Goal: Obtain resource: Obtain resource

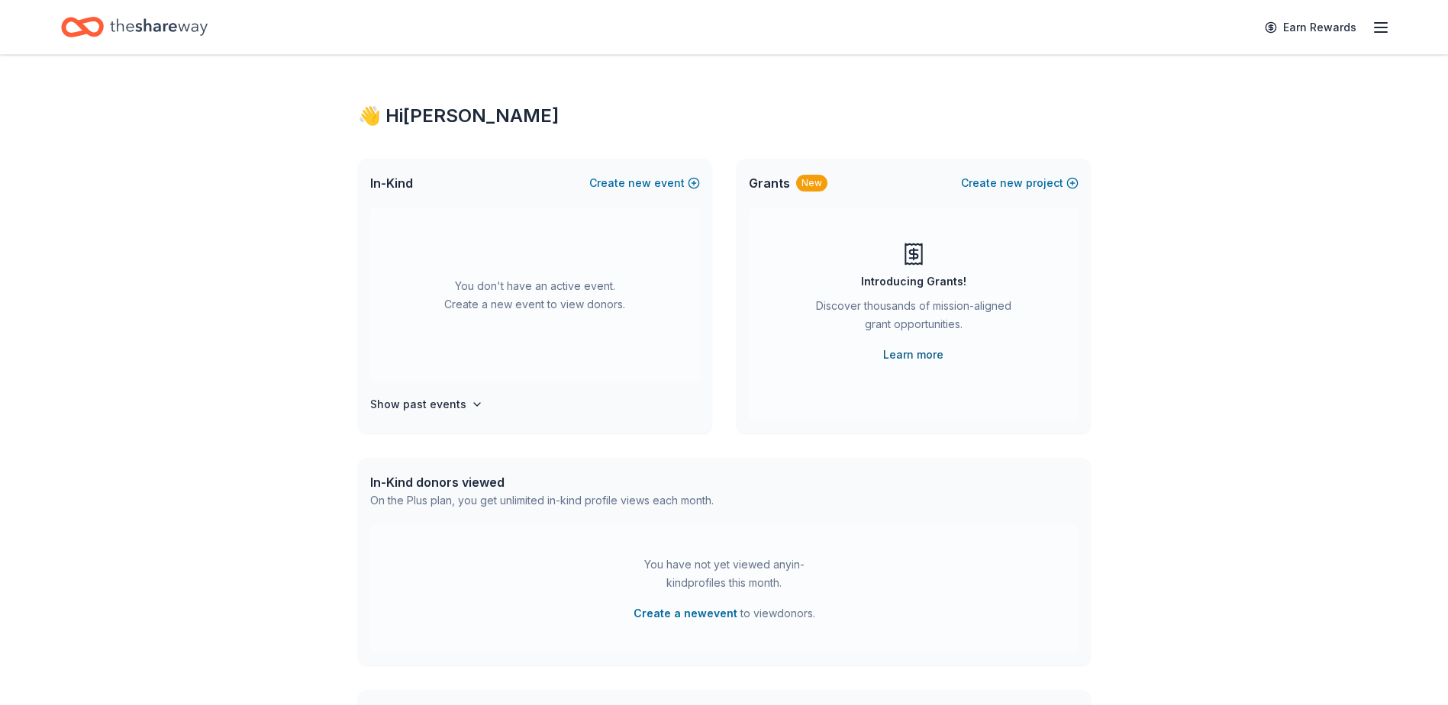
click at [905, 359] on link "Learn more" at bounding box center [913, 355] width 60 height 18
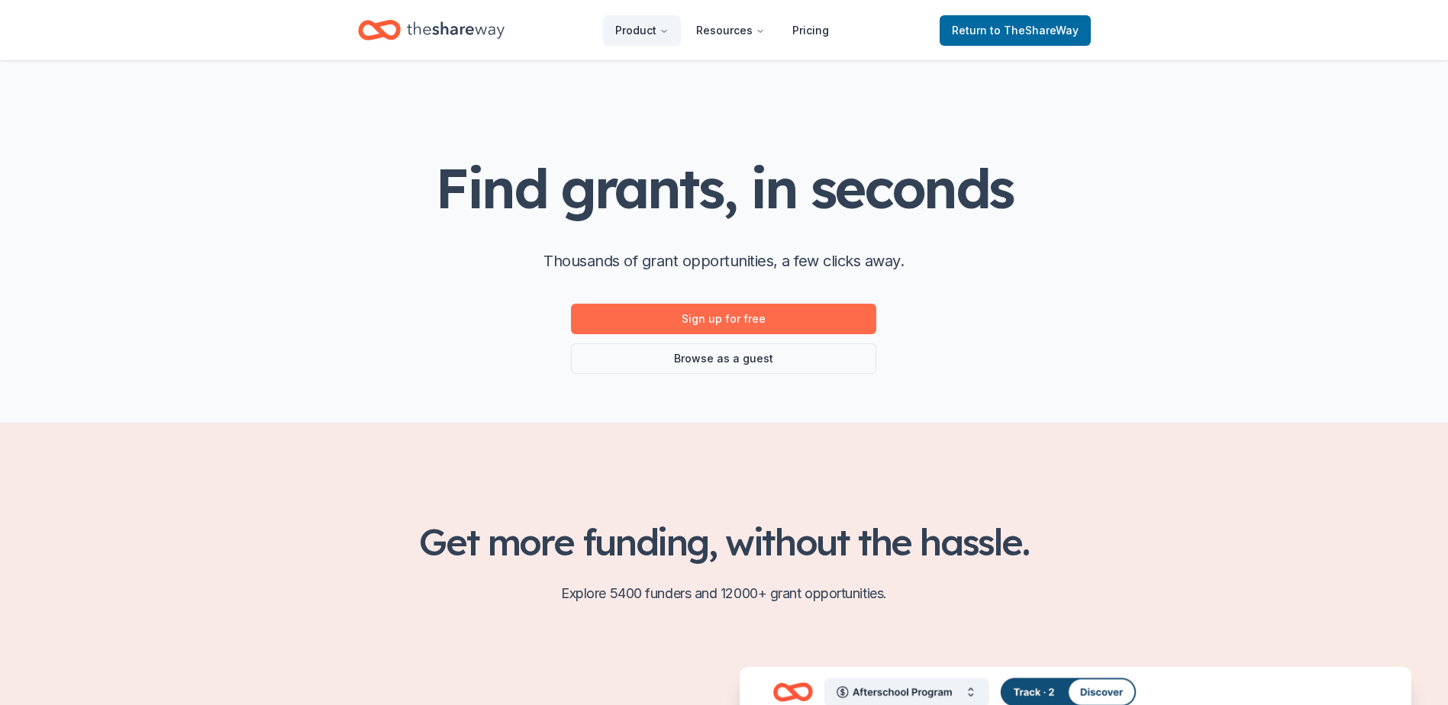
click at [741, 314] on link "Sign up for free" at bounding box center [723, 319] width 305 height 31
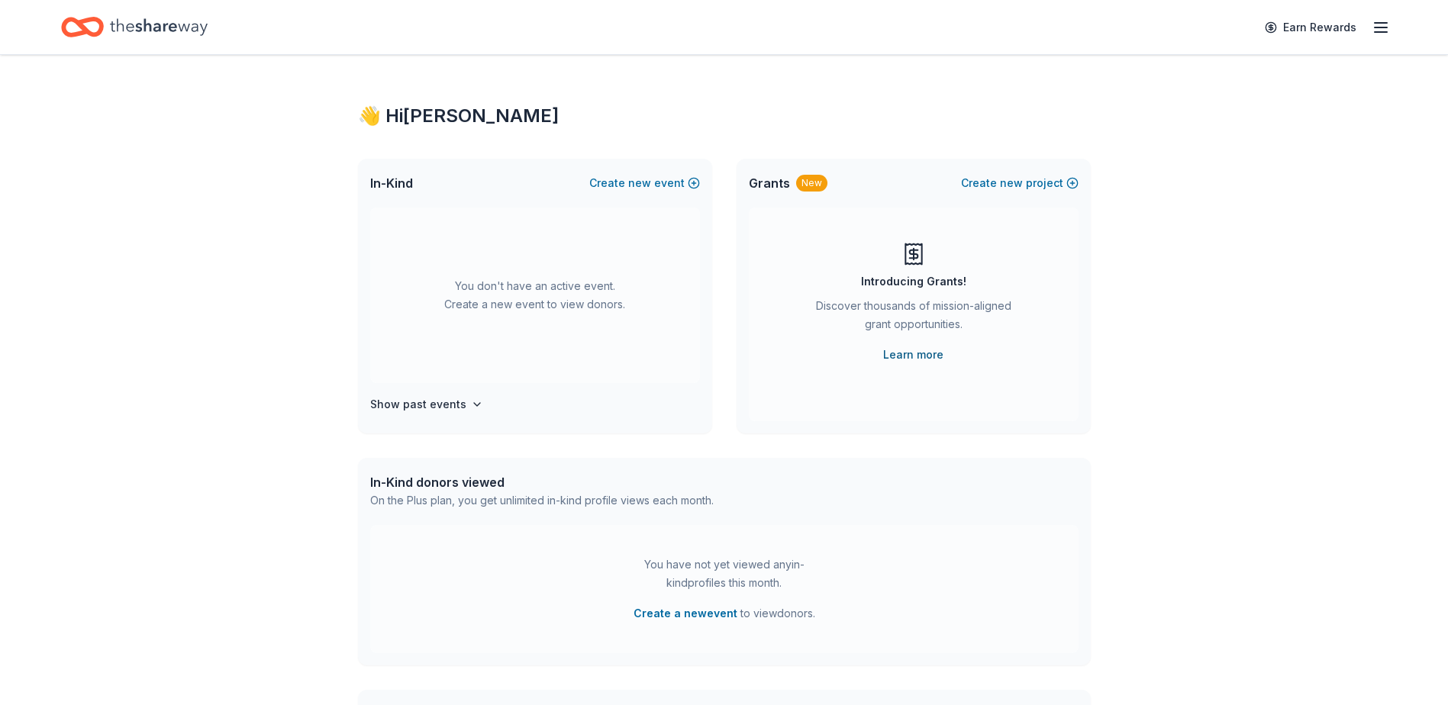
click at [934, 356] on link "Learn more" at bounding box center [913, 355] width 60 height 18
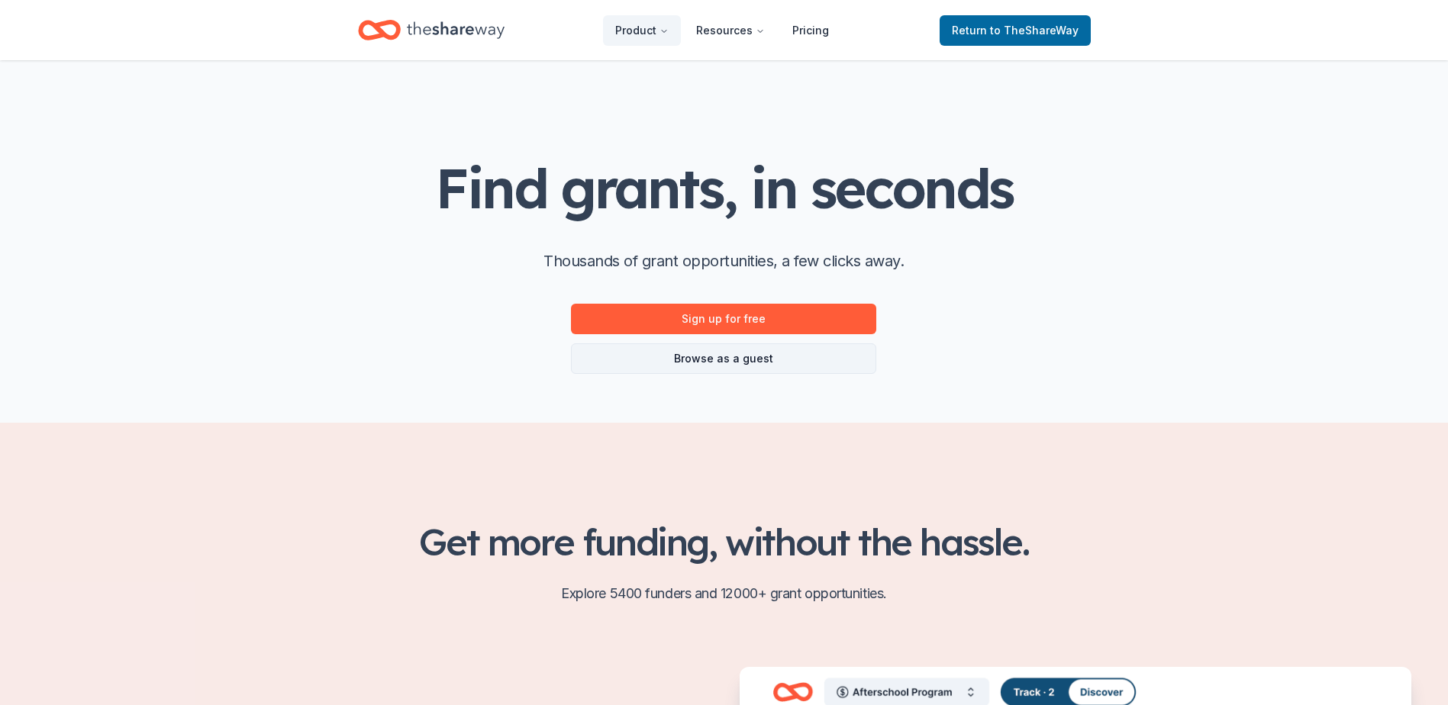
click at [736, 360] on link "Browse as a guest" at bounding box center [723, 358] width 305 height 31
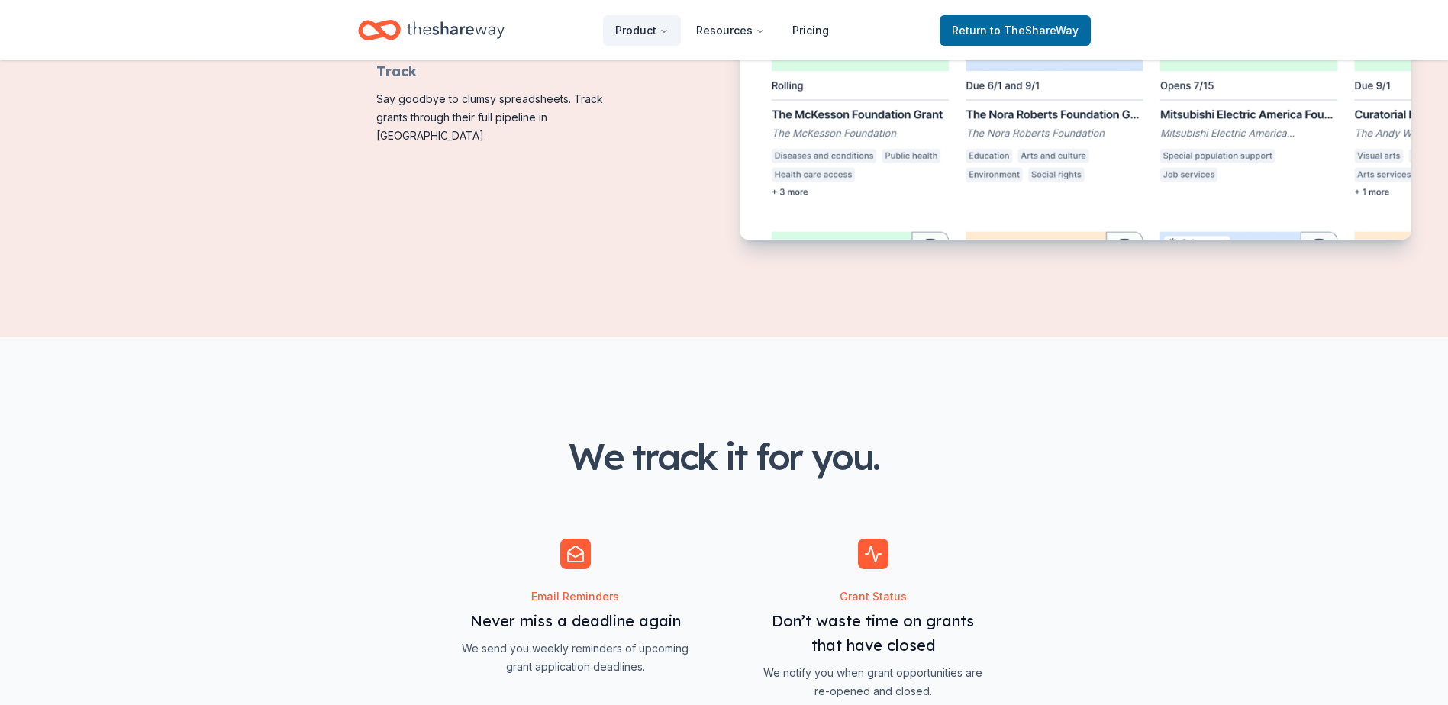
scroll to position [623, 0]
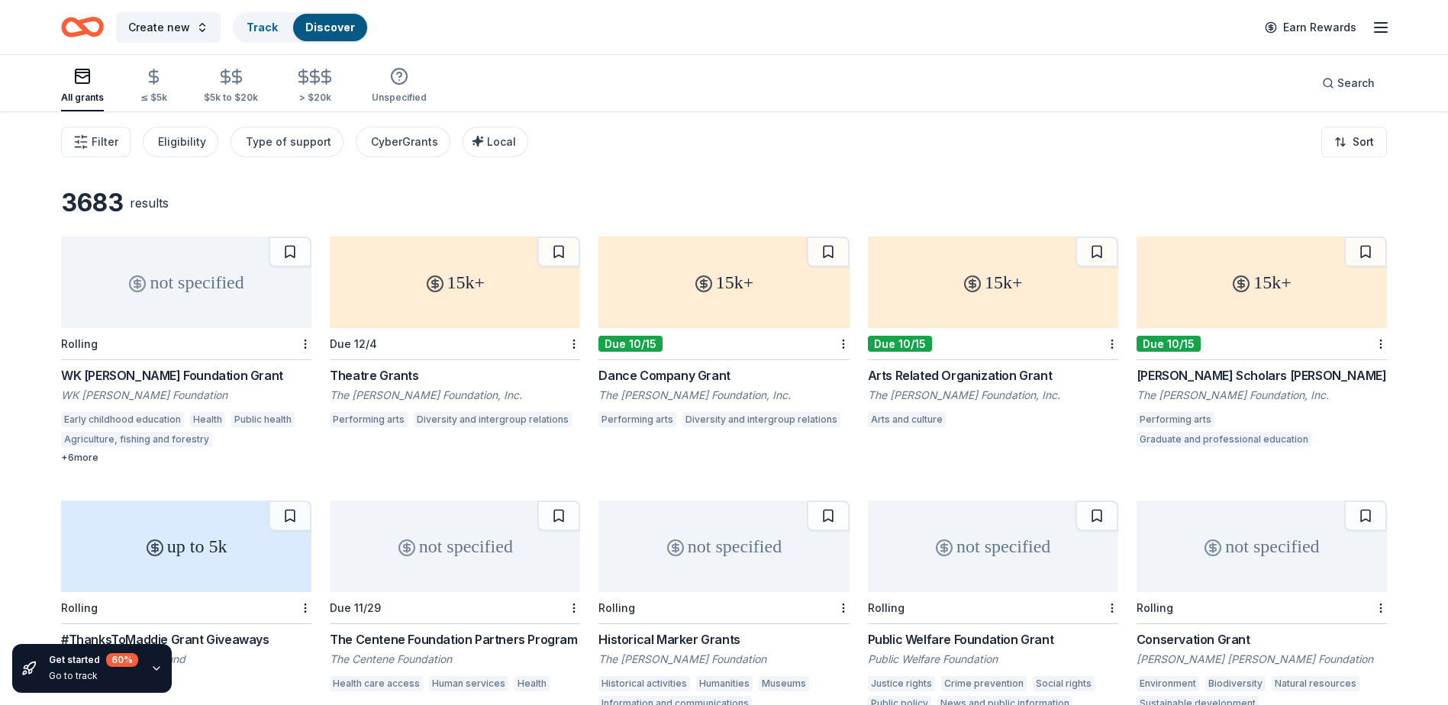
click at [196, 371] on div "WK [PERSON_NAME] Foundation Grant" at bounding box center [186, 375] width 250 height 18
click at [441, 293] on div "15k+" at bounding box center [455, 283] width 250 height 92
click at [683, 308] on div "15k+" at bounding box center [723, 283] width 250 height 92
click at [985, 295] on div "15k+" at bounding box center [993, 283] width 250 height 92
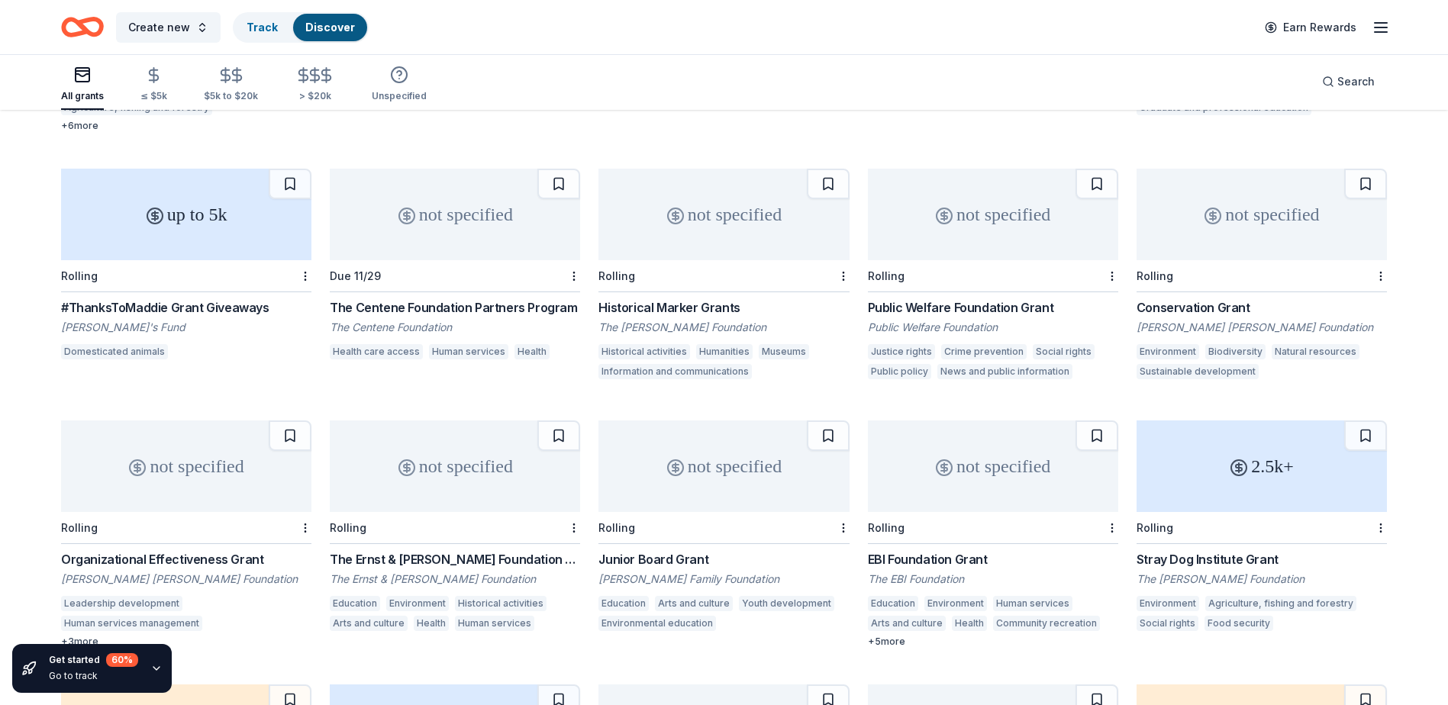
scroll to position [305, 0]
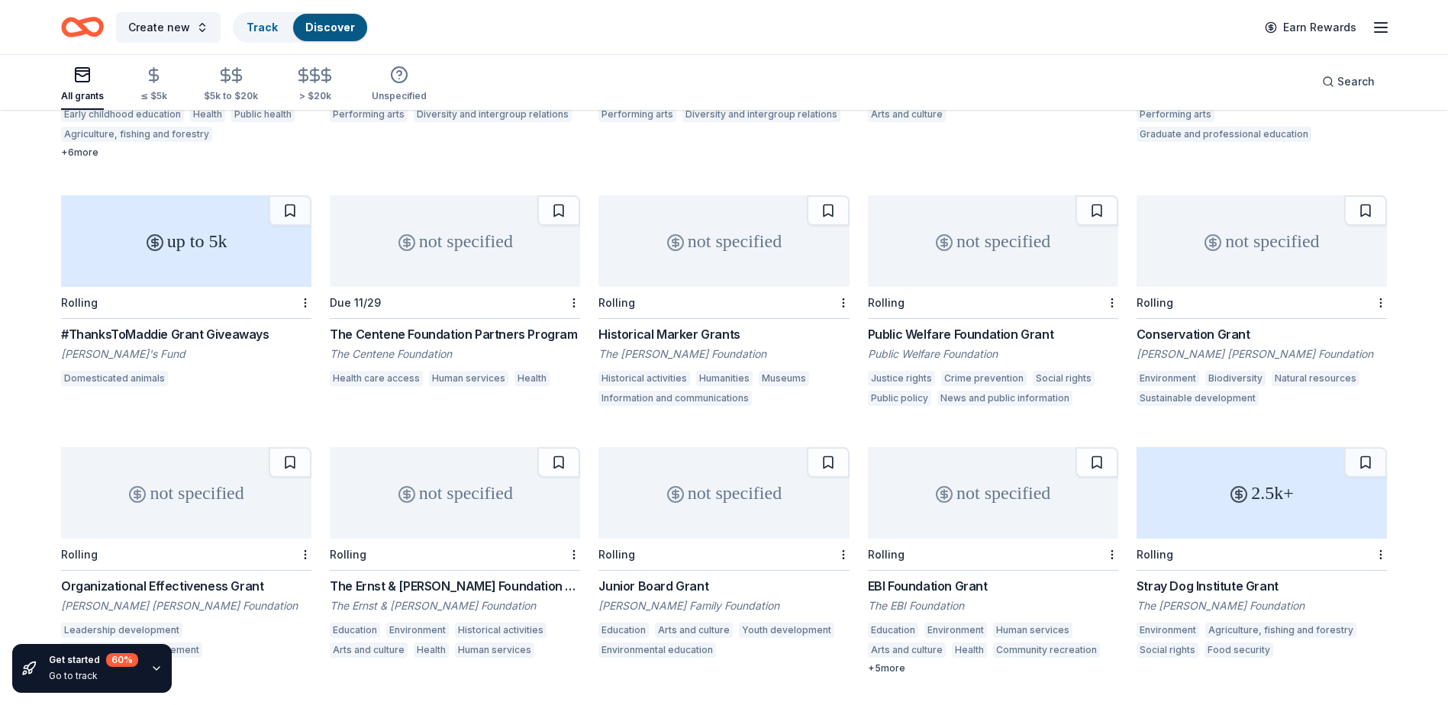
click at [415, 262] on div "not specified" at bounding box center [455, 241] width 250 height 92
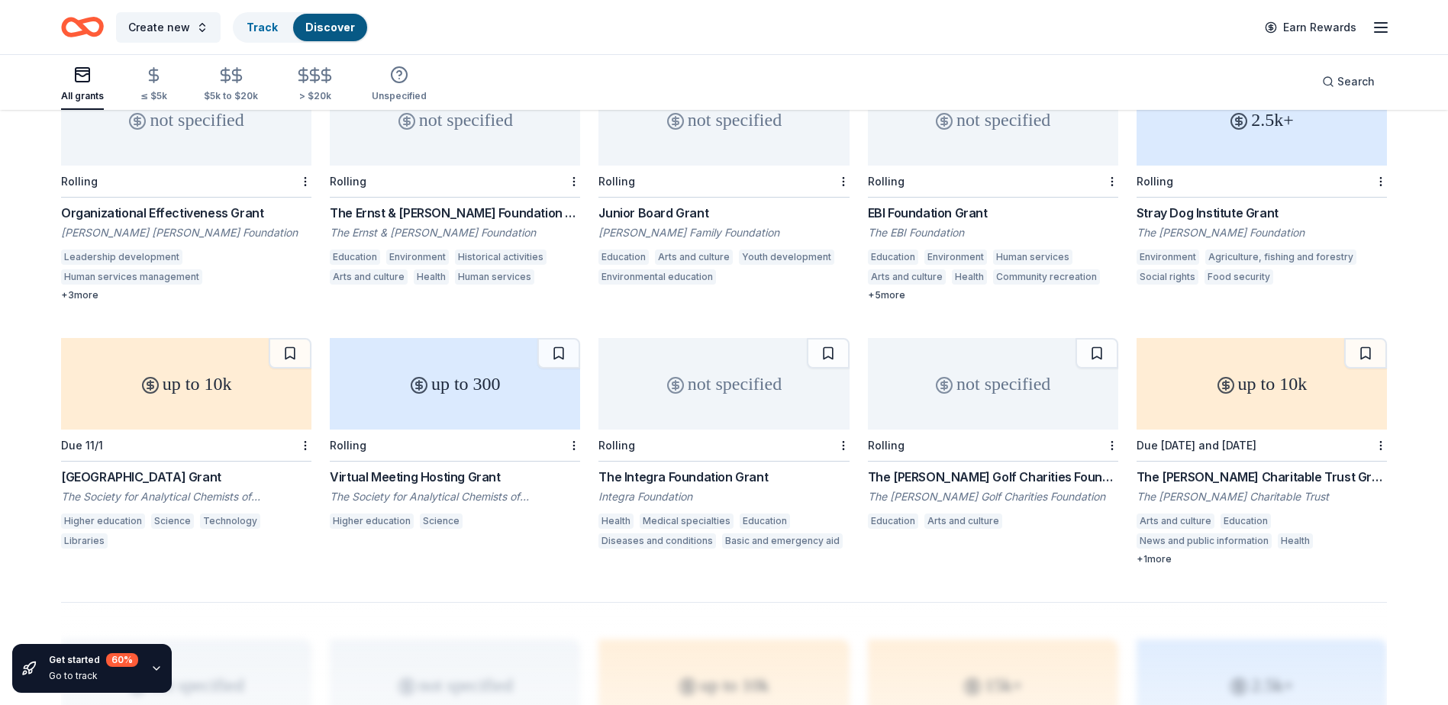
scroll to position [610, 0]
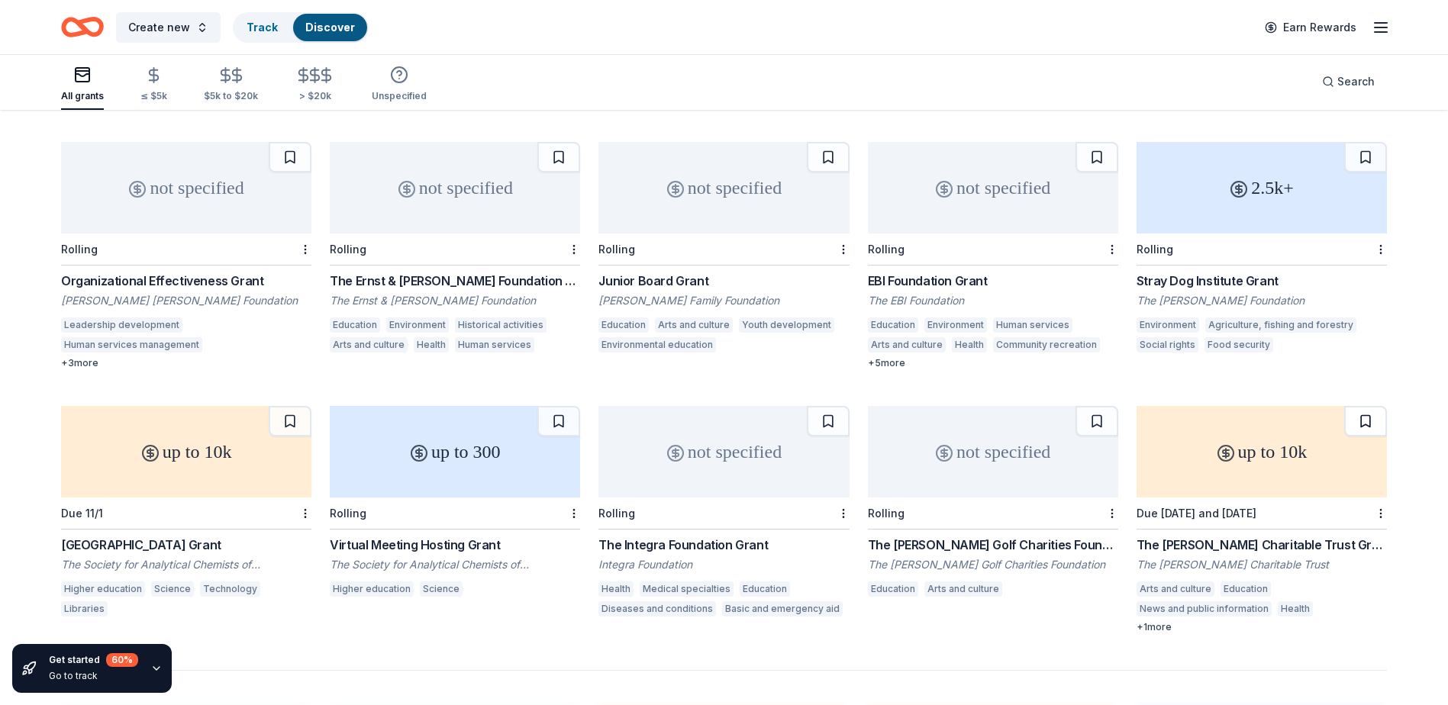
click at [1361, 420] on button at bounding box center [1365, 421] width 43 height 31
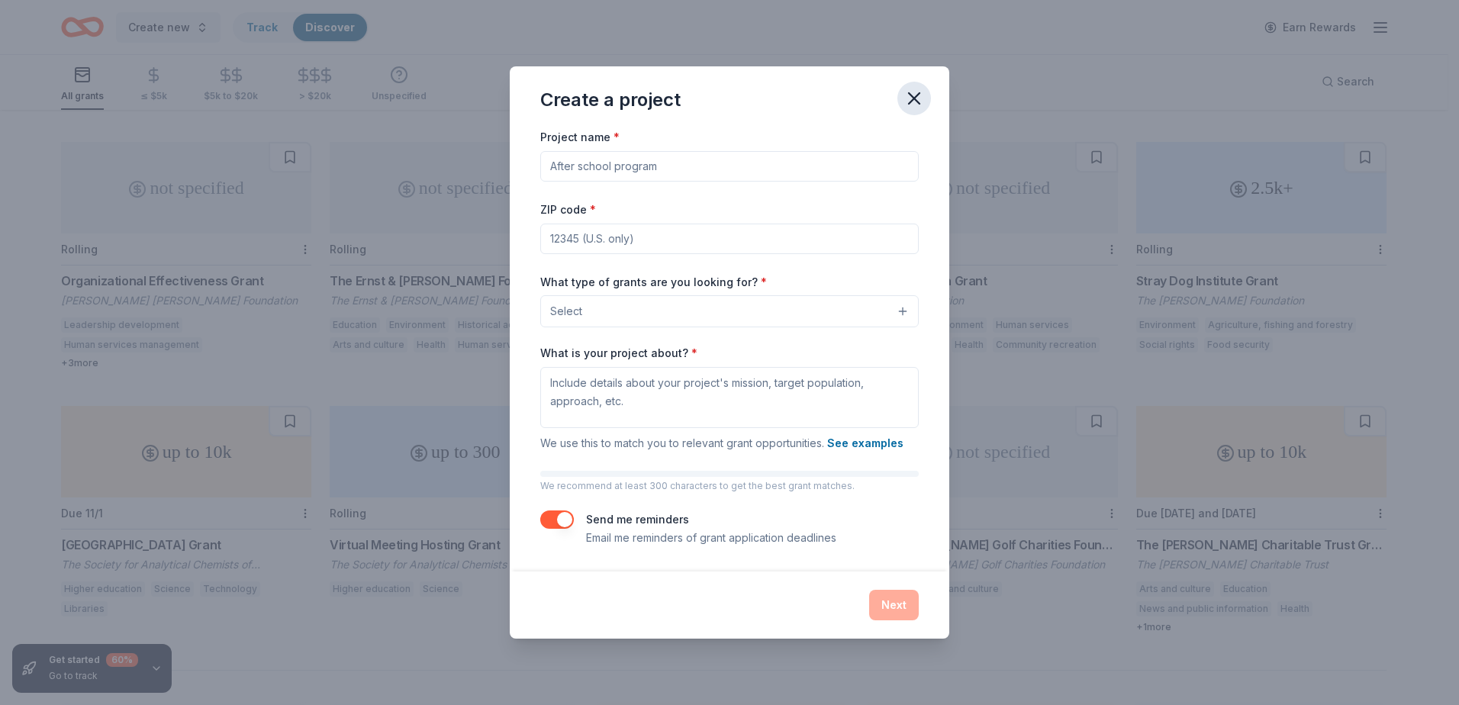
click at [911, 101] on icon "button" at bounding box center [914, 98] width 11 height 11
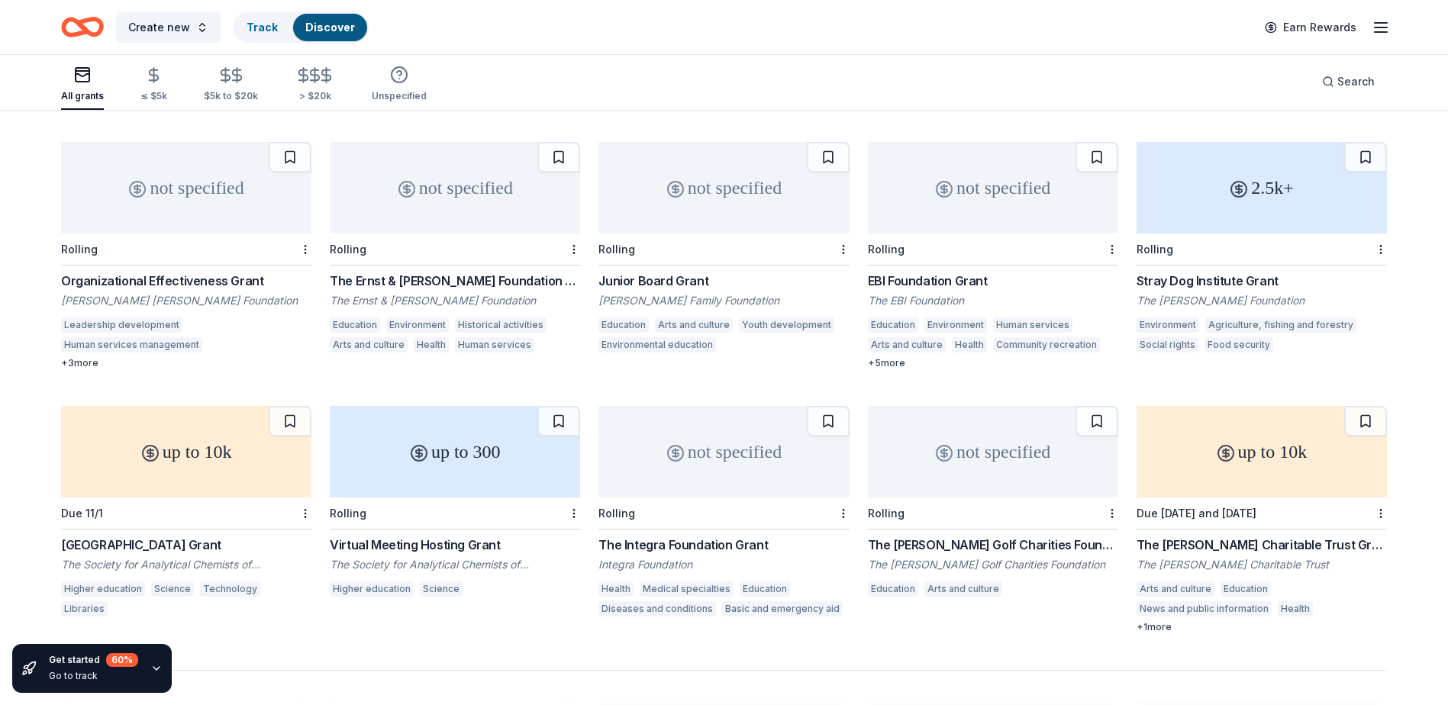
click at [1193, 469] on div "up to 10k" at bounding box center [1261, 452] width 250 height 92
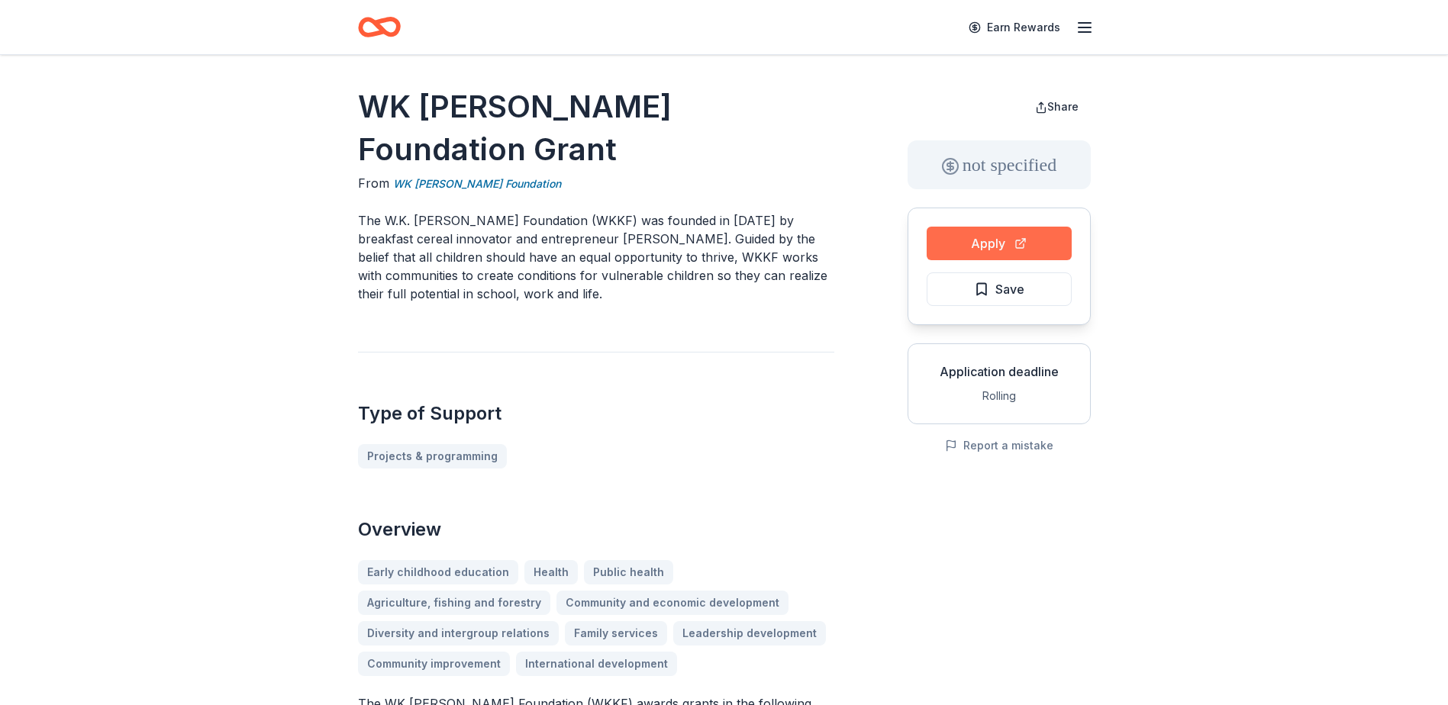
click at [987, 243] on button "Apply" at bounding box center [998, 244] width 145 height 34
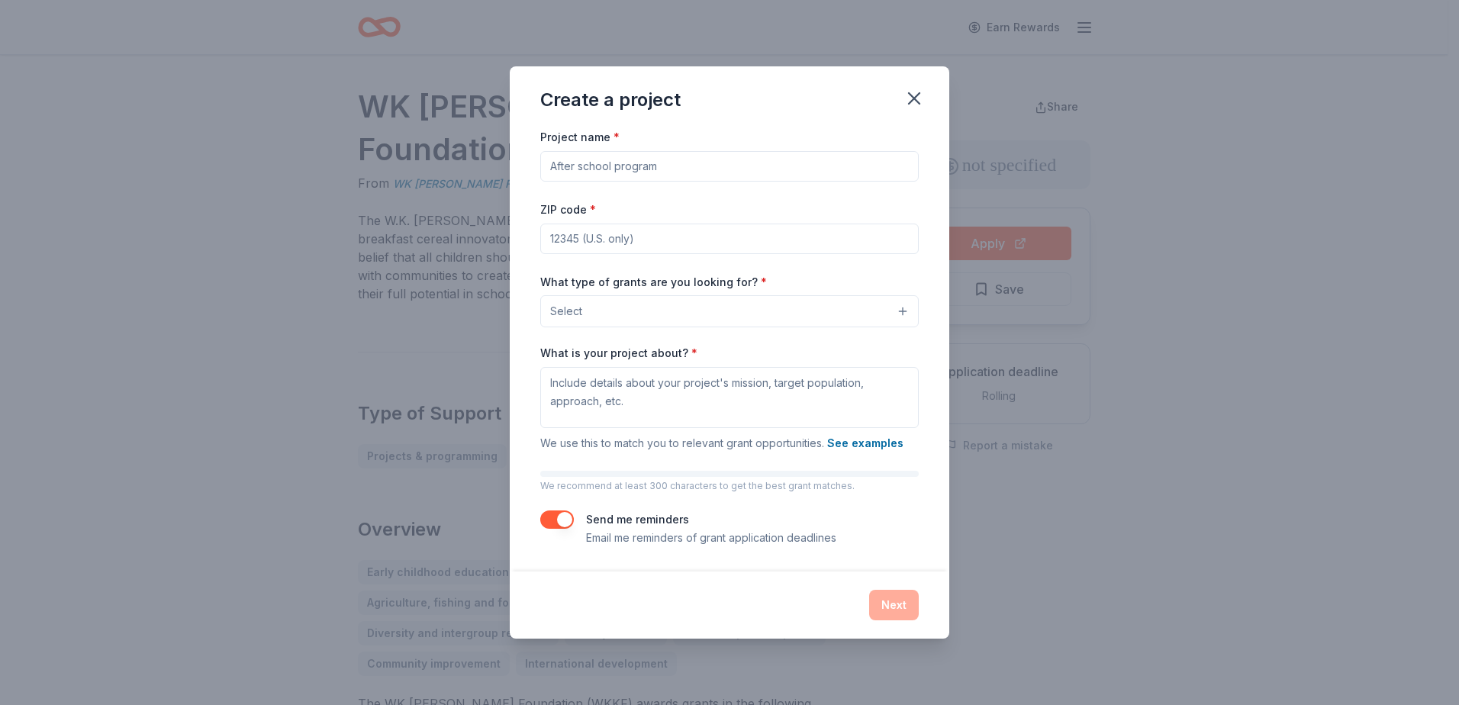
click at [718, 319] on button "Select" at bounding box center [729, 311] width 378 height 32
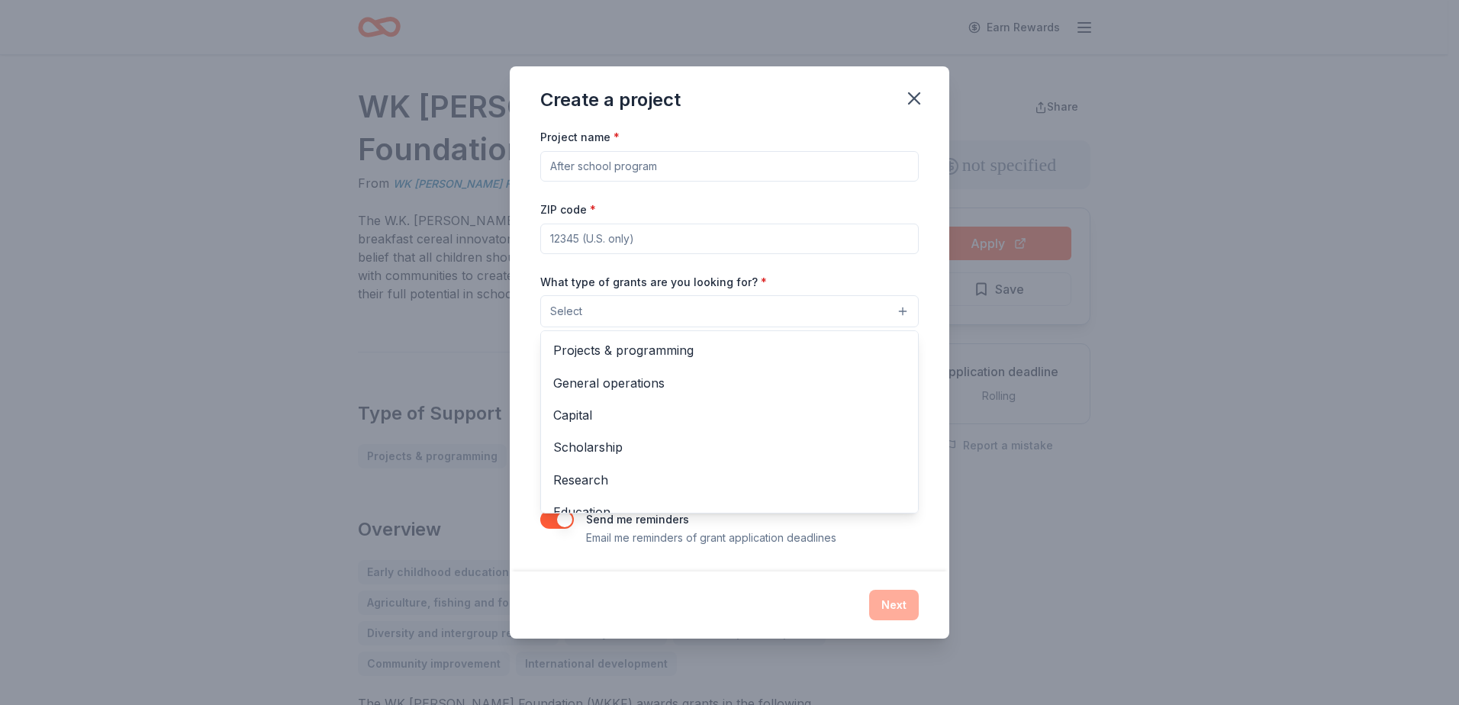
click at [924, 264] on div "Project name * ZIP code * What type of grants are you looking for? * Select Pro…" at bounding box center [730, 348] width 440 height 443
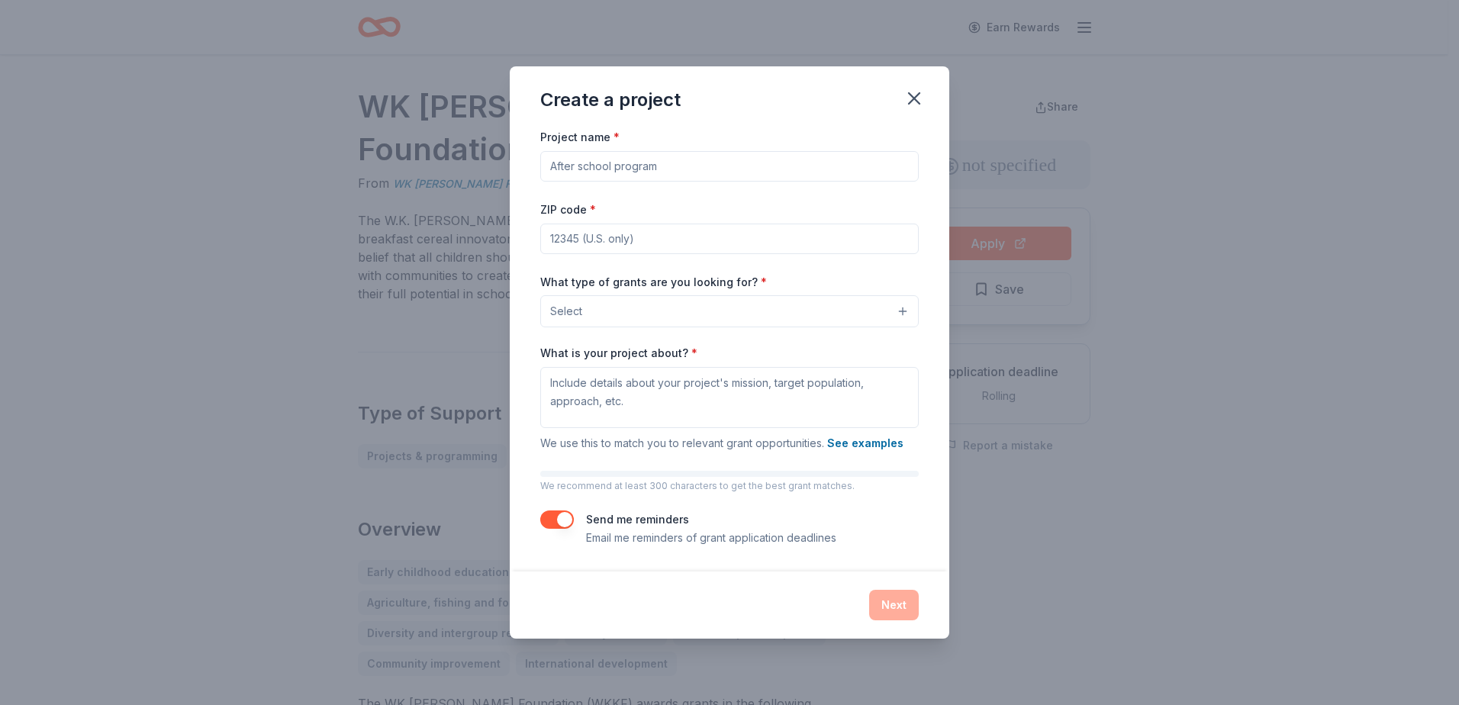
click at [900, 308] on button "Select" at bounding box center [729, 311] width 378 height 32
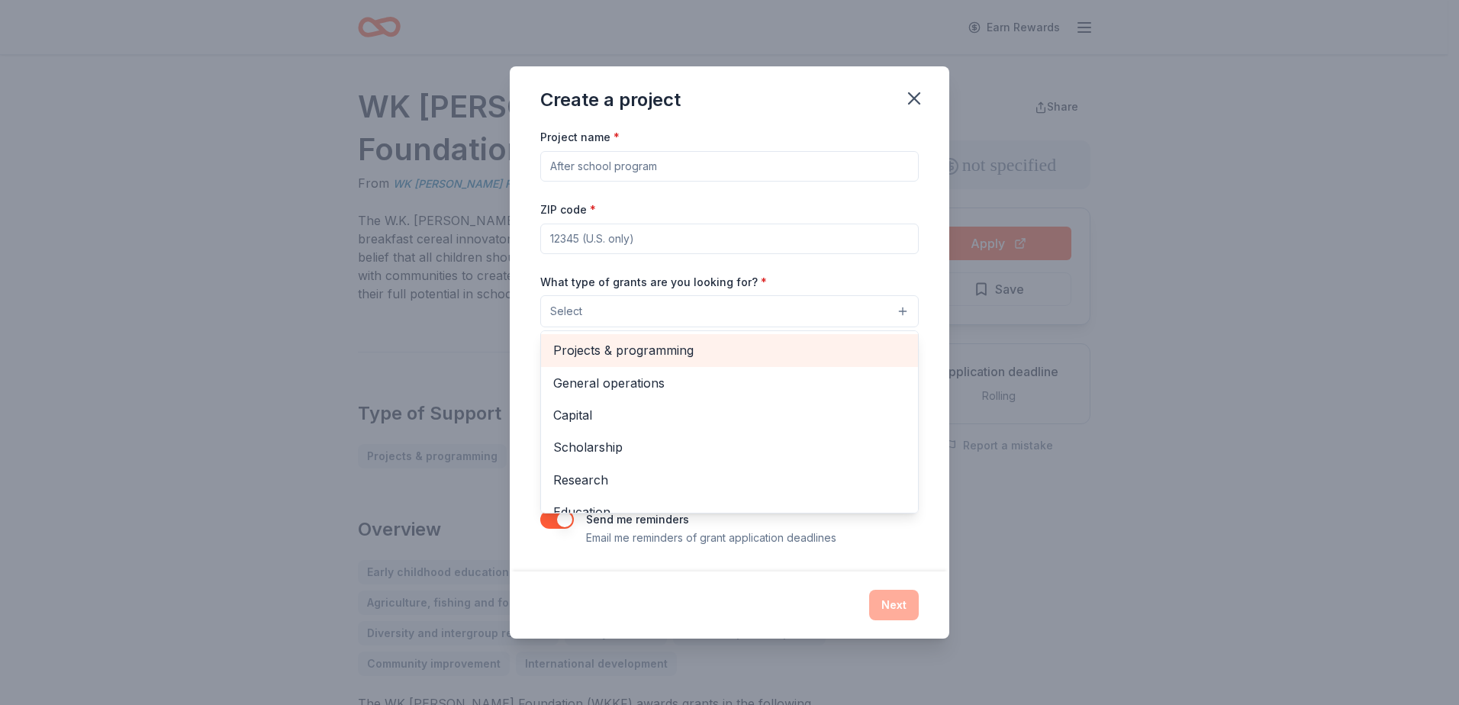
click at [649, 354] on span "Projects & programming" at bounding box center [729, 350] width 353 height 20
click at [633, 352] on span "General operations" at bounding box center [729, 351] width 353 height 20
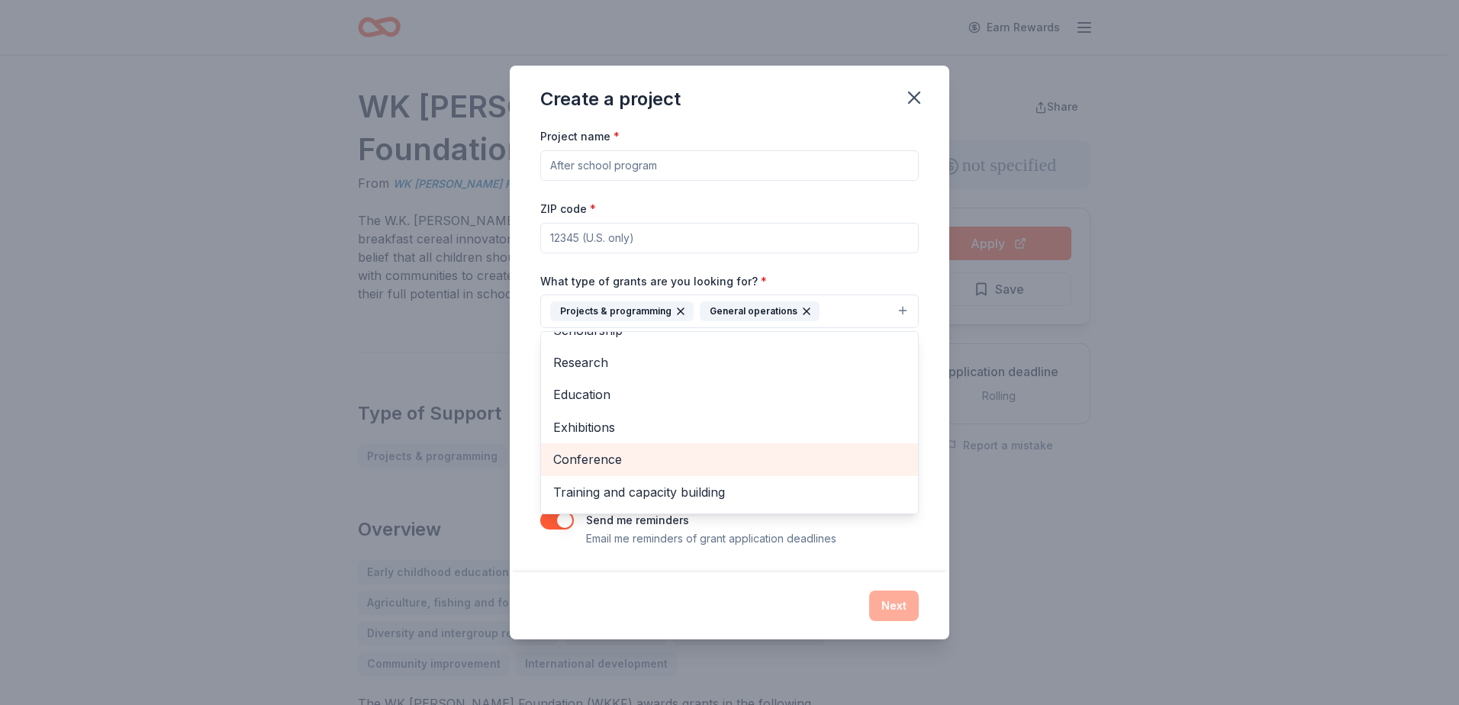
scroll to position [116, 0]
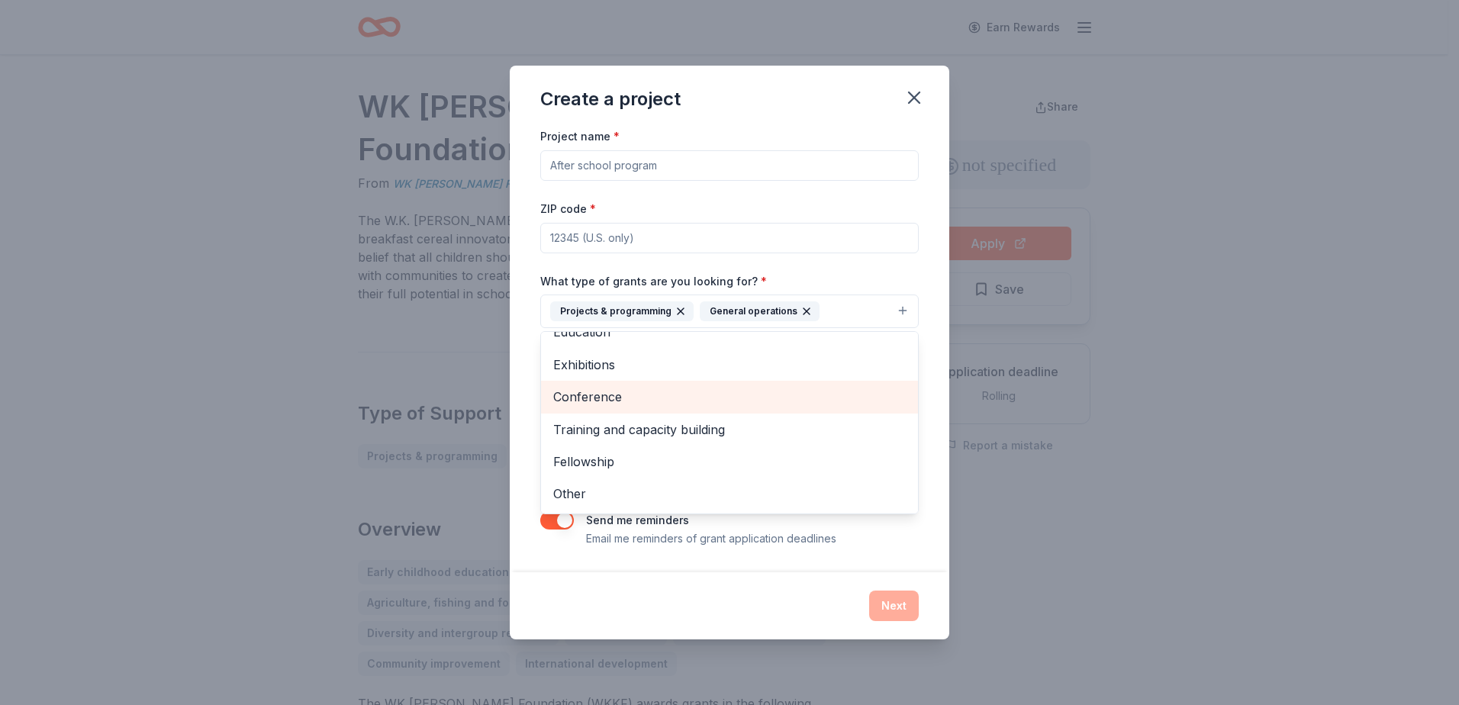
click at [627, 393] on span "Conference" at bounding box center [729, 397] width 353 height 20
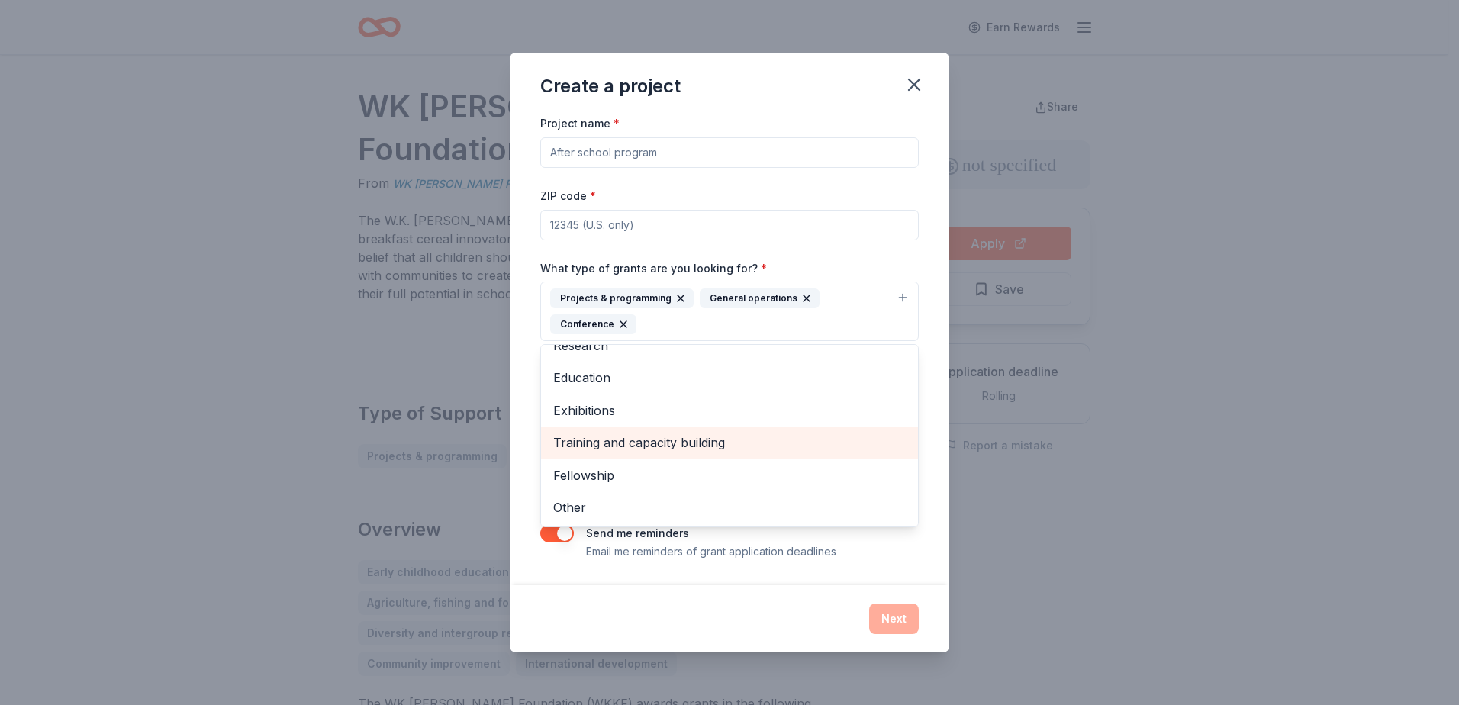
click at [625, 447] on span "Training and capacity building" at bounding box center [729, 443] width 353 height 20
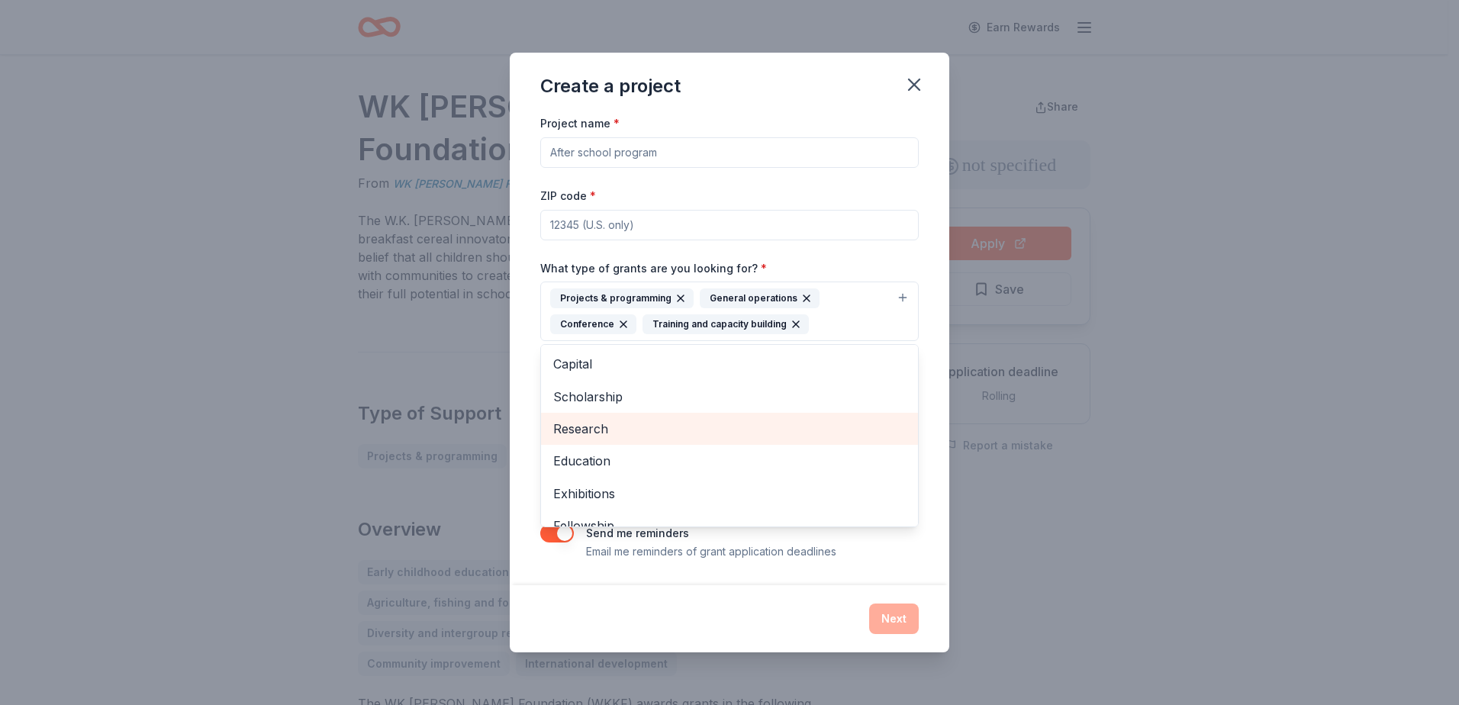
scroll to position [51, 0]
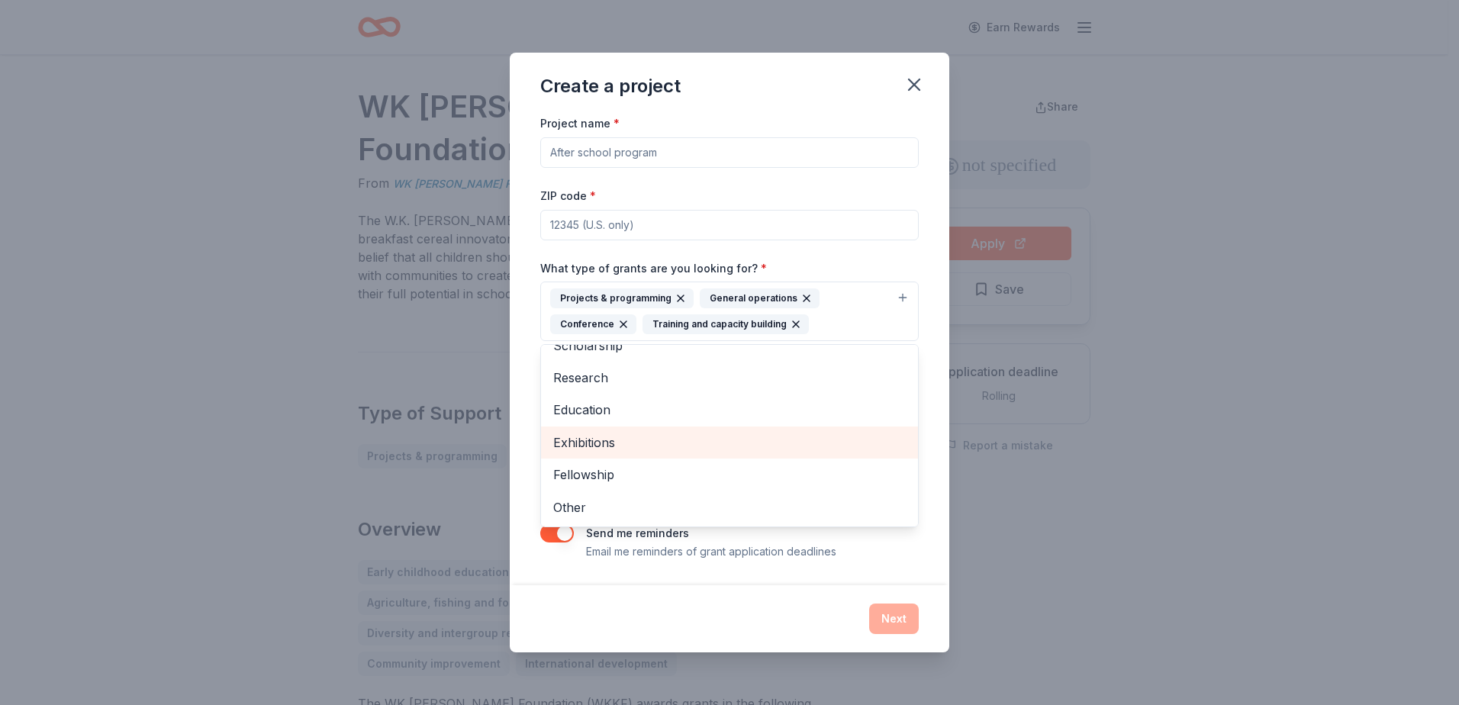
click at [648, 437] on span "Exhibitions" at bounding box center [729, 443] width 353 height 20
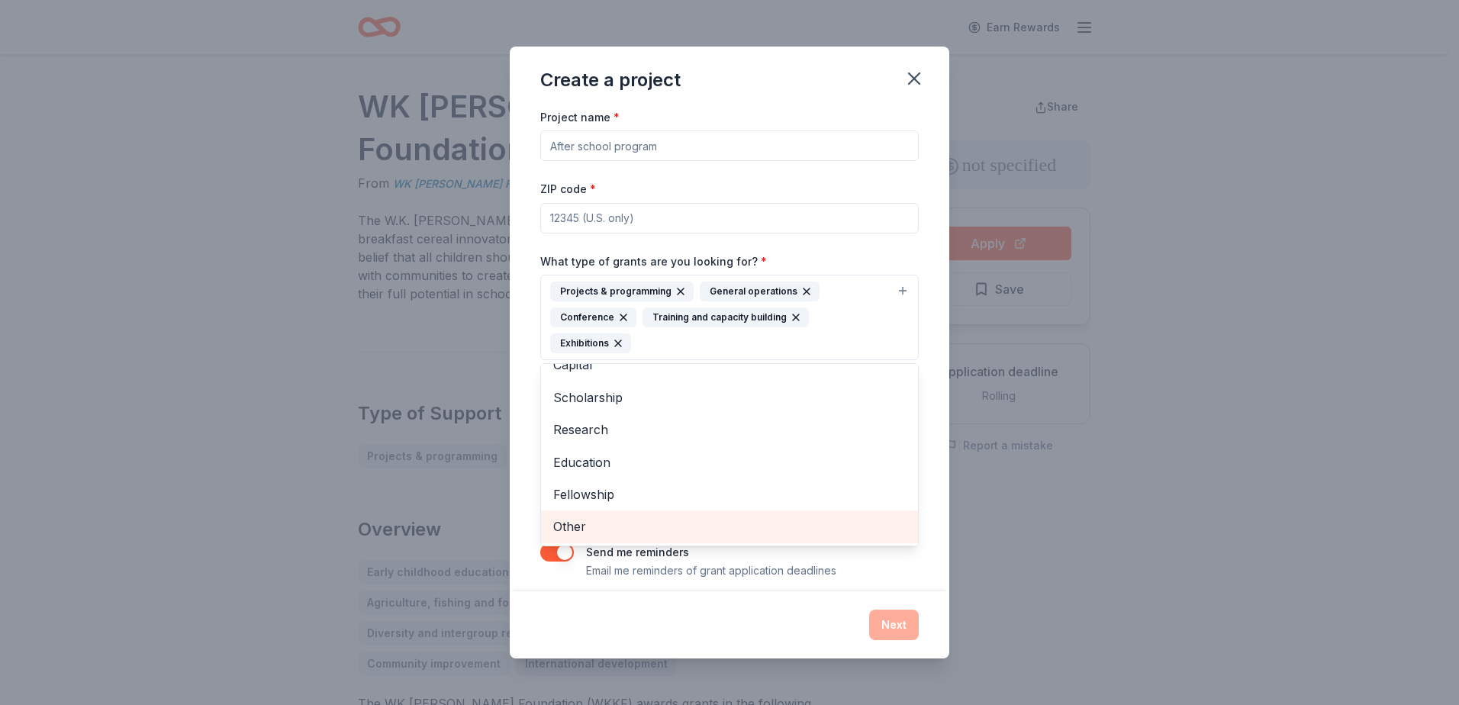
click at [603, 513] on div "Other" at bounding box center [729, 526] width 377 height 32
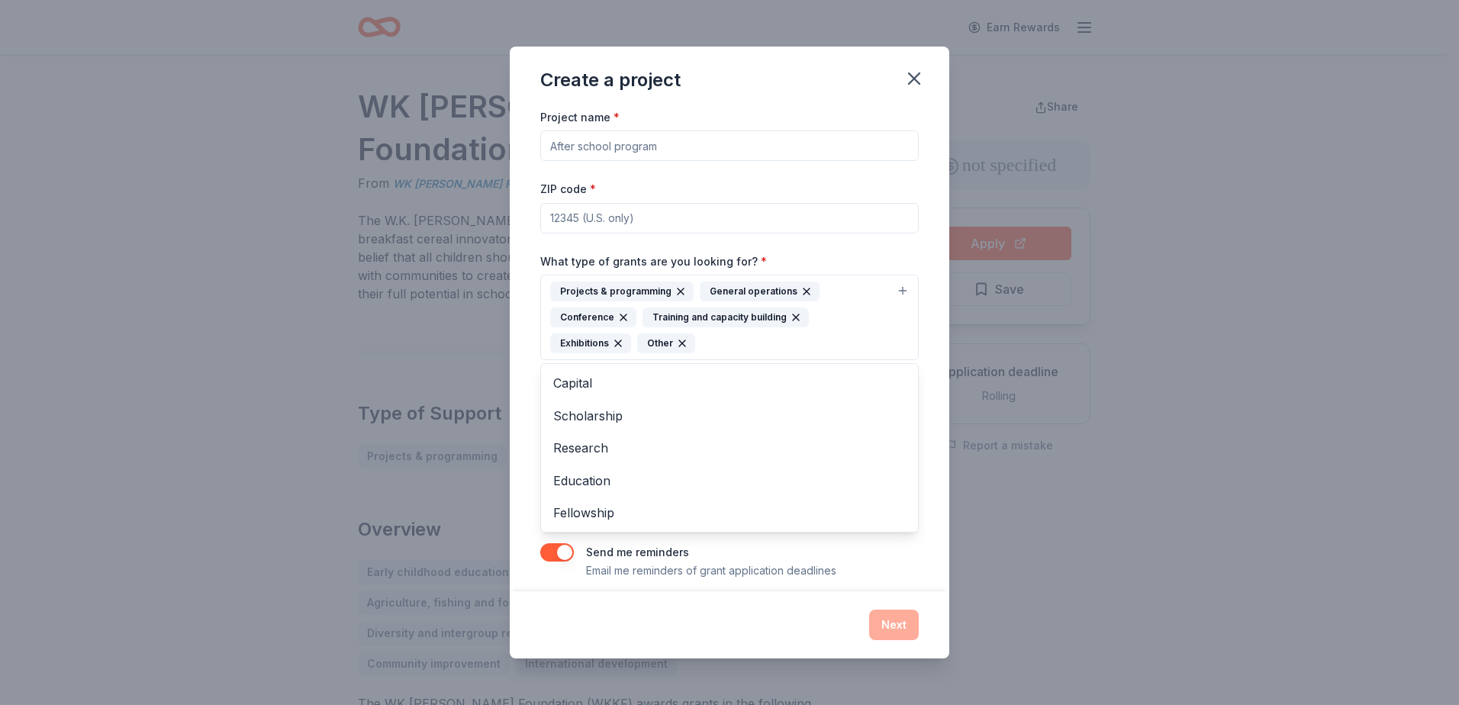
click at [638, 215] on div "Project name * ZIP code * What type of grants are you looking for? * Projects &…" at bounding box center [729, 344] width 378 height 472
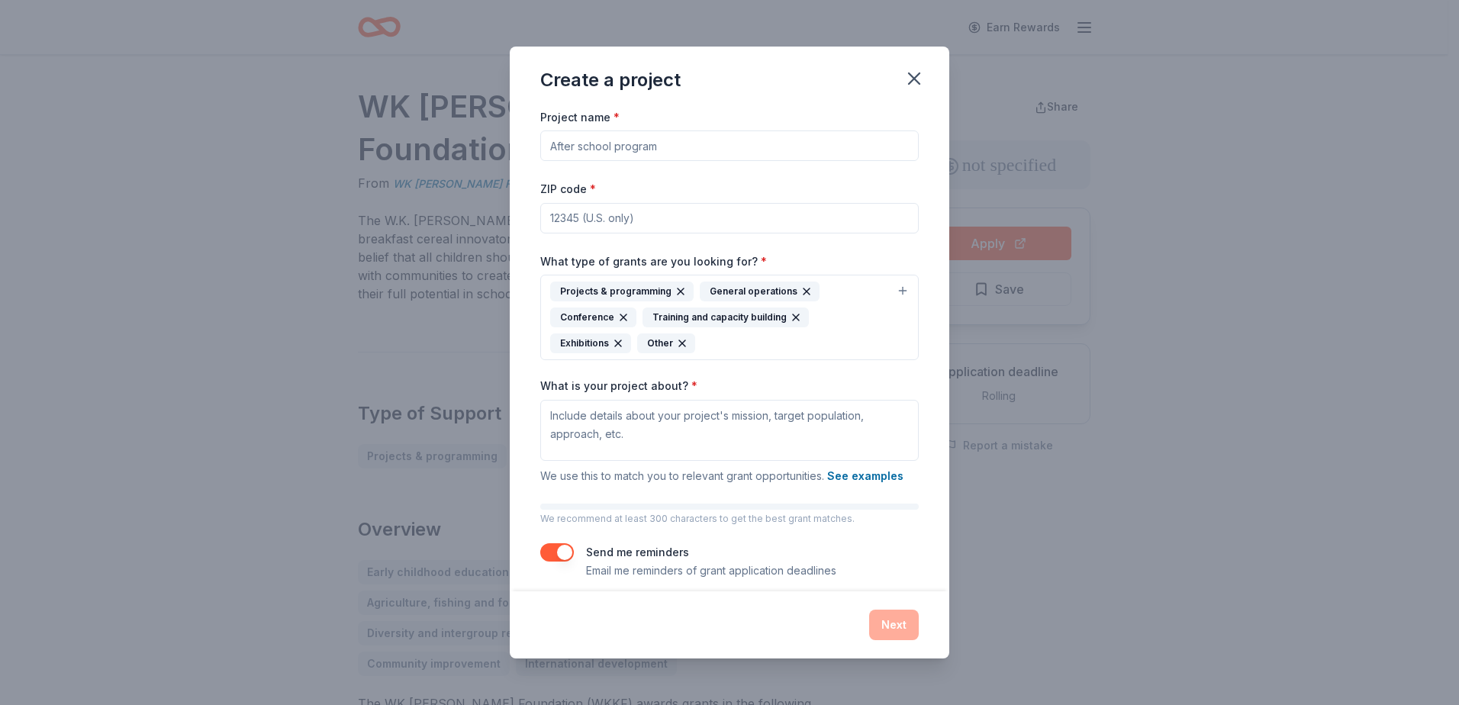
click at [638, 215] on input "ZIP code *" at bounding box center [729, 218] width 378 height 31
type input "33179"
click at [616, 424] on textarea "What is your project about? *" at bounding box center [729, 430] width 378 height 61
paste textarea "MISSION: Is to thrive through living, learning, and actively contributing to th…"
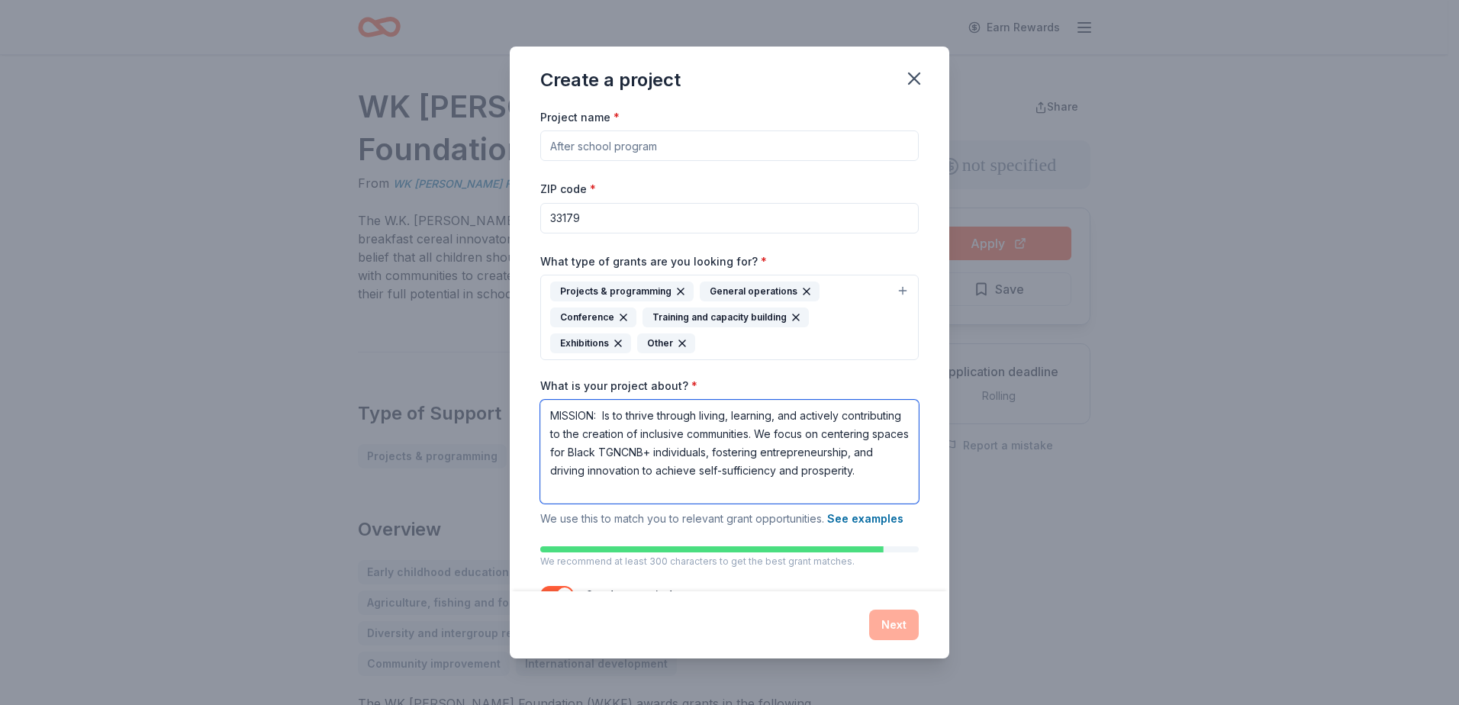
click at [608, 417] on textarea "MISSION: Is to thrive through living, learning, and actively contributing to th…" at bounding box center [729, 452] width 378 height 104
click at [697, 489] on textarea "Our mission Is to thrive through living, learning, and actively contributing to…" at bounding box center [729, 452] width 378 height 104
paste textarea "Our duty is to uplift individuals aged 14 and above within the Black TGNCNB+ co…"
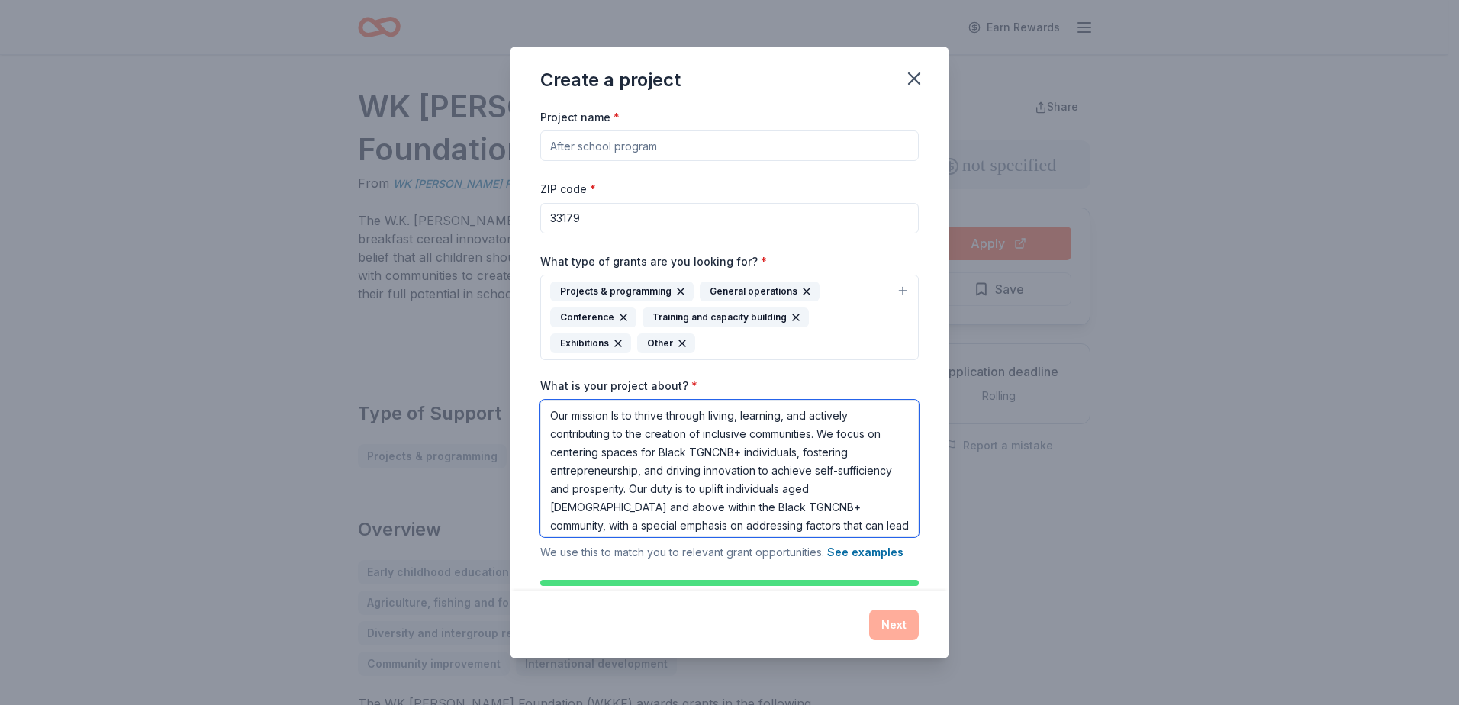
type textarea "Our mission Is to thrive through living, learning, and actively contributing to…"
click at [664, 149] on input "Project name *" at bounding box center [729, 145] width 378 height 31
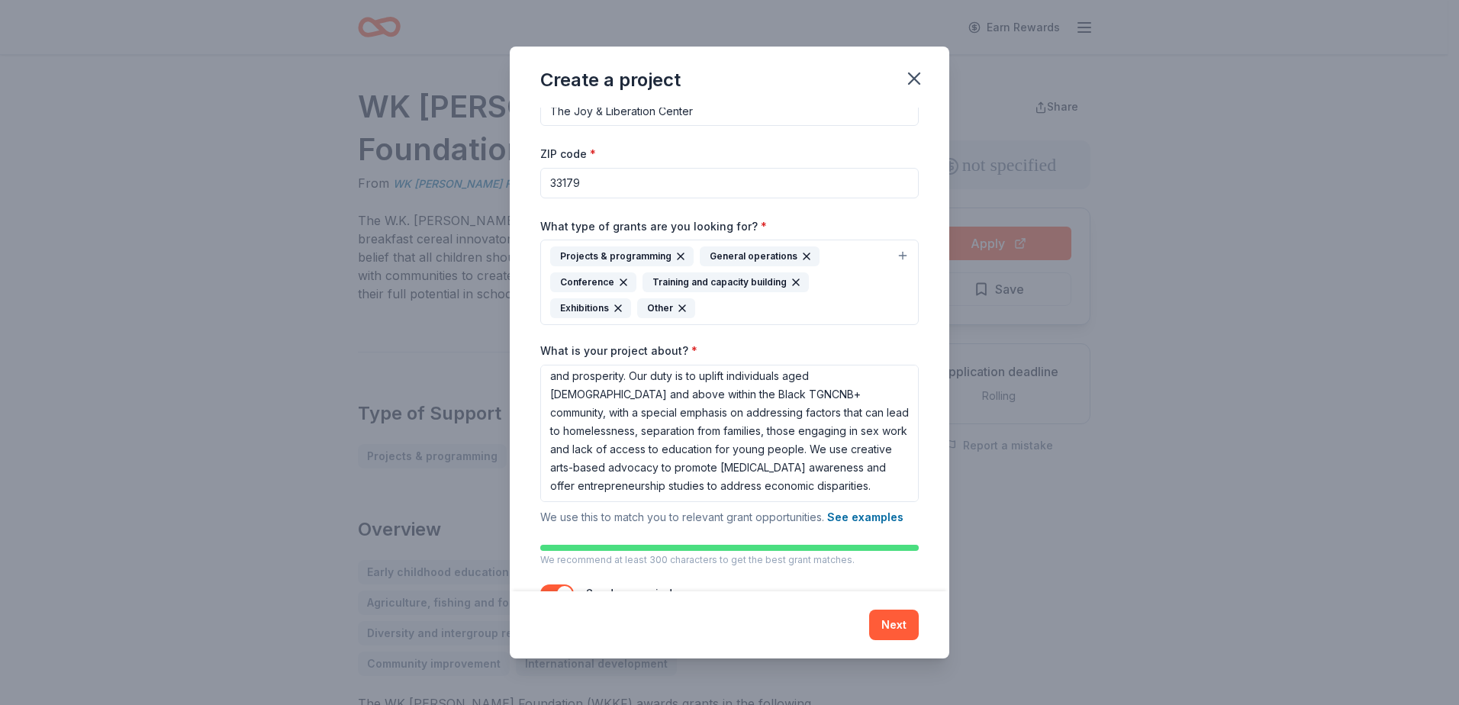
scroll to position [89, 0]
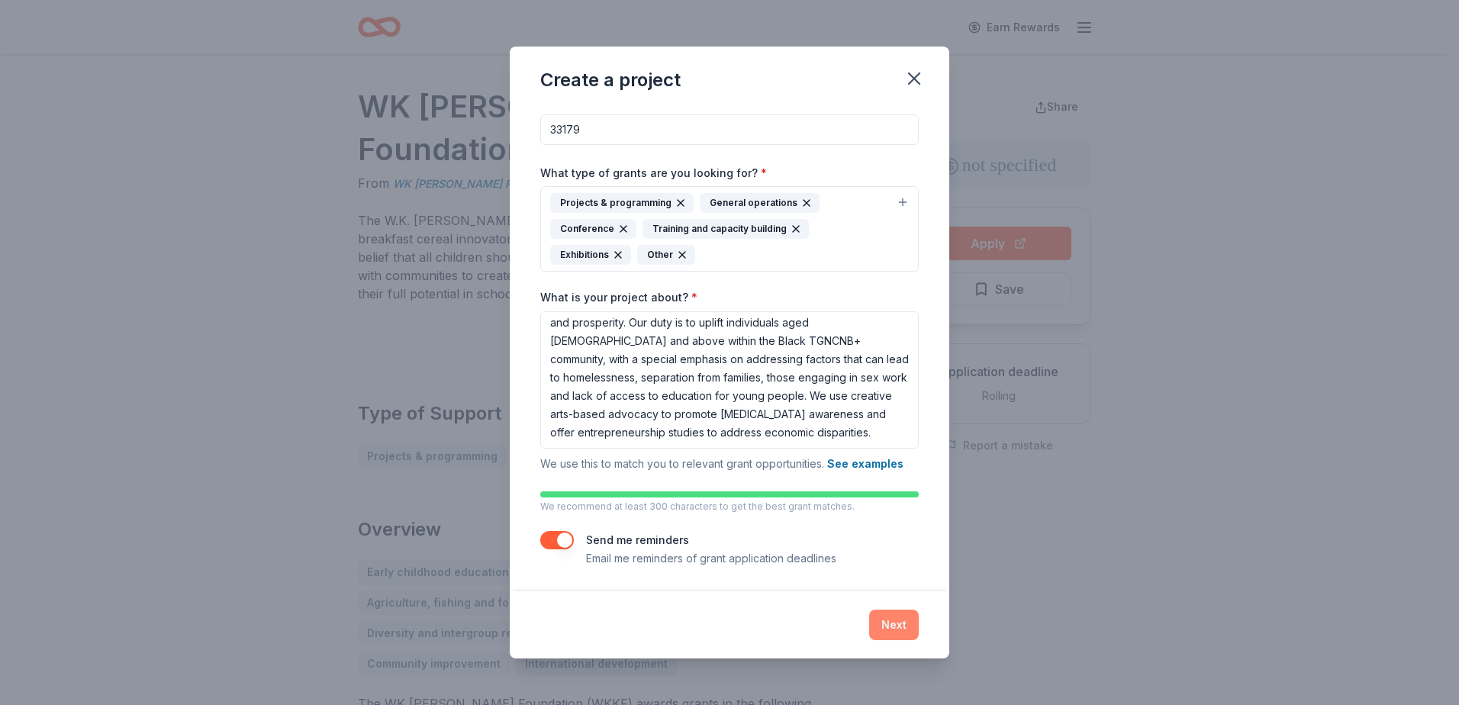
type input "The Joy & Liberation Center"
click at [908, 620] on button "Next" at bounding box center [894, 625] width 50 height 31
click at [885, 630] on div "Next" at bounding box center [729, 625] width 378 height 31
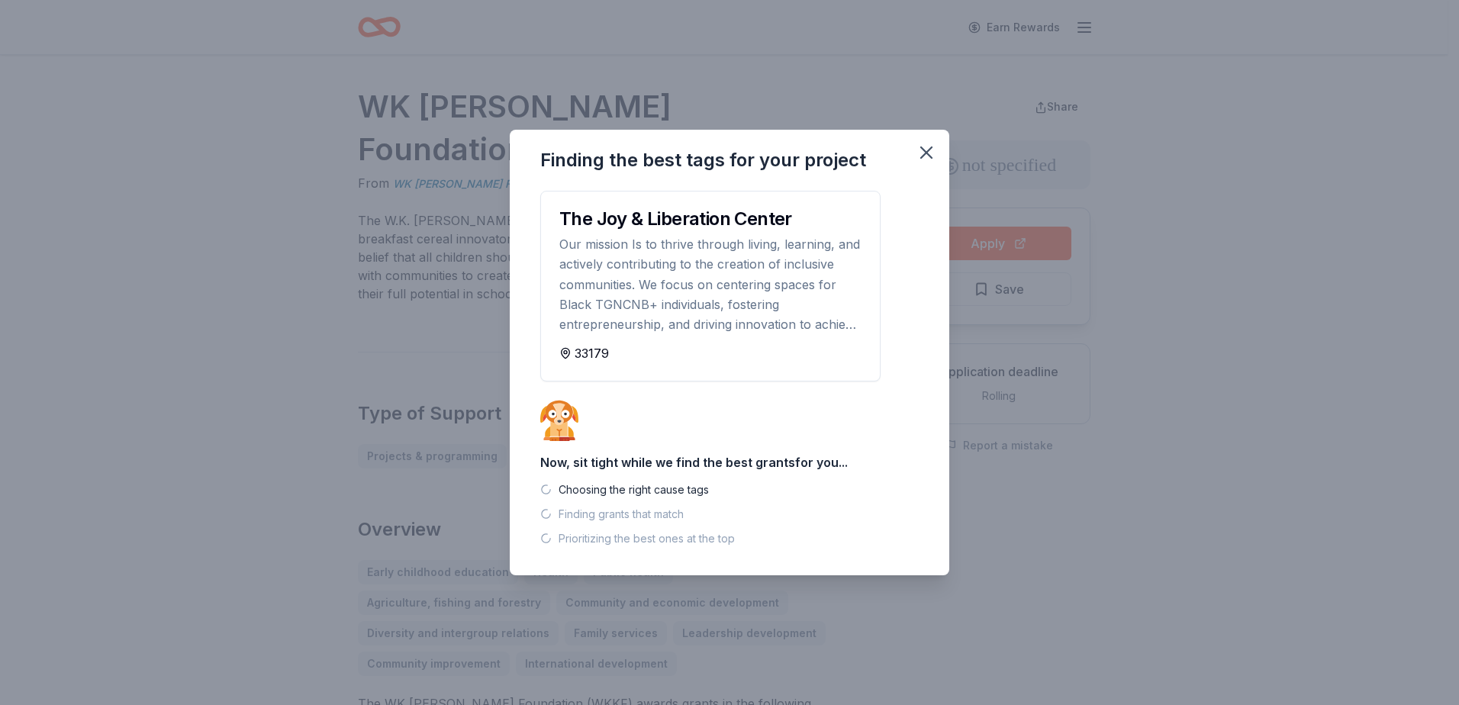
scroll to position [0, 0]
click at [1020, 545] on div "Finding the best tags for your project The Joy & Liberation Center Our mission …" at bounding box center [729, 352] width 1459 height 705
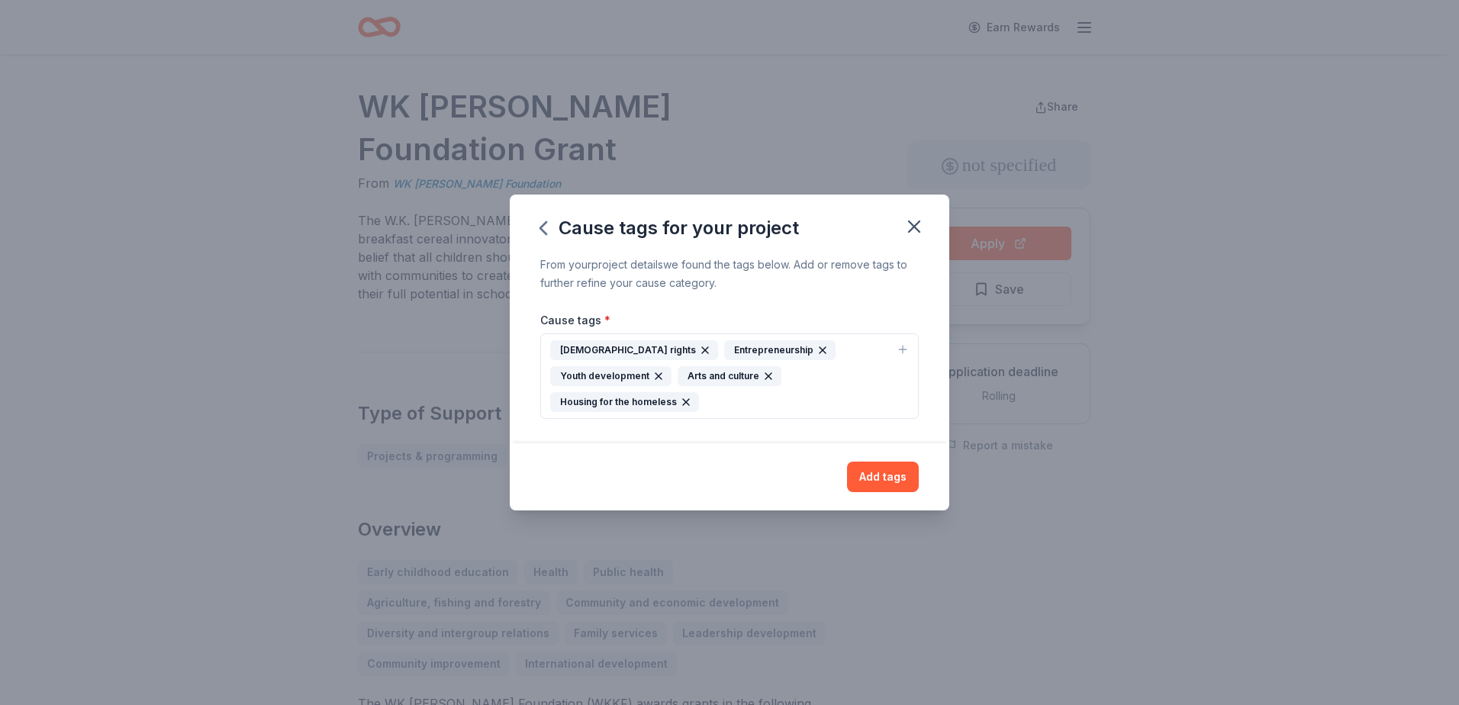
click at [842, 385] on div "LGBTQ rights Entrepreneurship Youth development Arts and culture Housing for th…" at bounding box center [720, 376] width 340 height 72
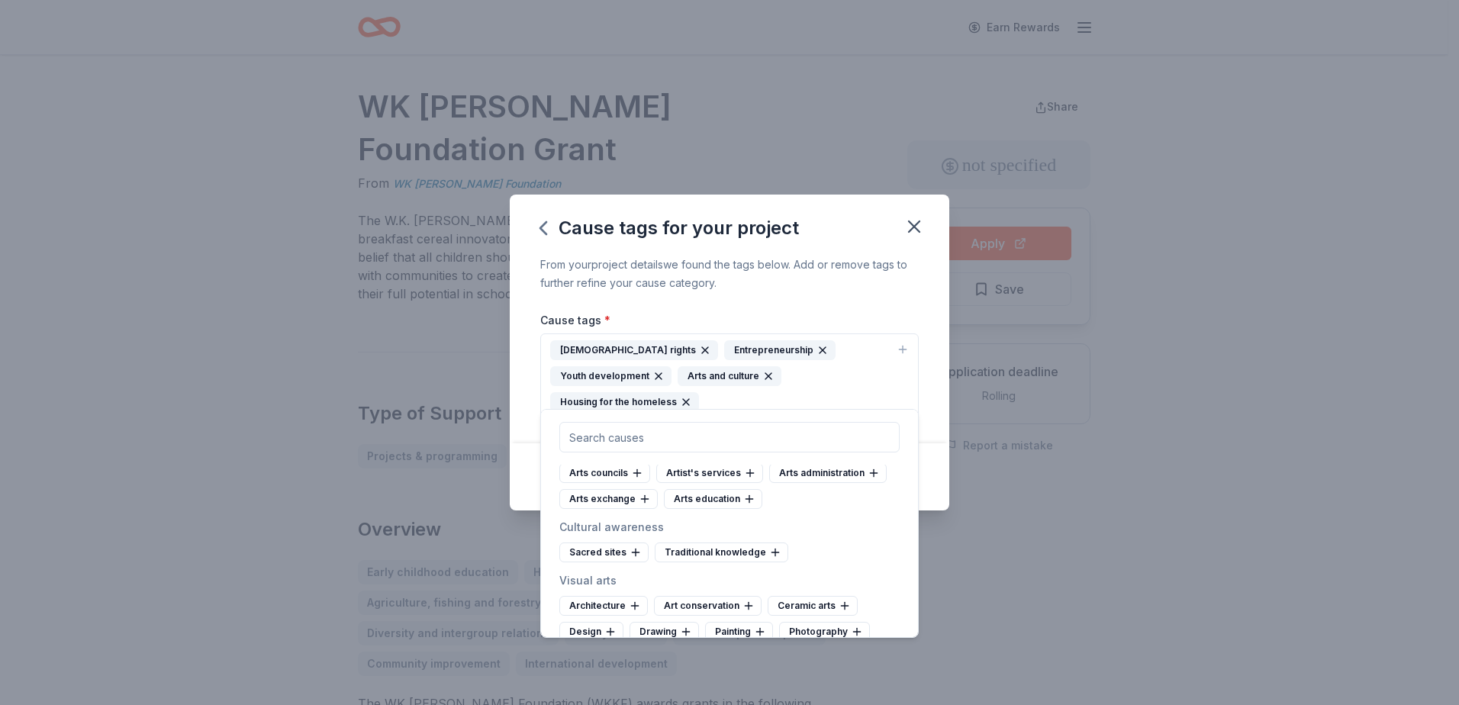
scroll to position [153, 0]
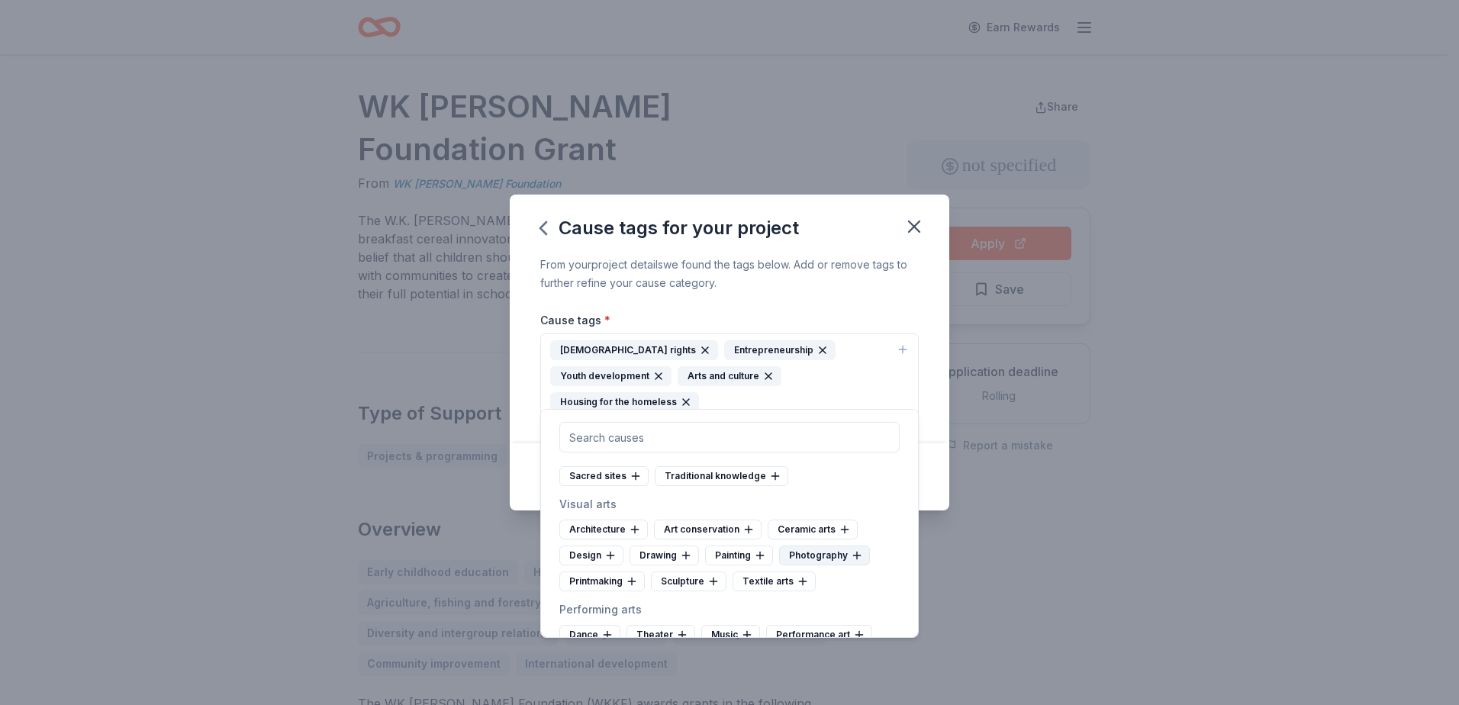
click at [807, 553] on div "Photography" at bounding box center [824, 556] width 91 height 20
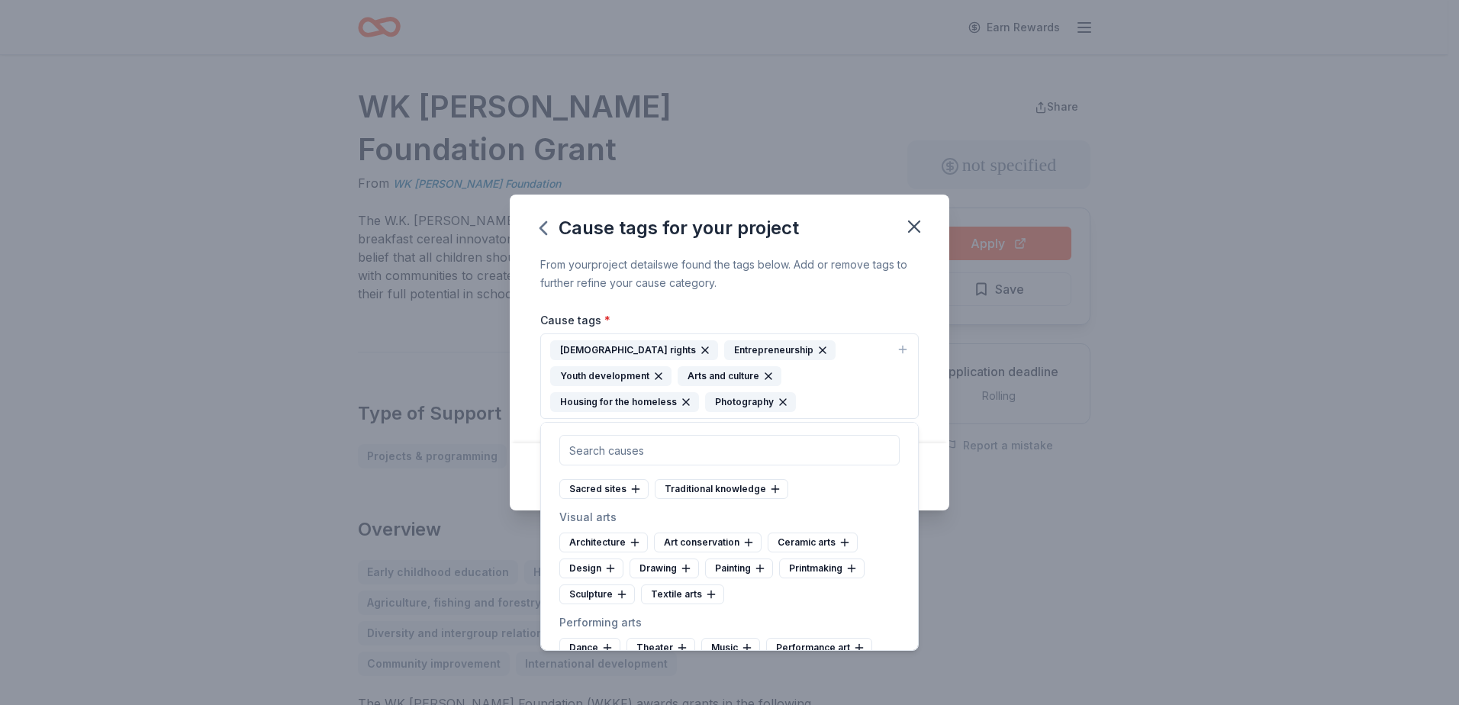
scroll to position [229, 0]
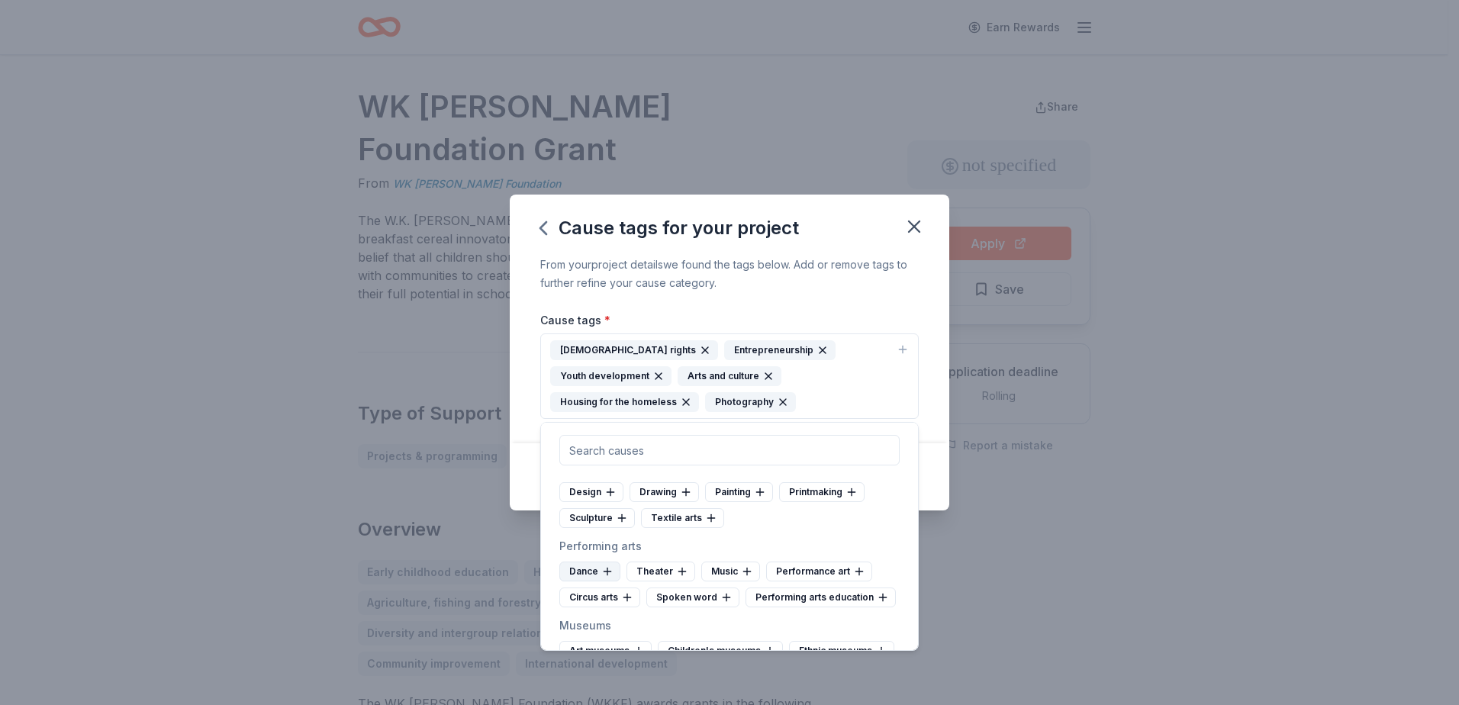
click at [592, 568] on div "Dance" at bounding box center [589, 572] width 61 height 20
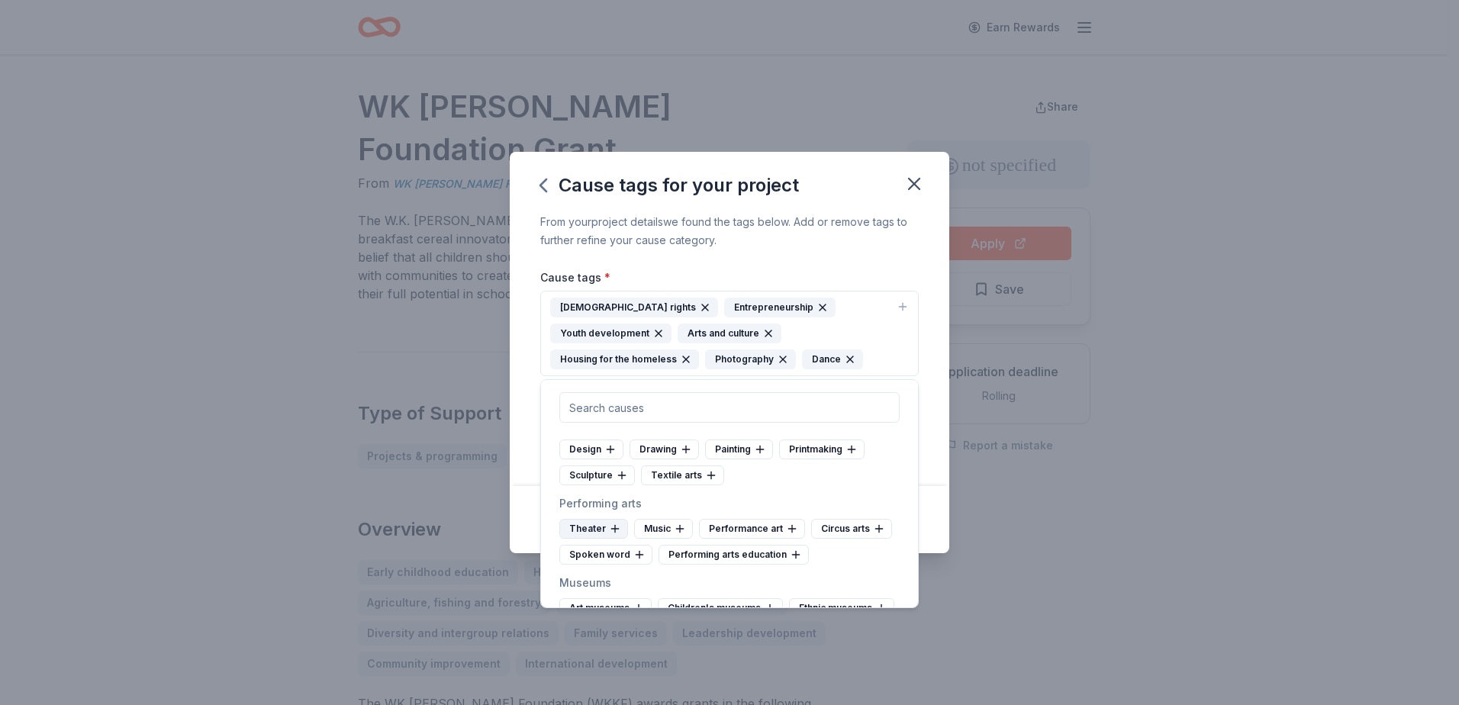
click at [609, 527] on icon at bounding box center [615, 529] width 12 height 12
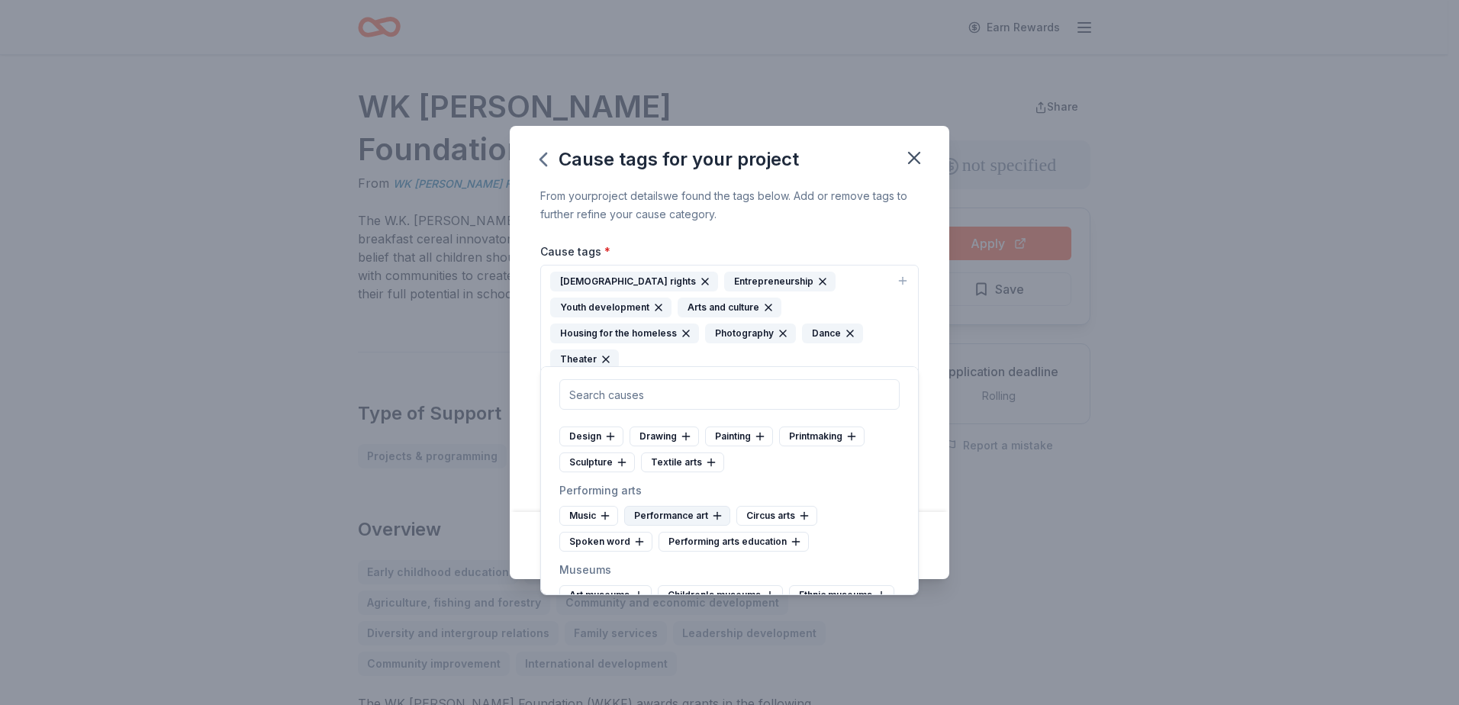
click at [673, 520] on div "Performance art" at bounding box center [677, 516] width 106 height 20
click at [796, 517] on div "Spoken word" at bounding box center [757, 516] width 93 height 20
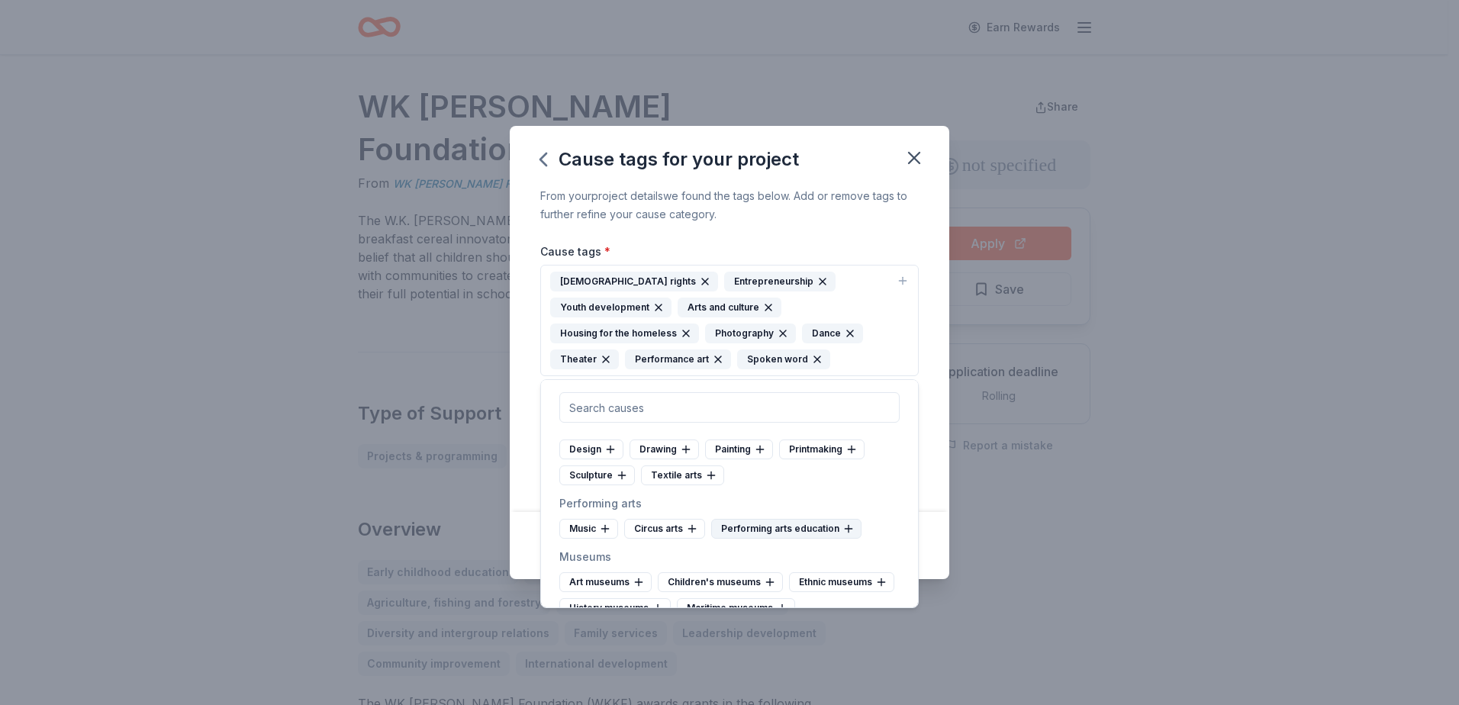
click at [784, 524] on div "Performing arts education" at bounding box center [786, 529] width 150 height 20
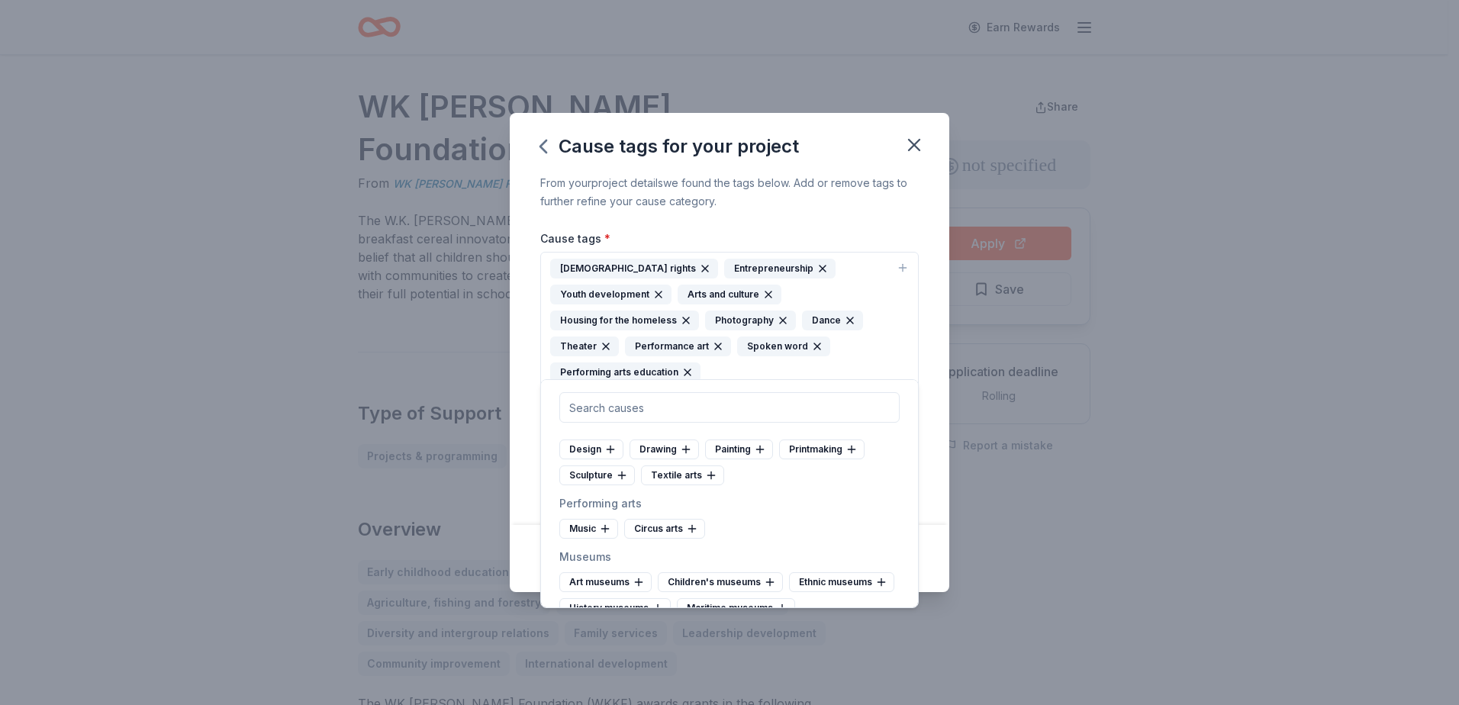
scroll to position [382, 0]
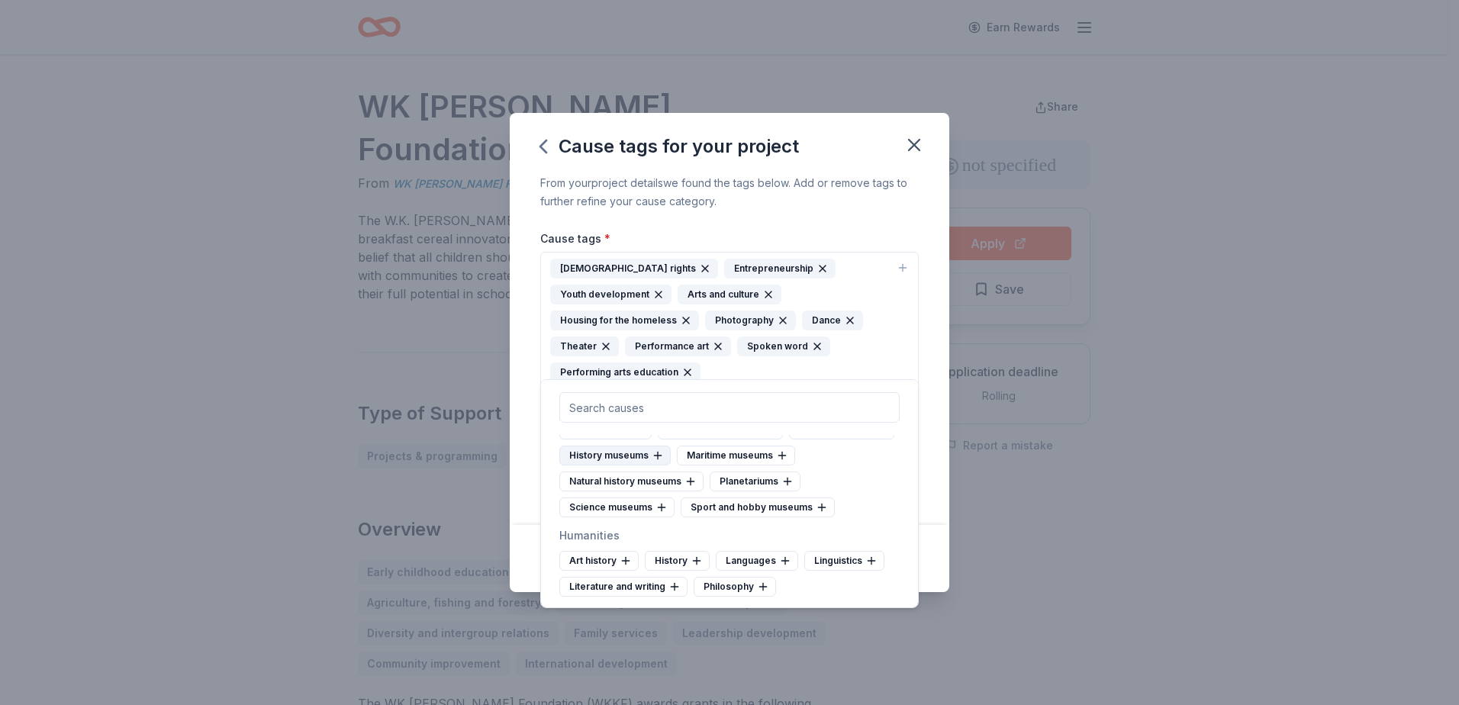
click at [671, 452] on div "History museums" at bounding box center [614, 456] width 111 height 20
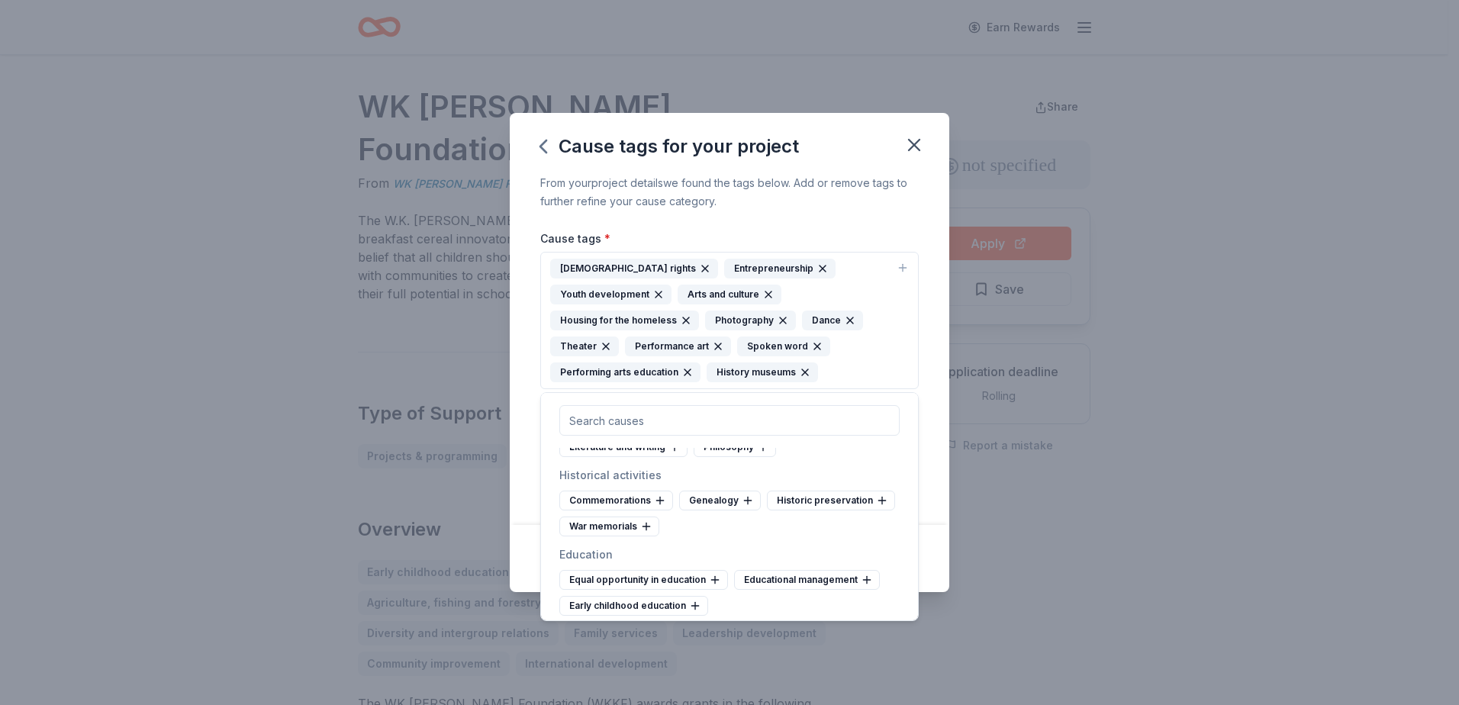
scroll to position [458, 0]
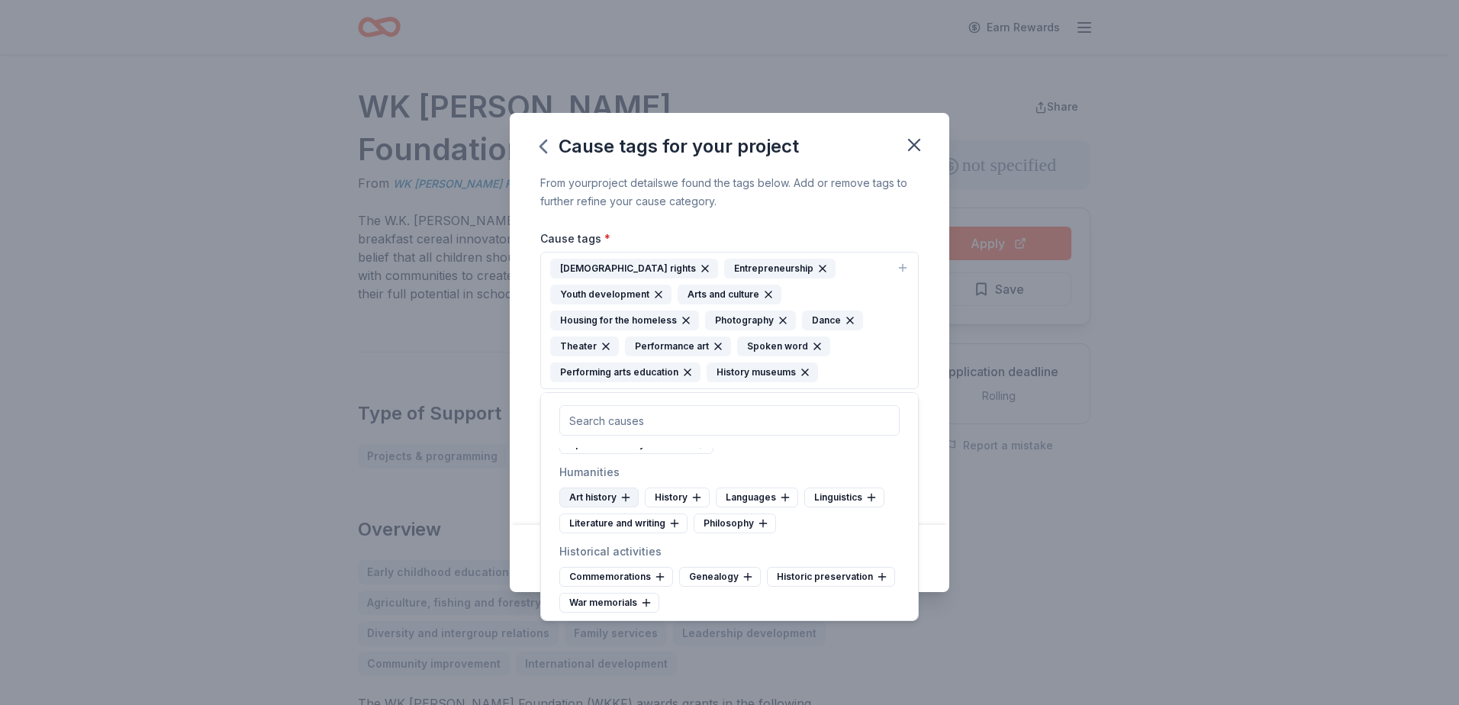
click at [623, 498] on icon at bounding box center [625, 498] width 7 height 0
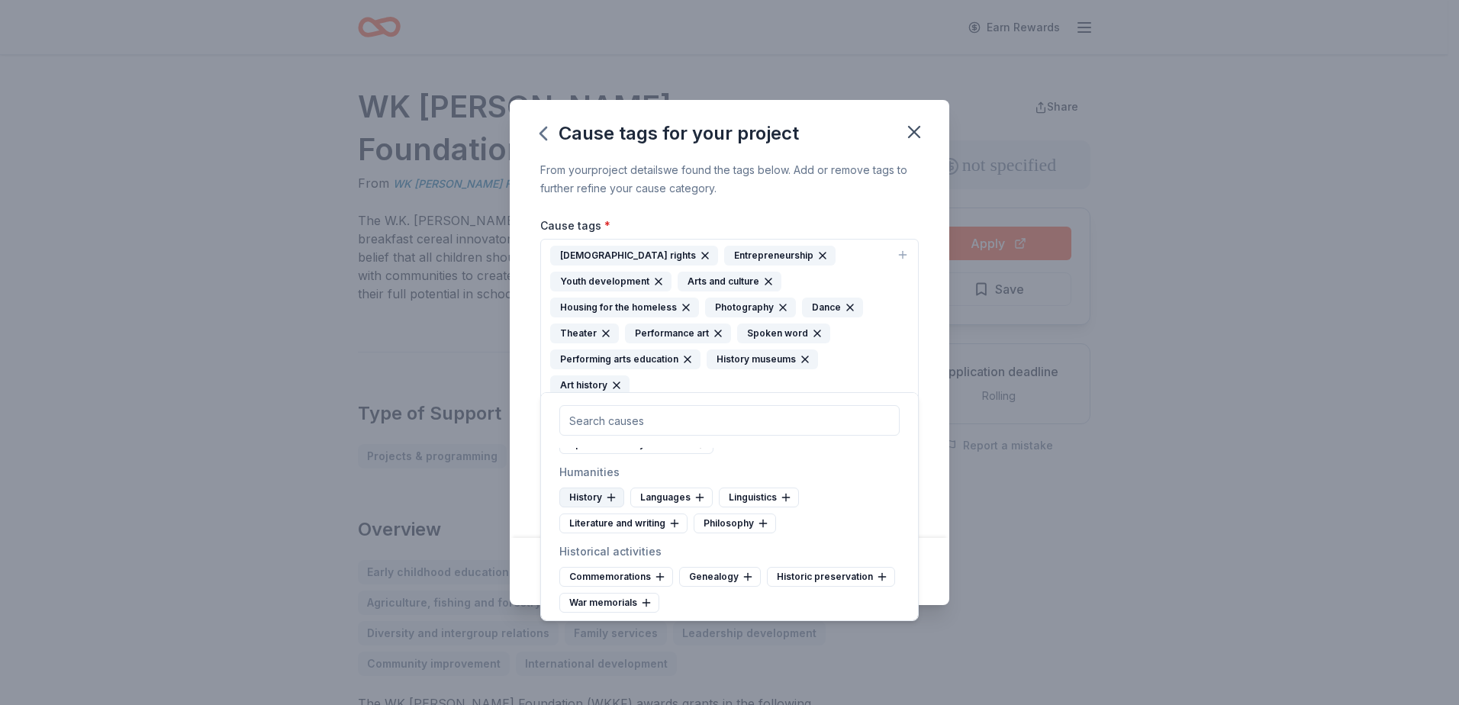
click at [614, 495] on icon at bounding box center [611, 497] width 12 height 12
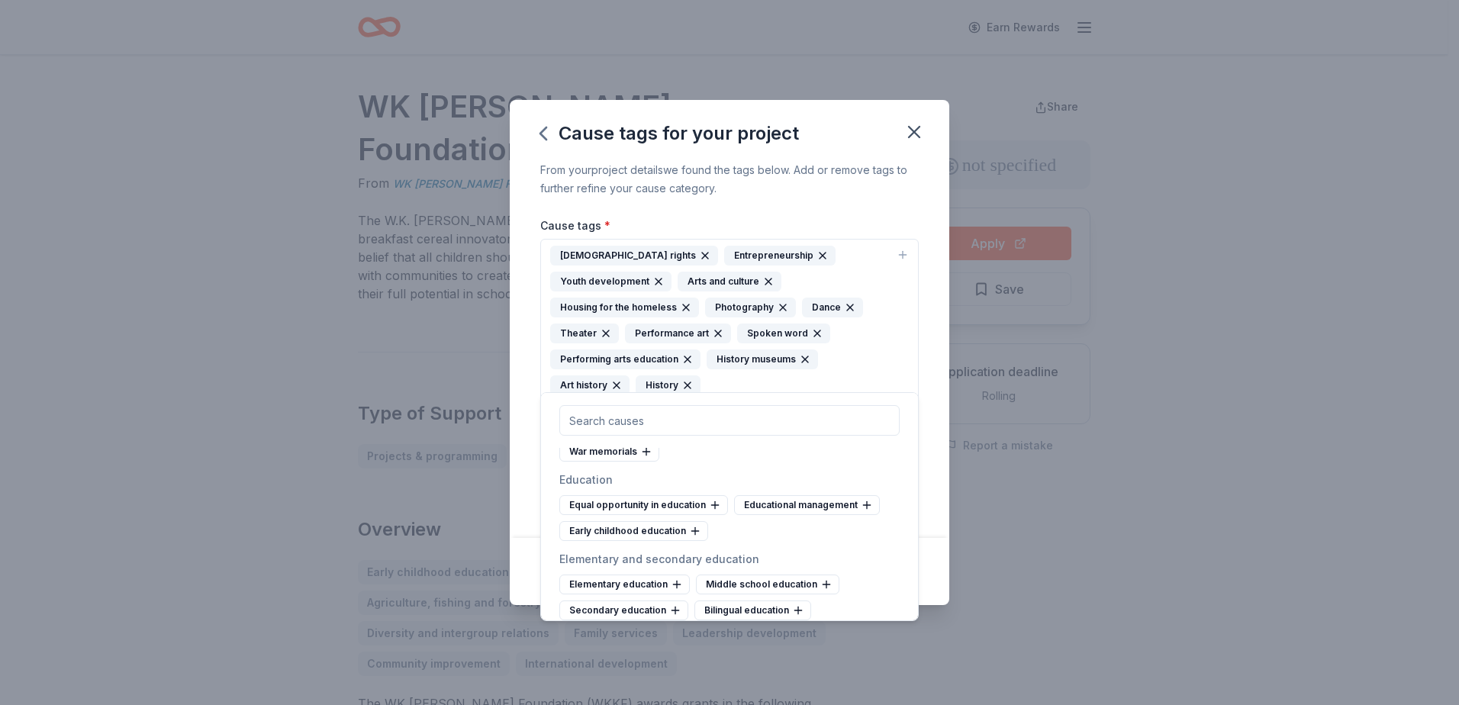
scroll to position [610, 0]
click at [700, 503] on div "Equal opportunity in education" at bounding box center [643, 504] width 169 height 20
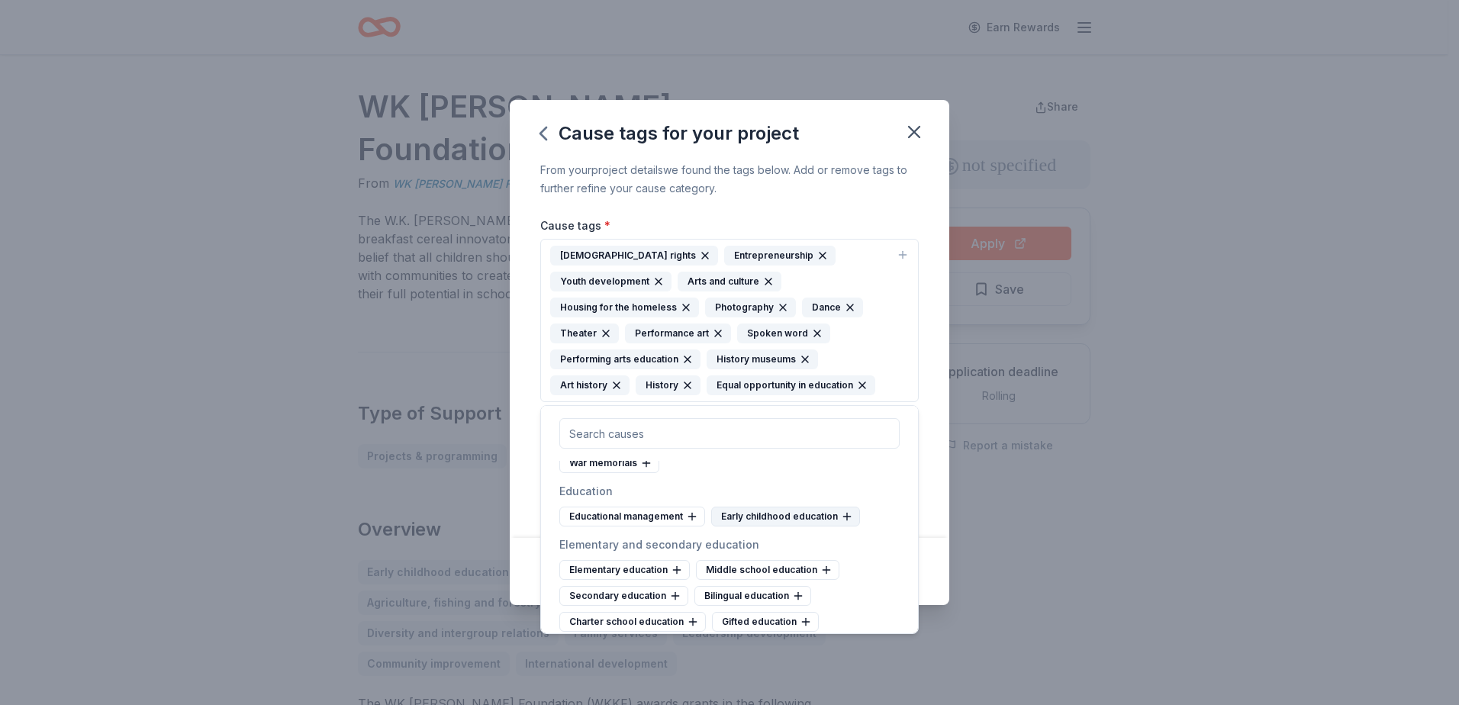
click at [768, 517] on div "Early childhood education" at bounding box center [785, 517] width 149 height 20
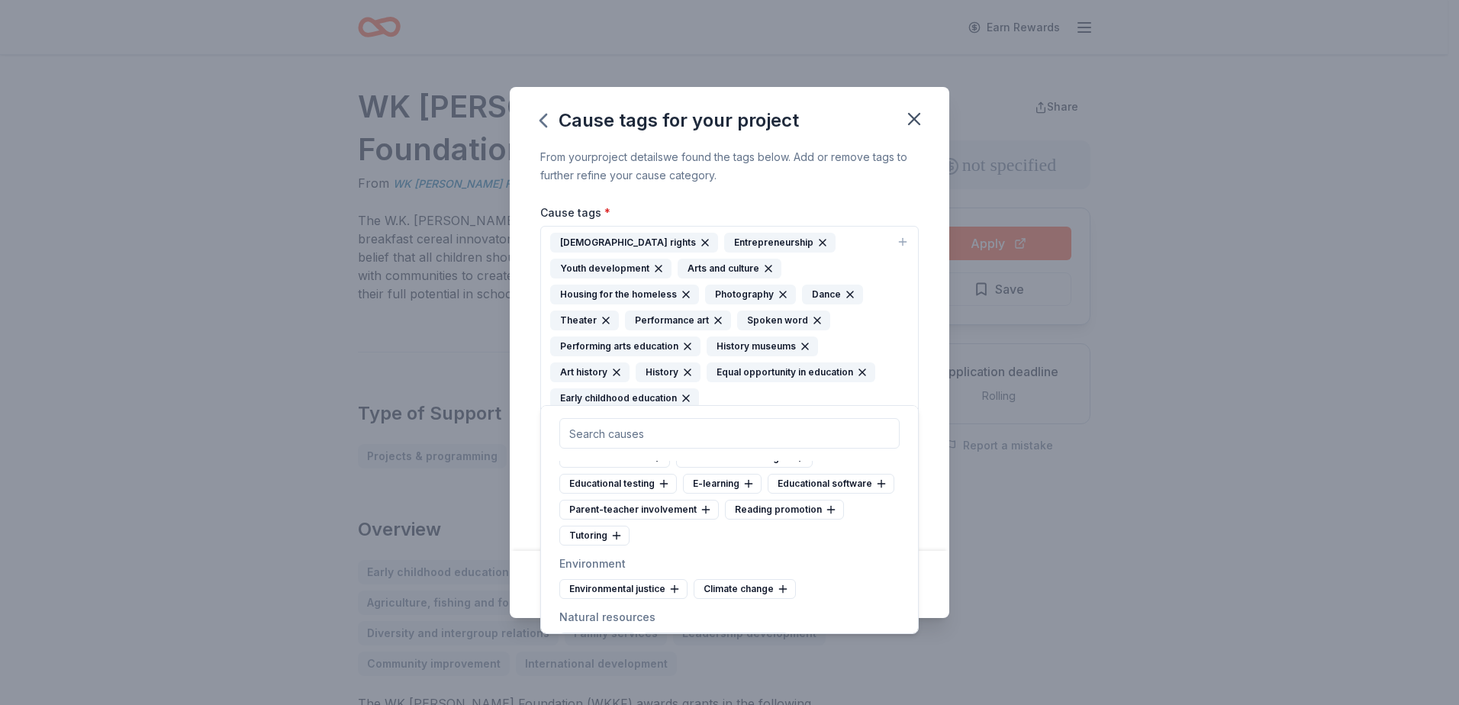
scroll to position [1373, 0]
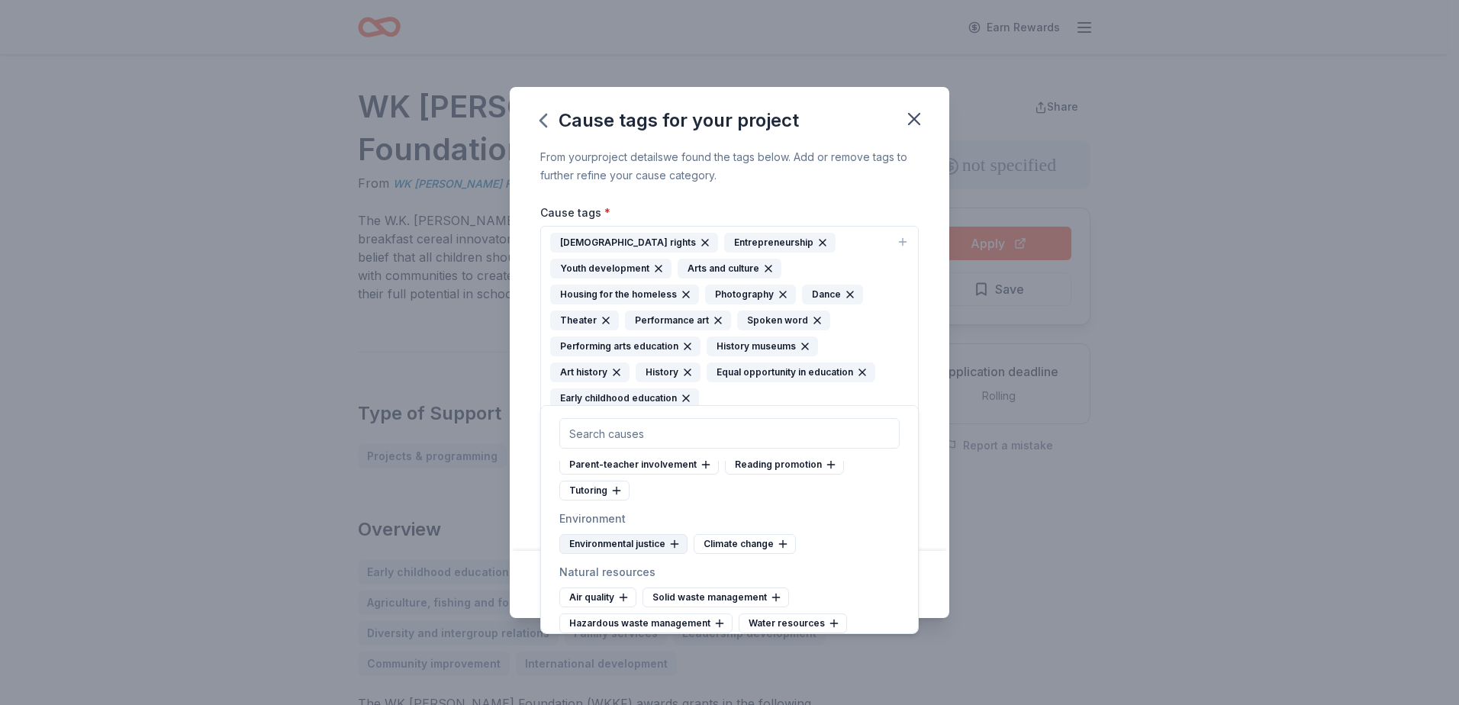
click at [664, 543] on div "Environmental justice" at bounding box center [623, 544] width 128 height 20
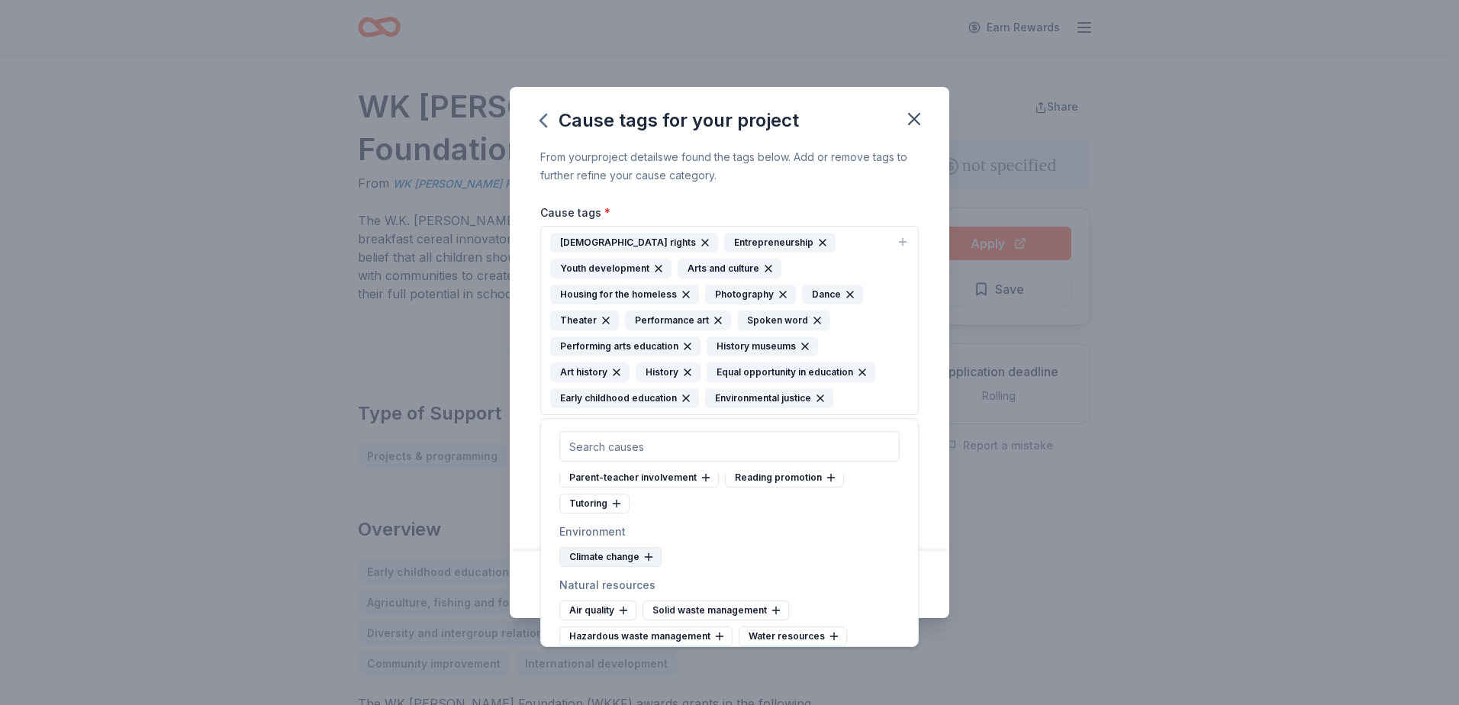
click at [642, 560] on icon at bounding box center [648, 557] width 12 height 12
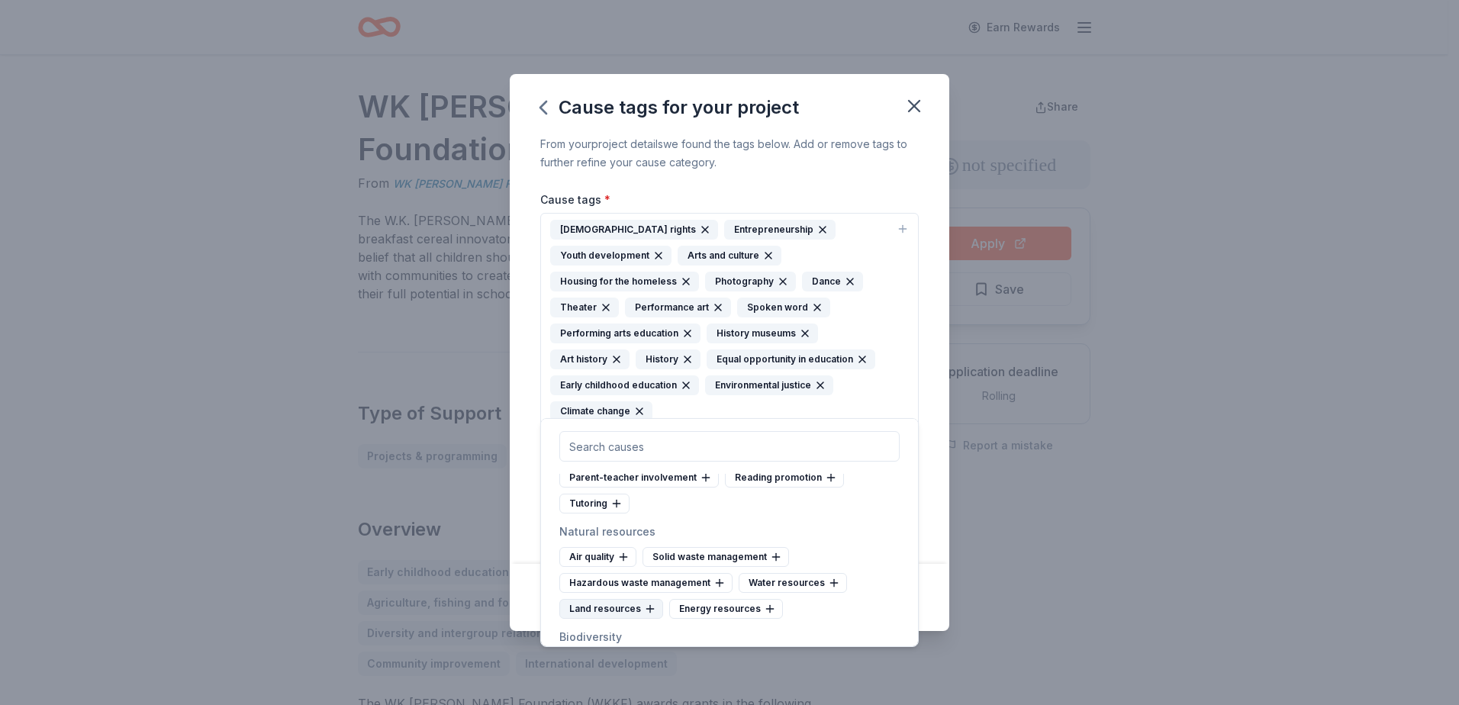
click at [644, 610] on icon at bounding box center [650, 609] width 12 height 12
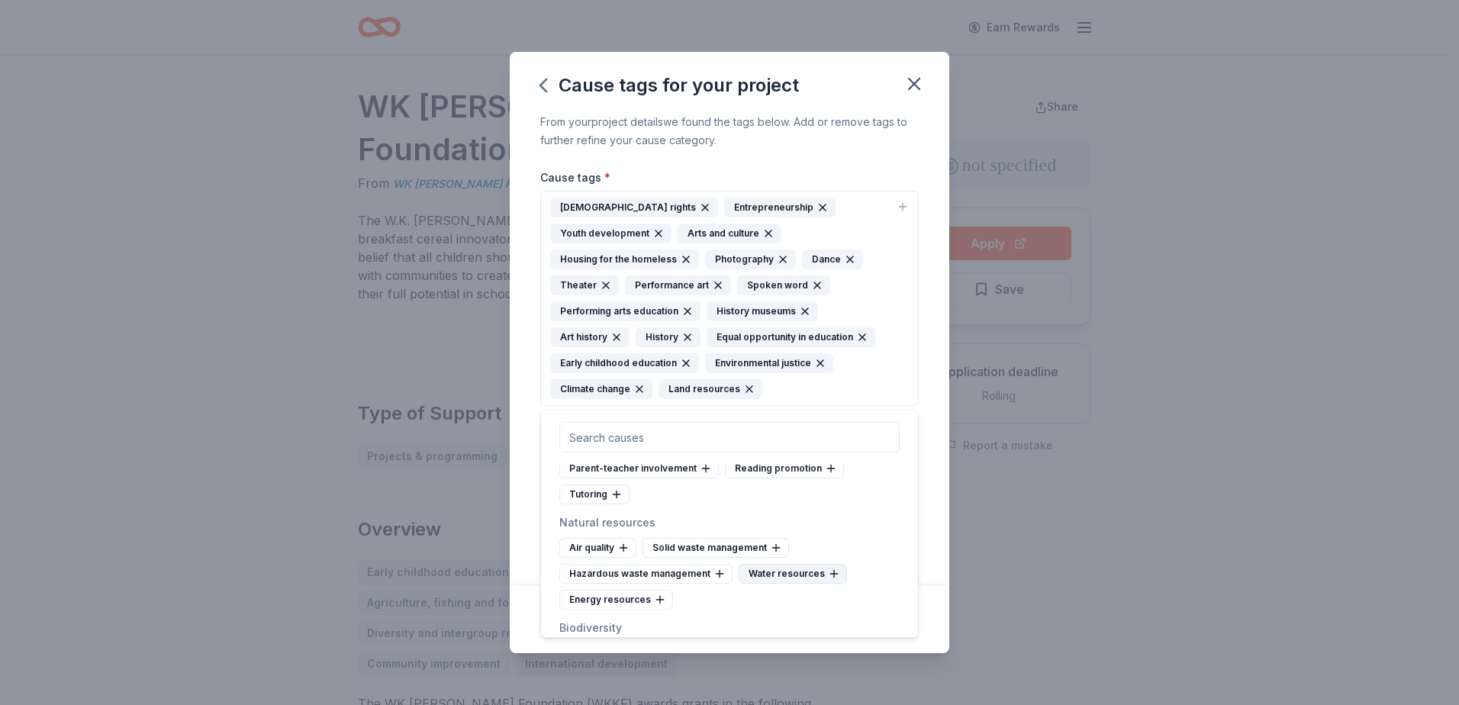
click at [756, 581] on div "Water resources" at bounding box center [793, 574] width 108 height 20
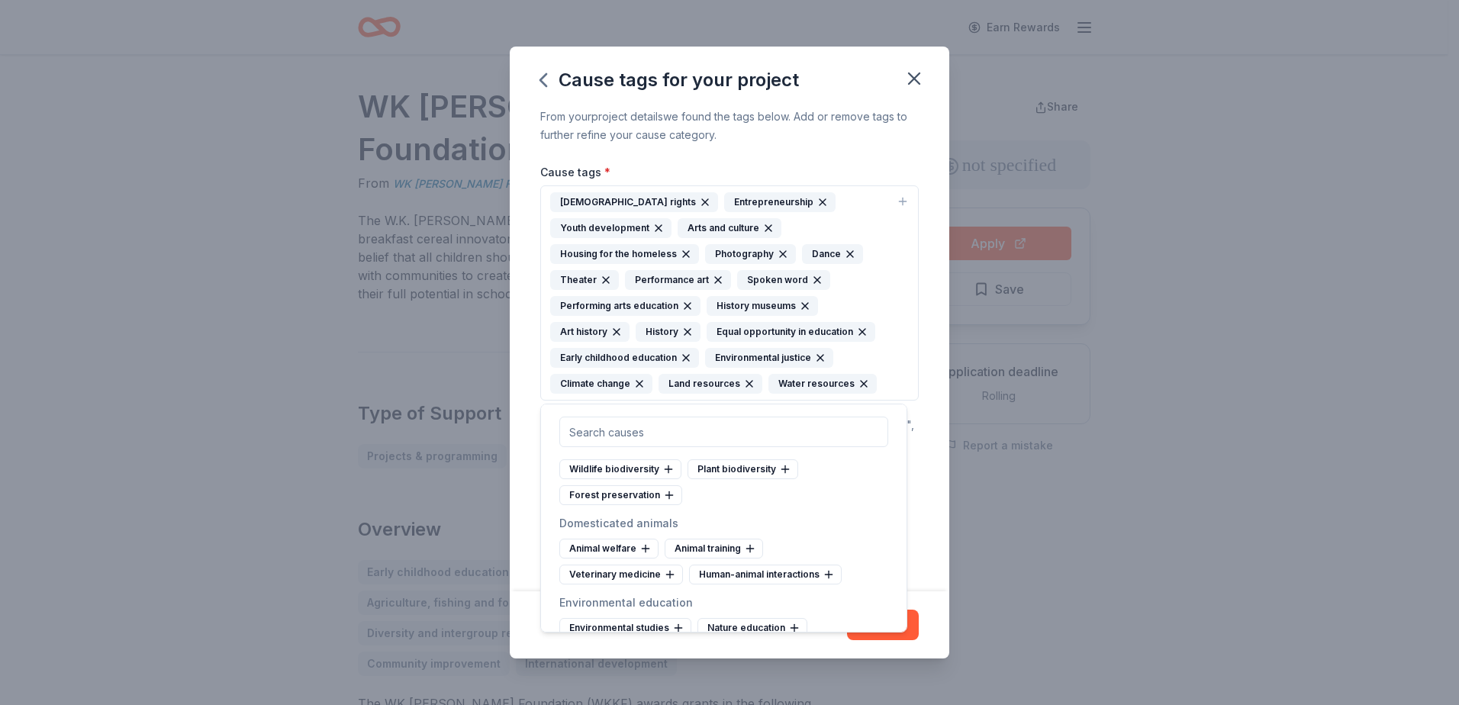
scroll to position [1602, 0]
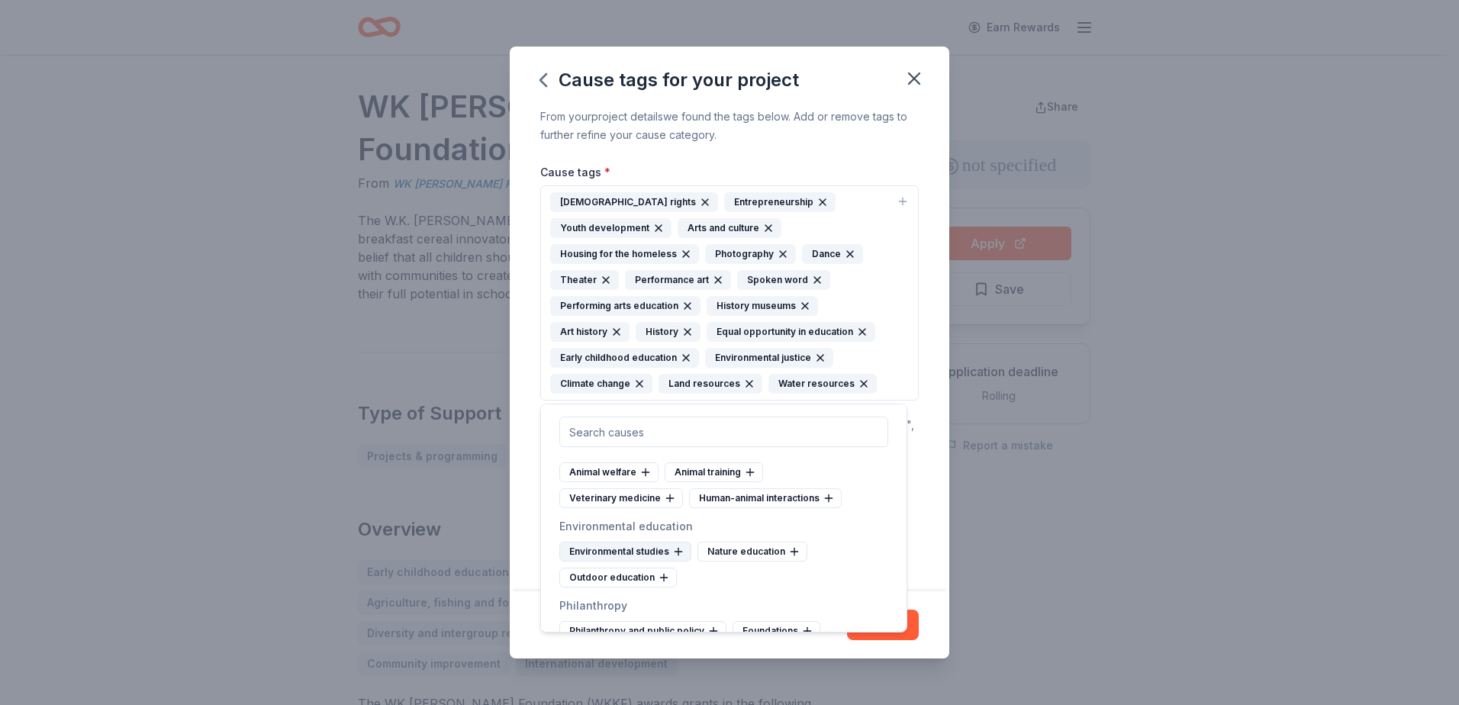
click at [668, 562] on div "Environmental studies" at bounding box center [625, 552] width 132 height 20
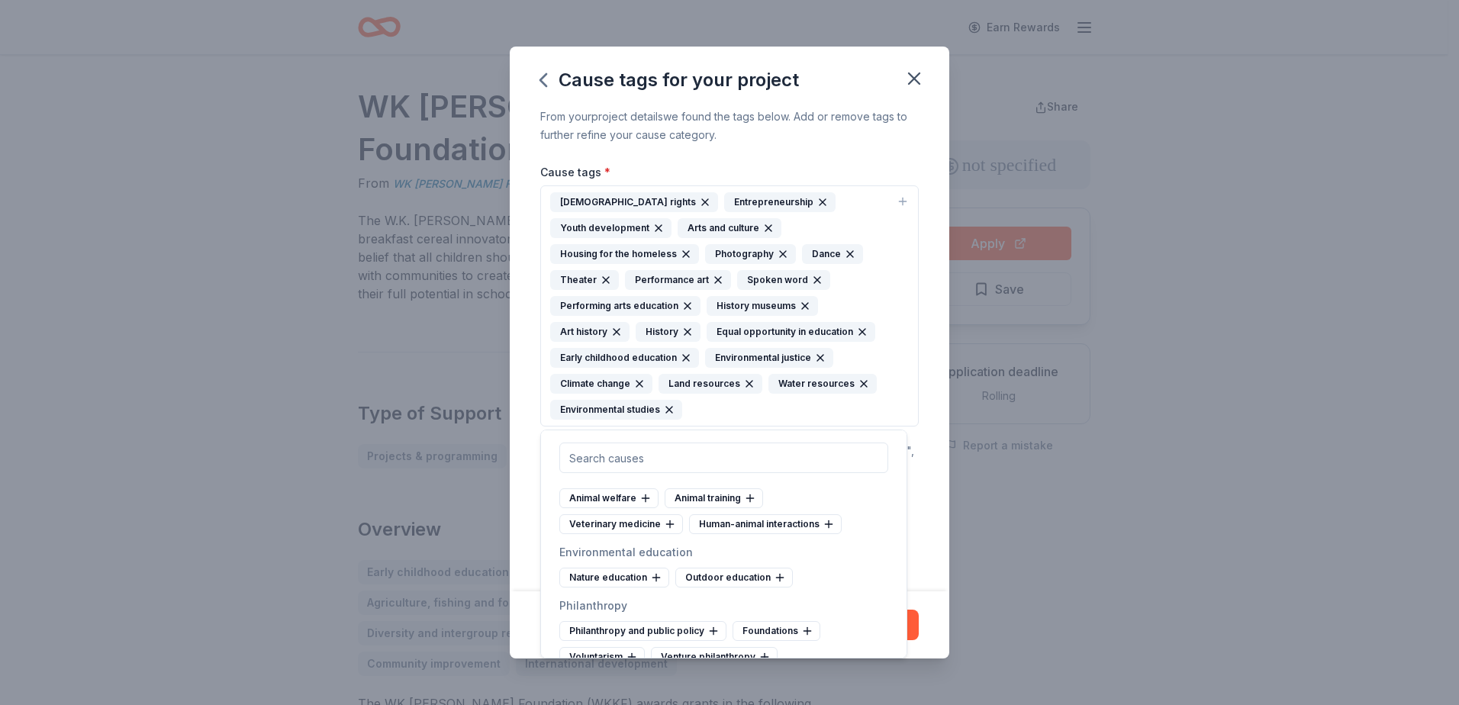
scroll to position [1679, 0]
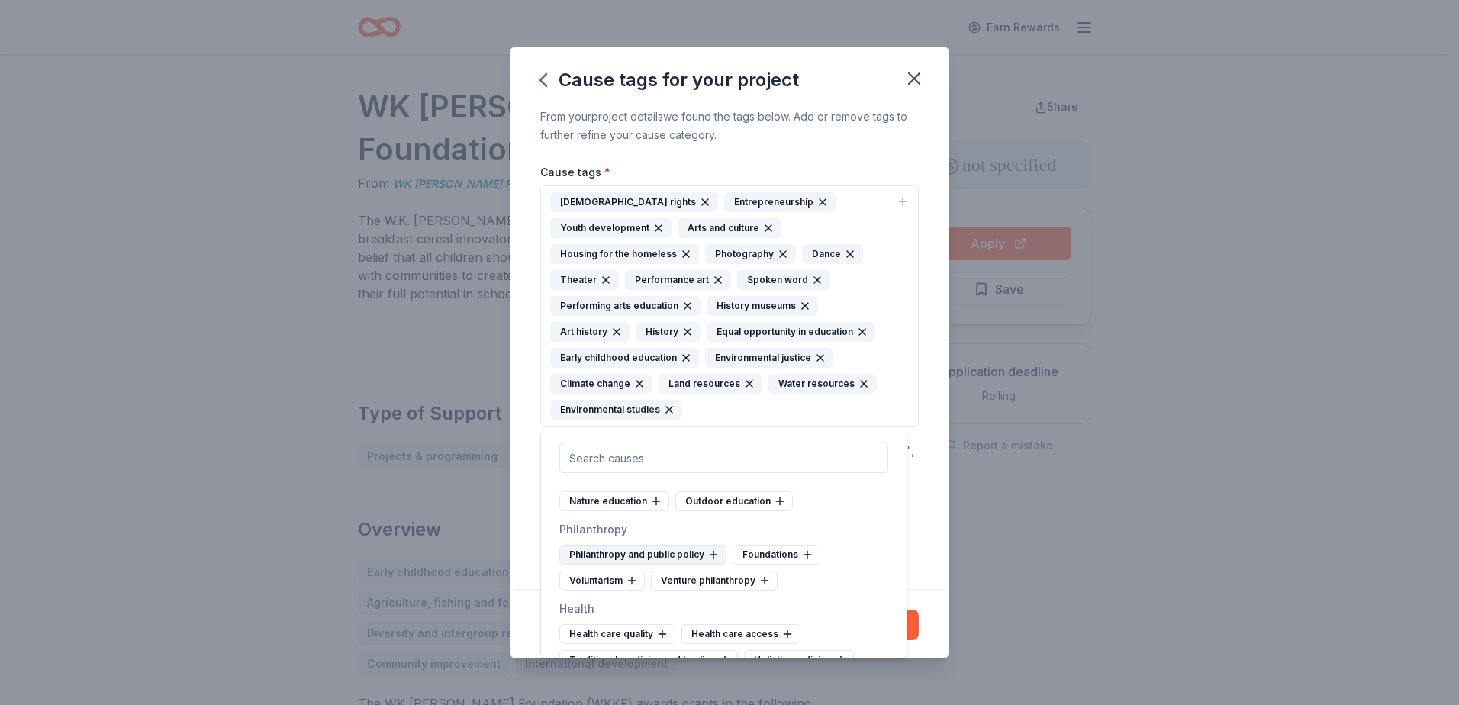
click at [676, 565] on div "Philanthropy and public policy" at bounding box center [642, 555] width 167 height 20
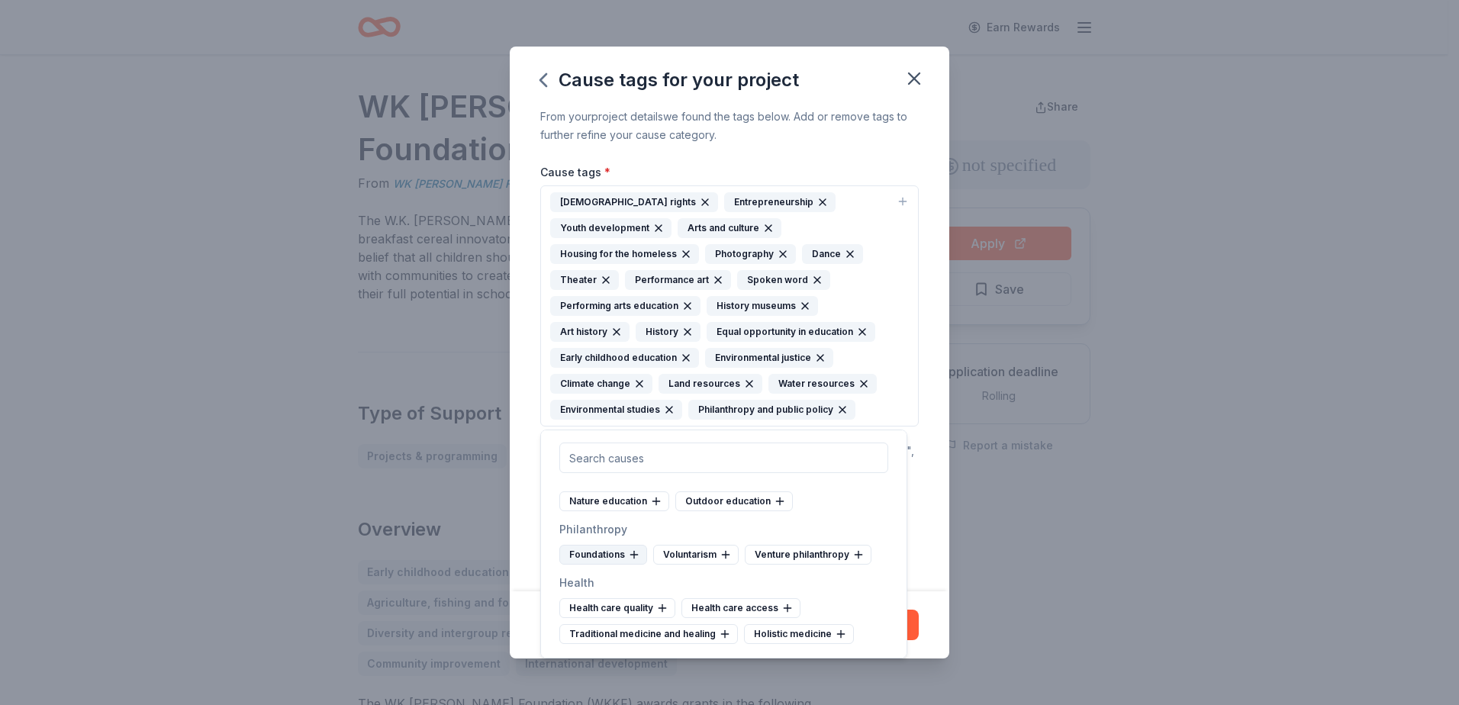
click at [623, 565] on div "Foundations" at bounding box center [603, 555] width 88 height 20
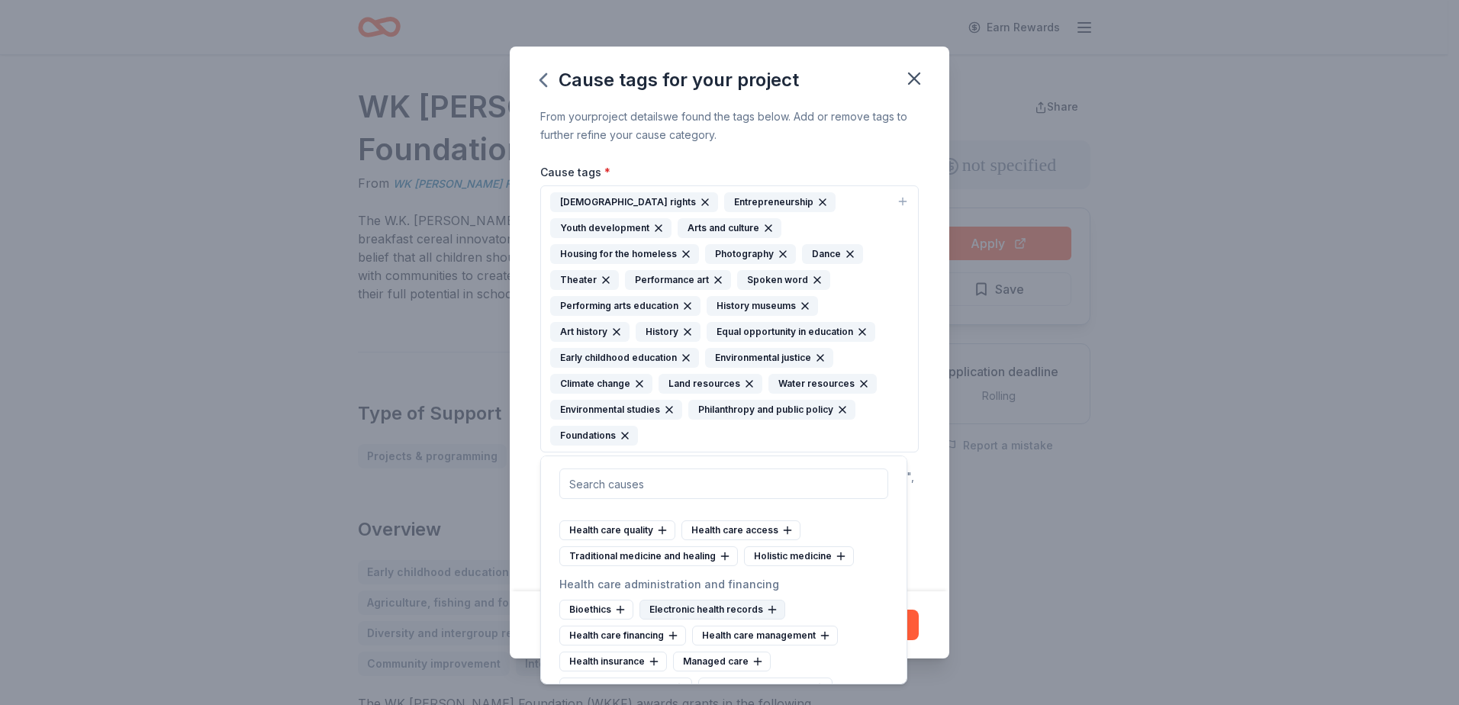
scroll to position [1755, 0]
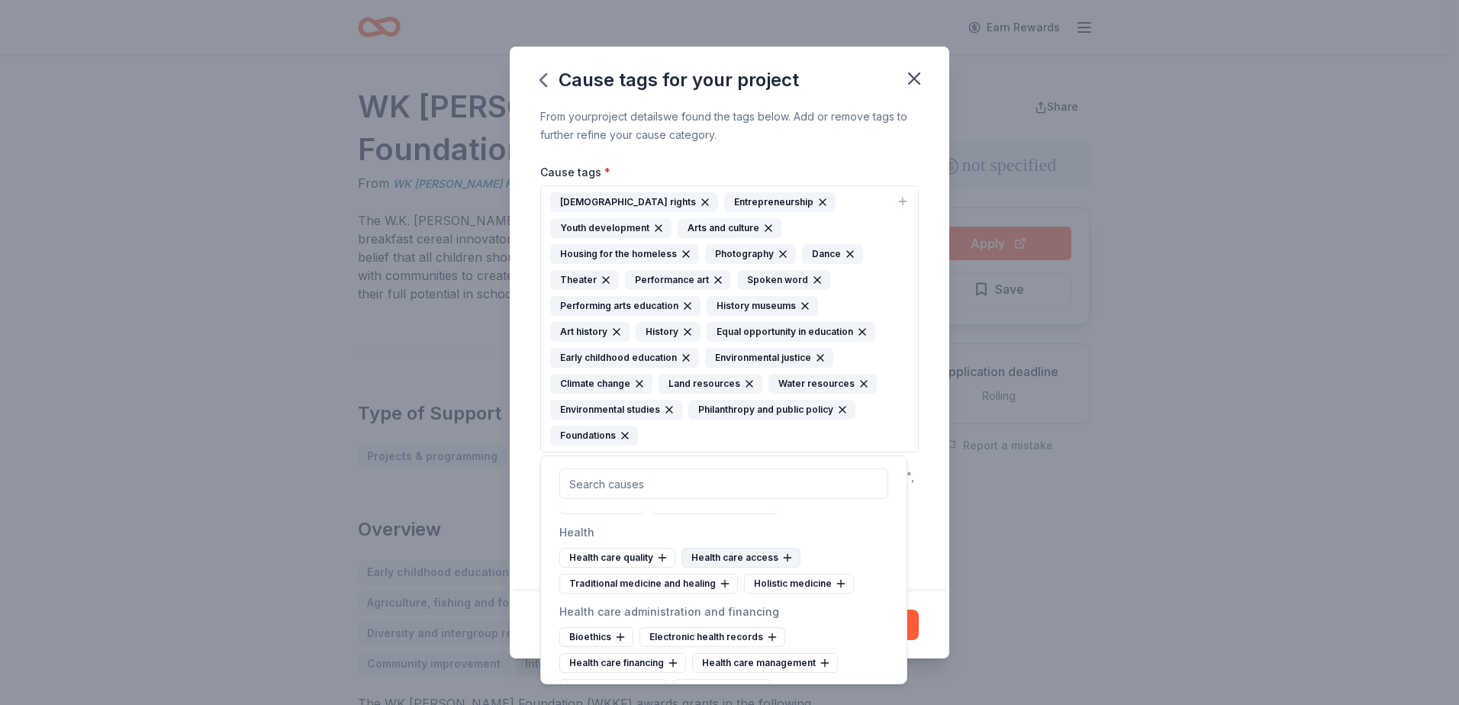
click at [715, 568] on div "Health care access" at bounding box center [740, 558] width 119 height 20
click at [641, 568] on div "Health care quality" at bounding box center [617, 558] width 116 height 20
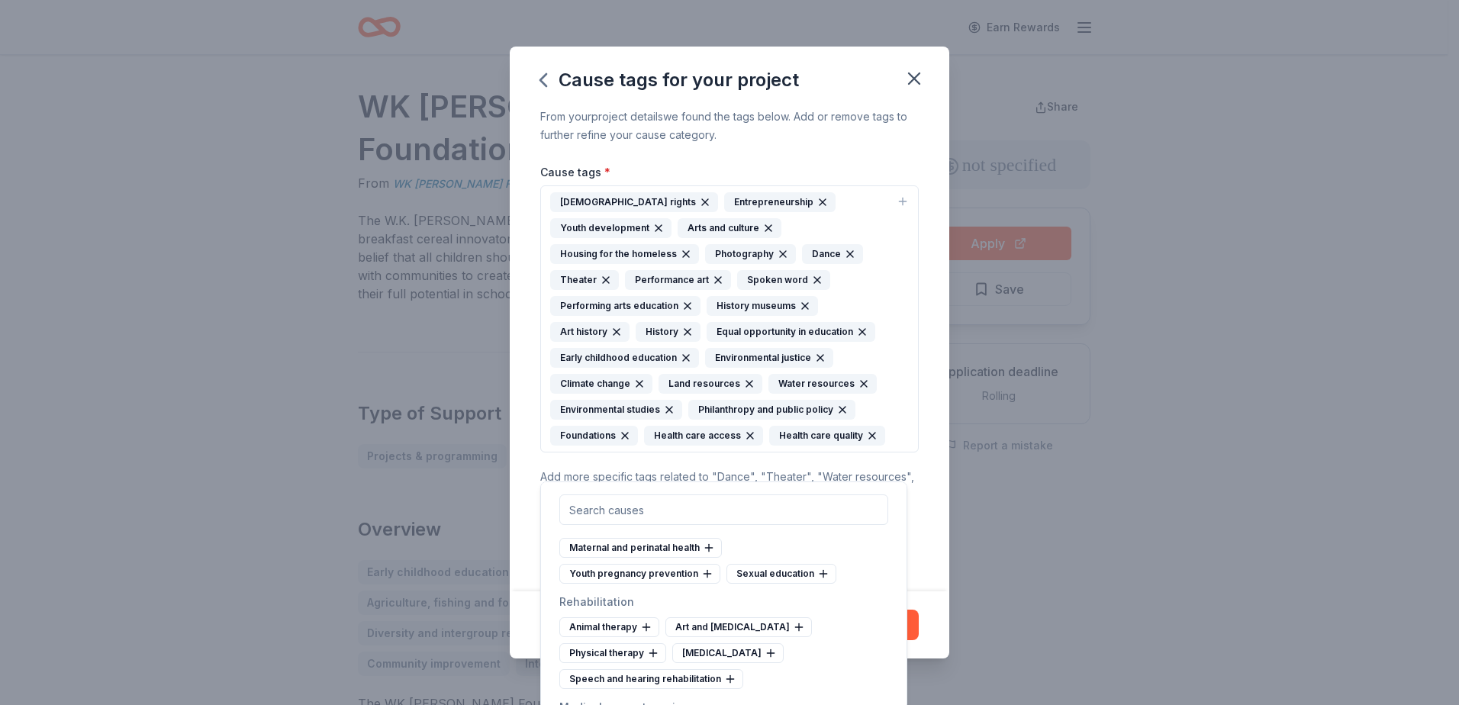
scroll to position [2289, 0]
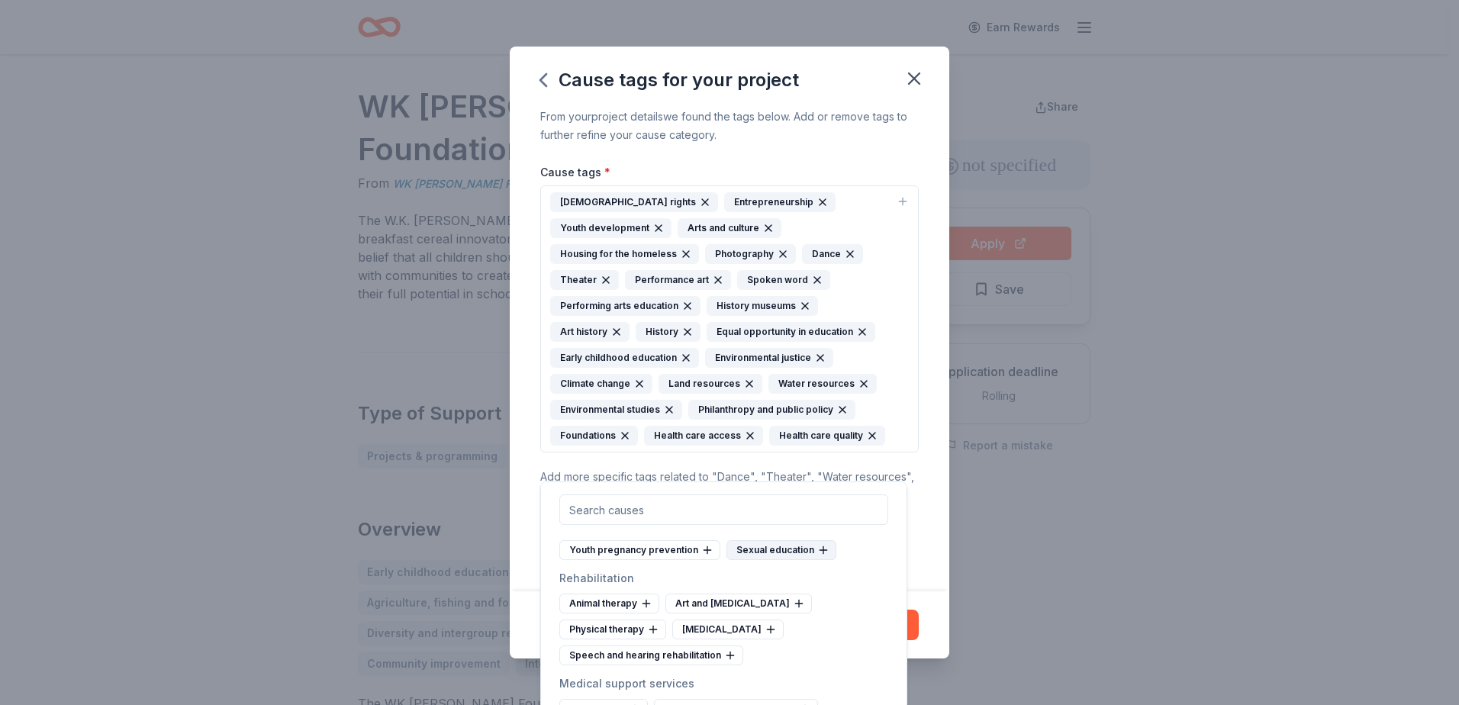
click at [802, 560] on div "Sexual education" at bounding box center [781, 550] width 110 height 20
click at [674, 534] on div "Maternal and perinatal health" at bounding box center [640, 524] width 163 height 20
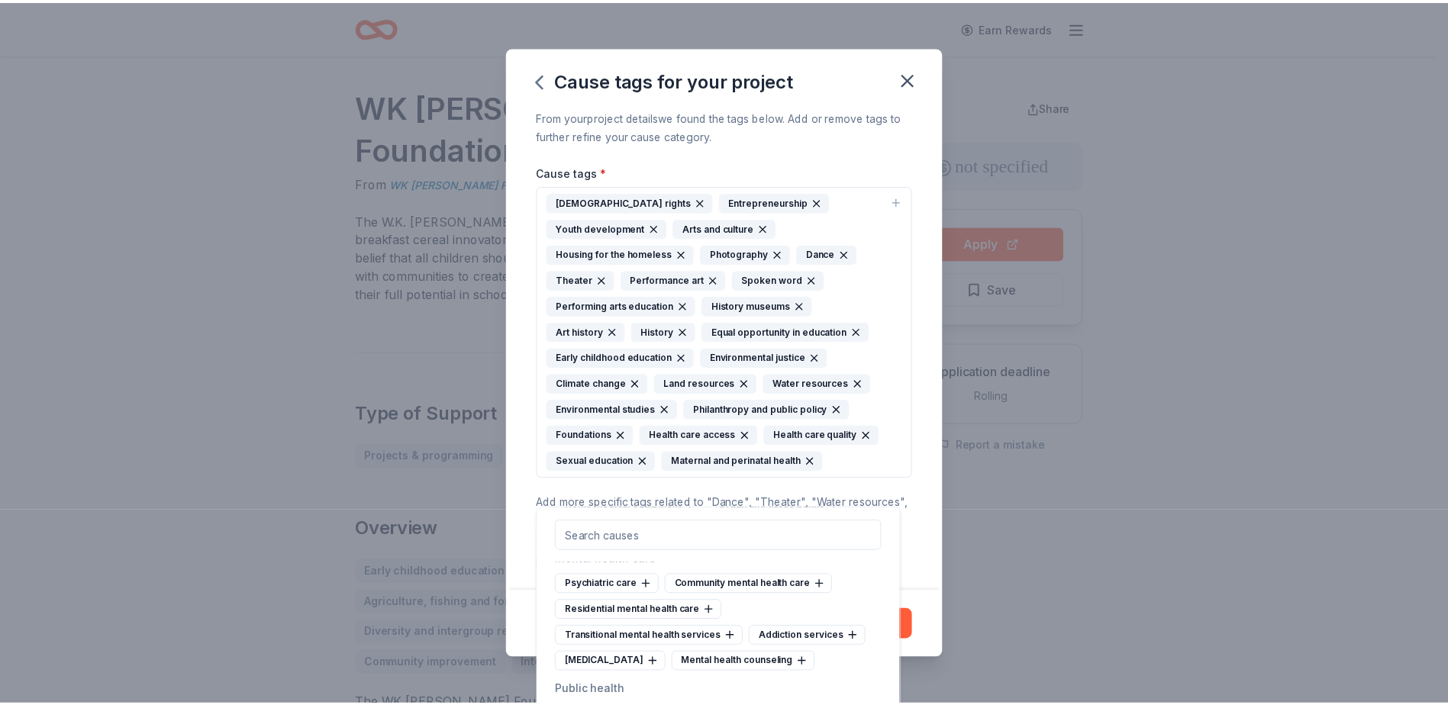
scroll to position [2594, 0]
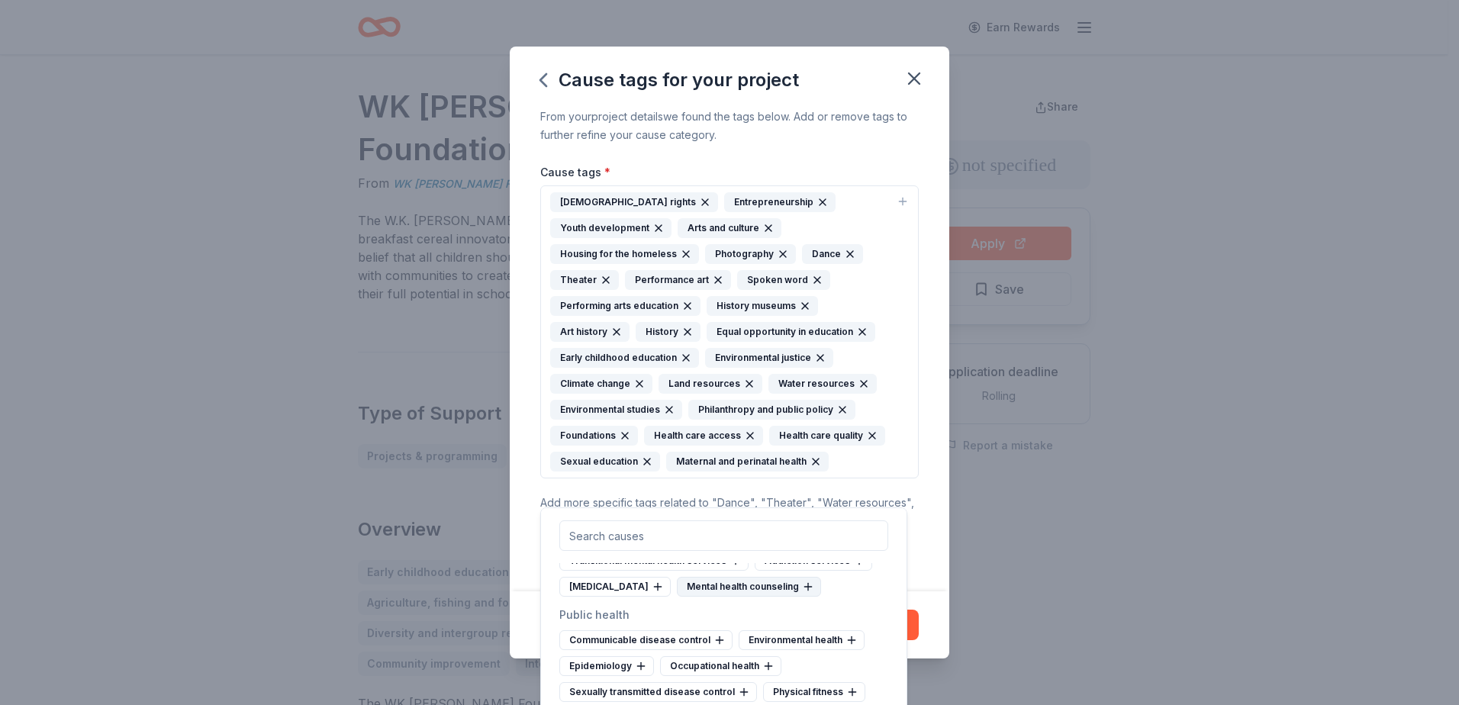
click at [774, 597] on div "Mental health counseling" at bounding box center [749, 587] width 144 height 20
click at [625, 597] on div "Crisis intervention" at bounding box center [614, 587] width 111 height 20
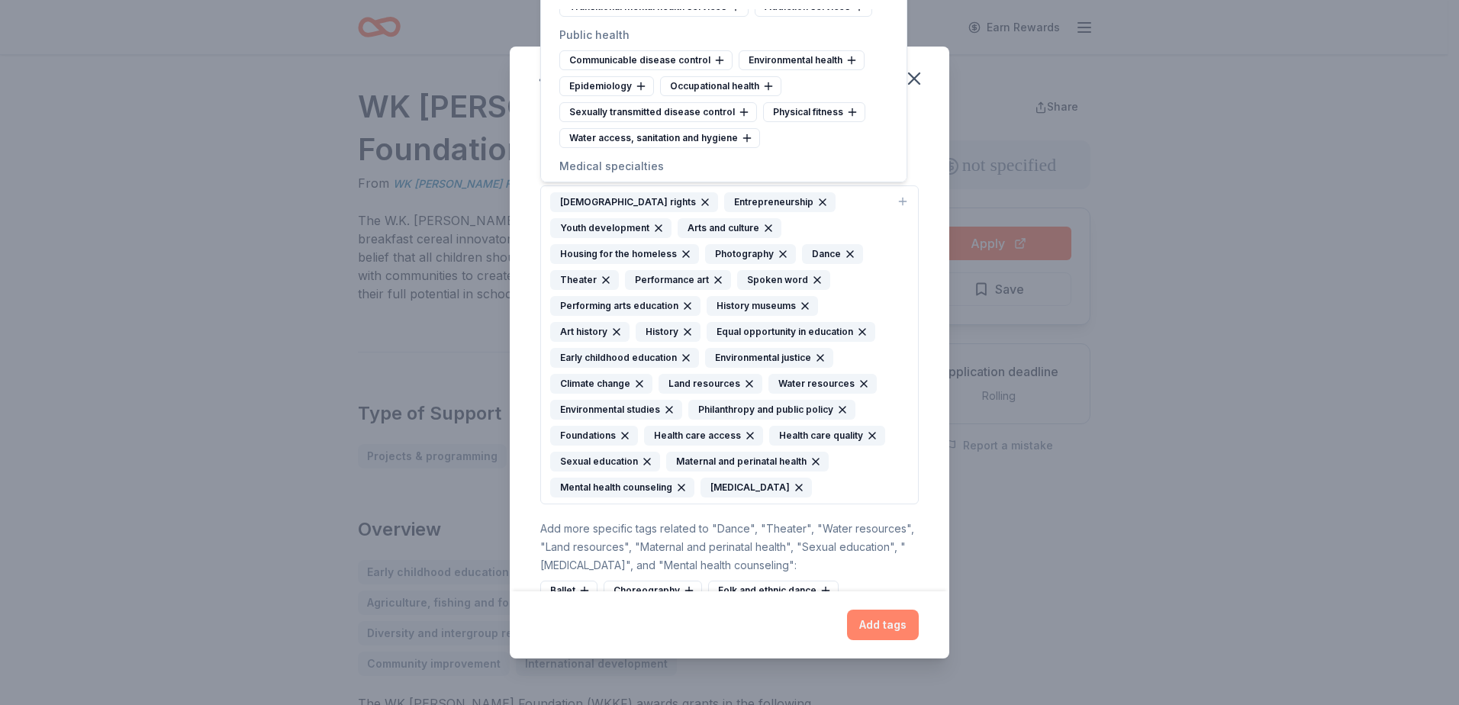
click at [874, 627] on button "Add tags" at bounding box center [883, 625] width 72 height 31
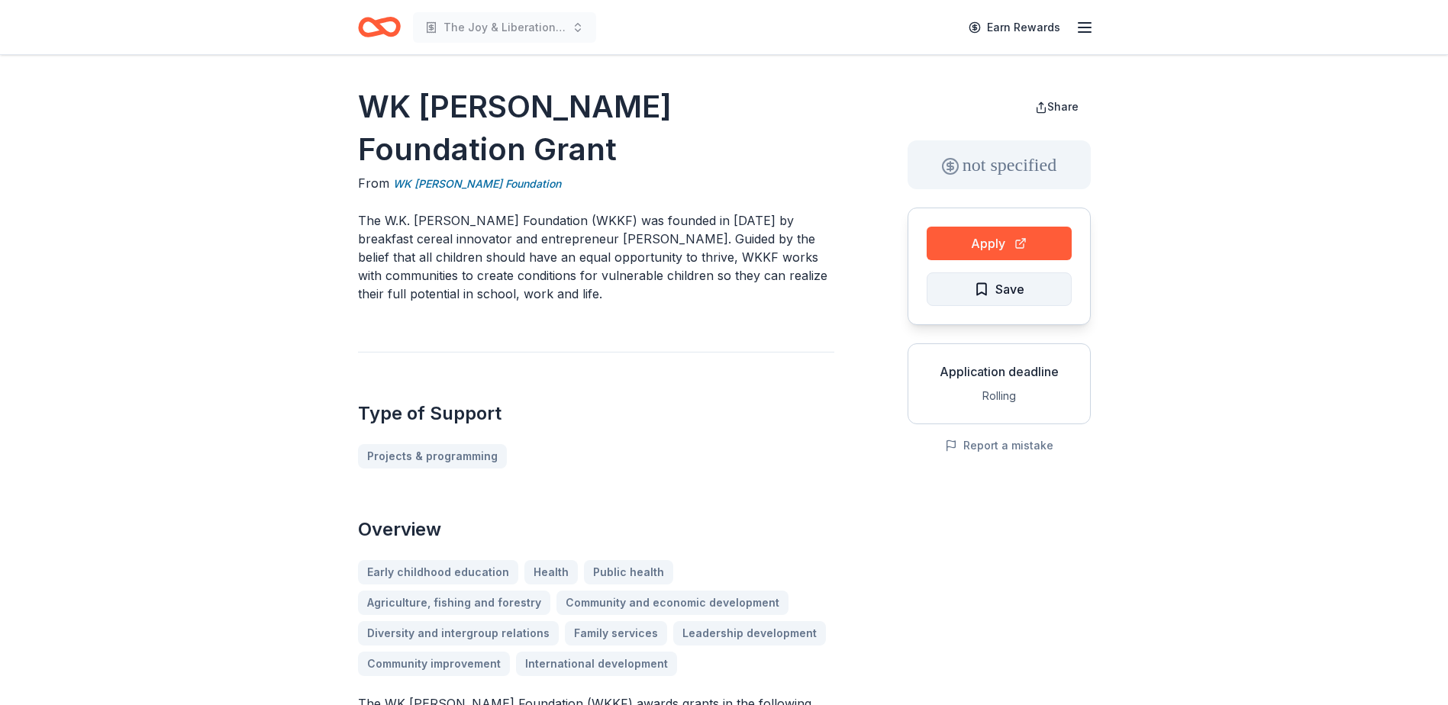
click at [978, 292] on span "Save" at bounding box center [999, 289] width 50 height 20
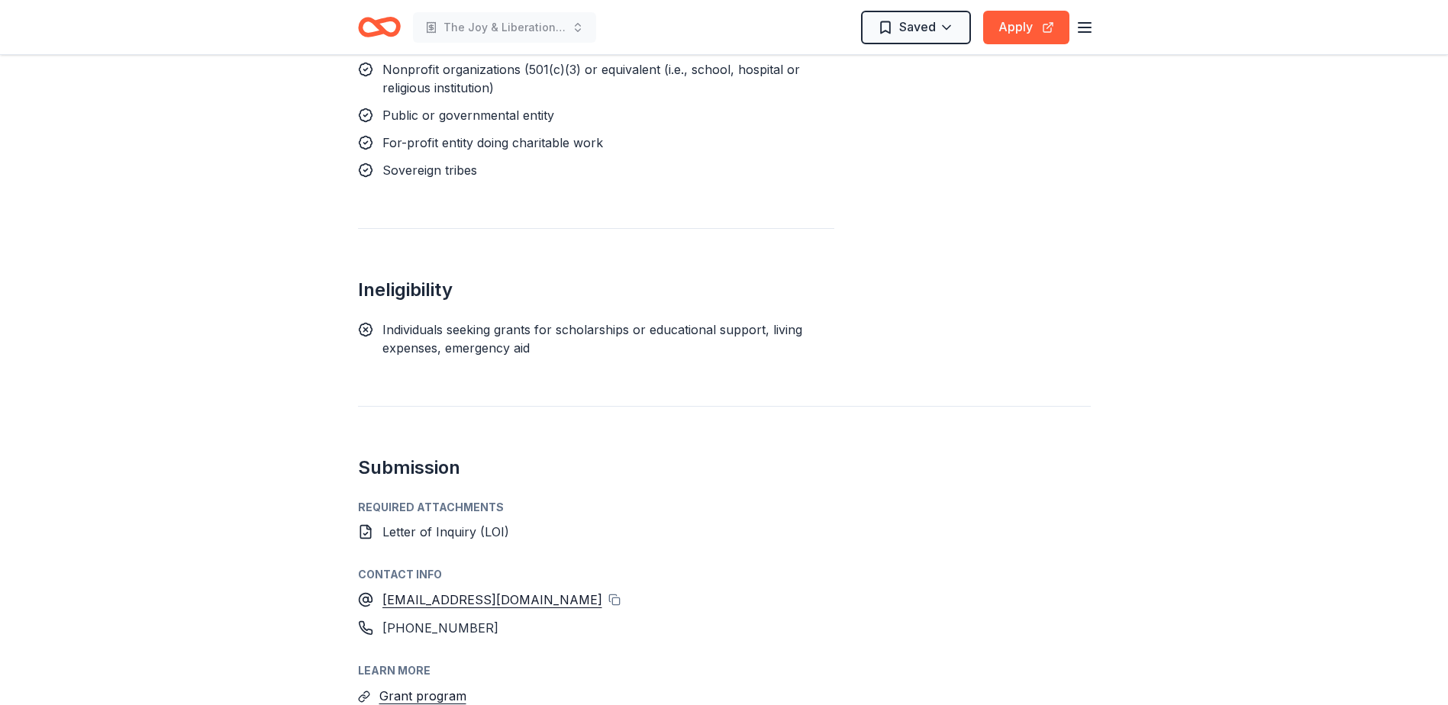
scroll to position [1908, 0]
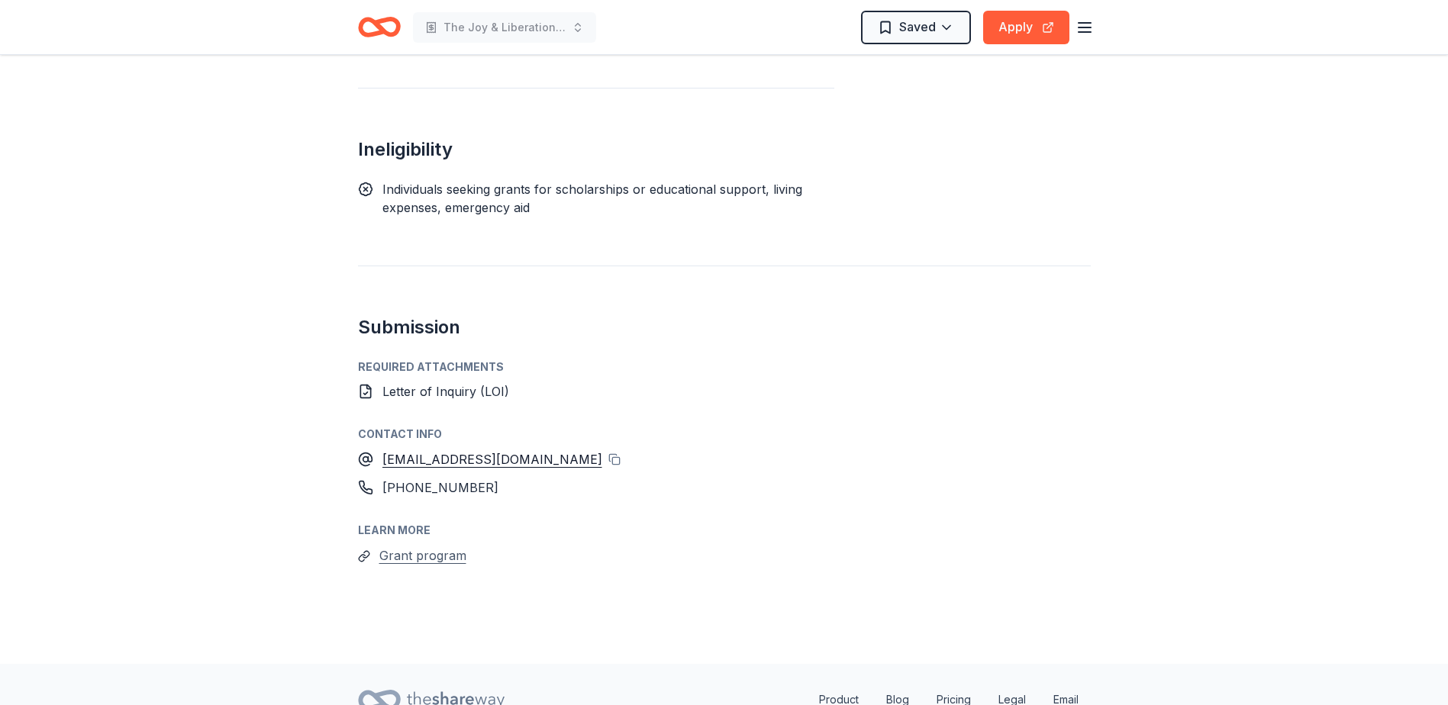
click at [443, 546] on button "Grant program" at bounding box center [422, 556] width 87 height 20
click at [427, 546] on button "Grant program" at bounding box center [422, 556] width 87 height 20
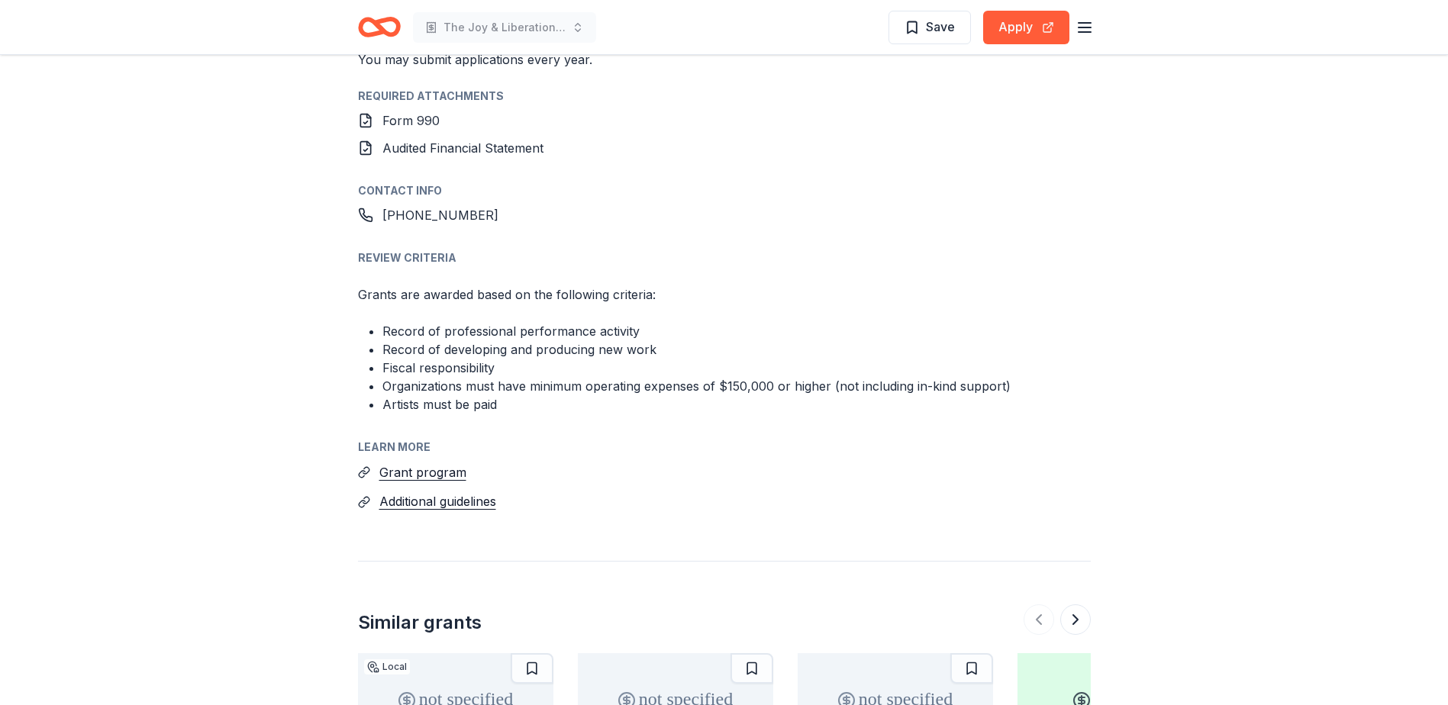
scroll to position [1526, 0]
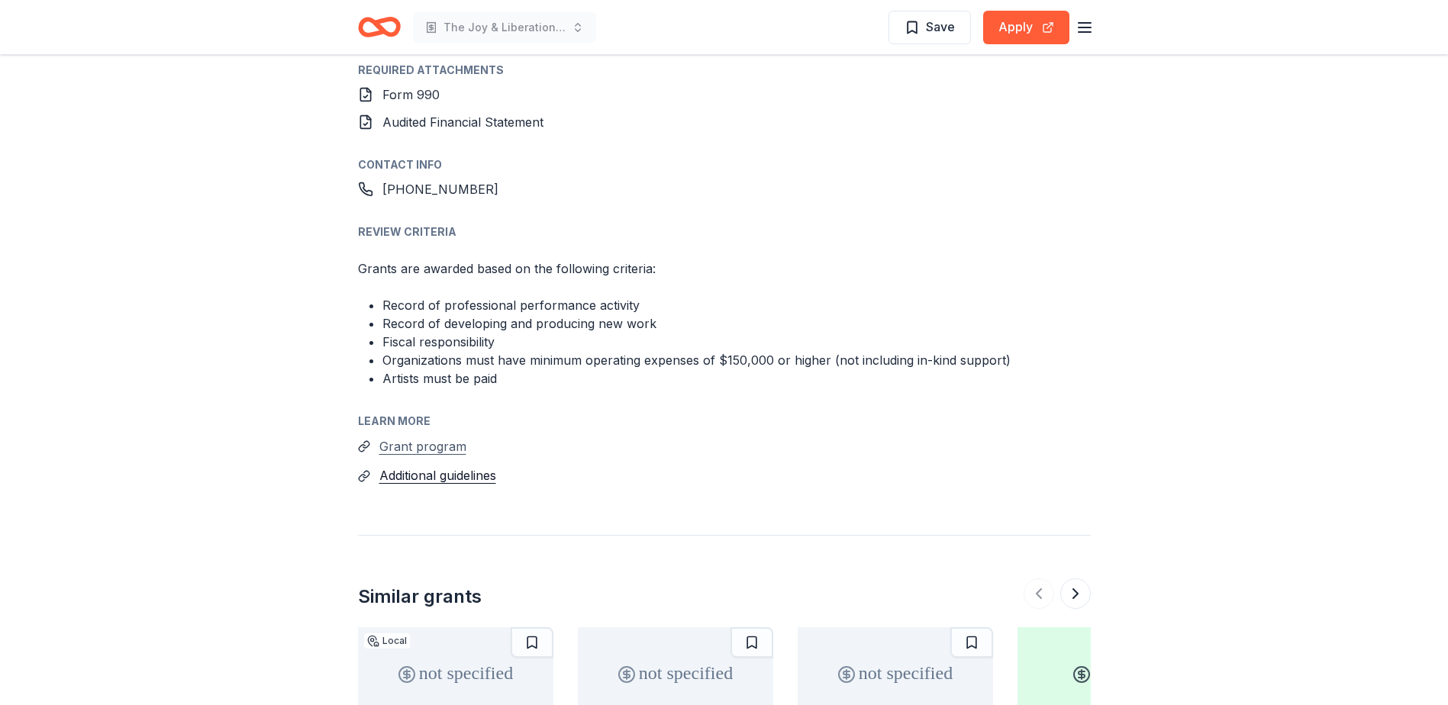
click at [451, 436] on button "Grant program" at bounding box center [422, 446] width 87 height 20
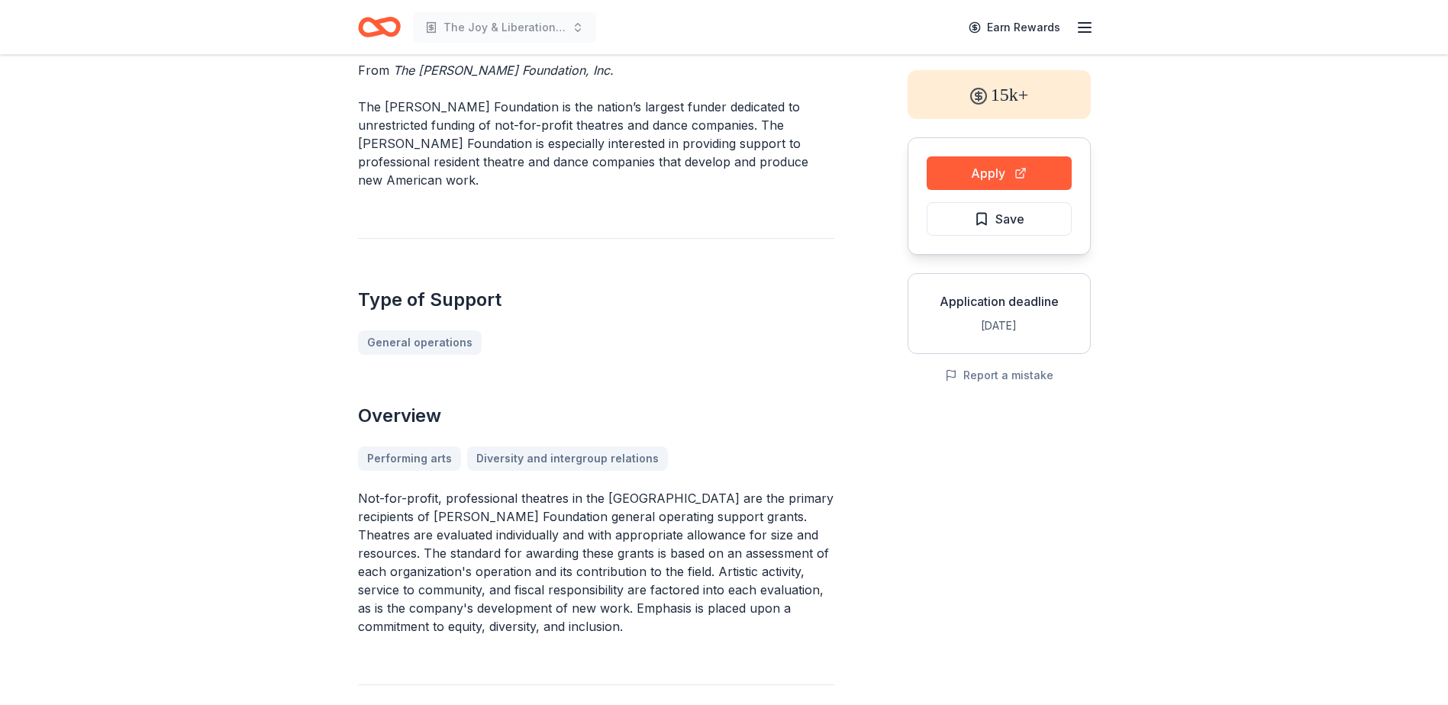
scroll to position [0, 0]
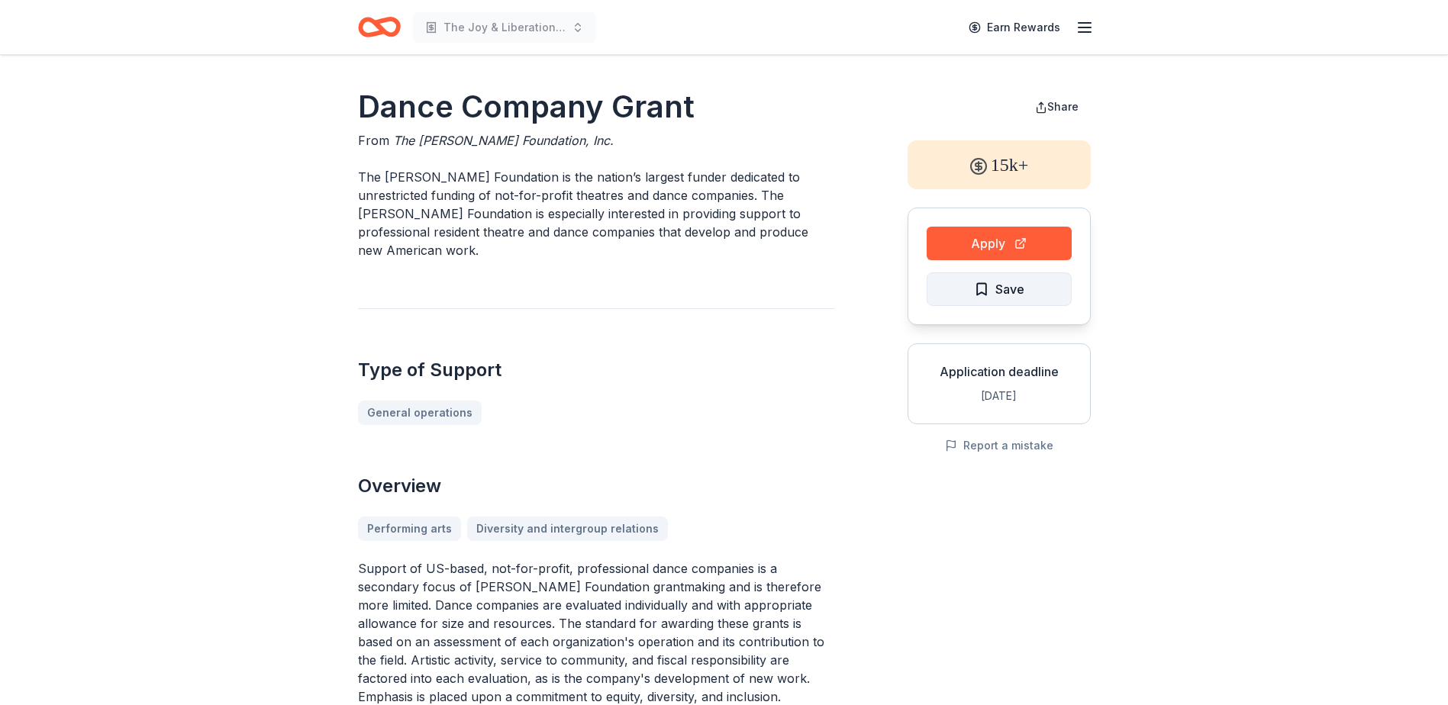
click at [987, 282] on span "Save" at bounding box center [999, 289] width 50 height 20
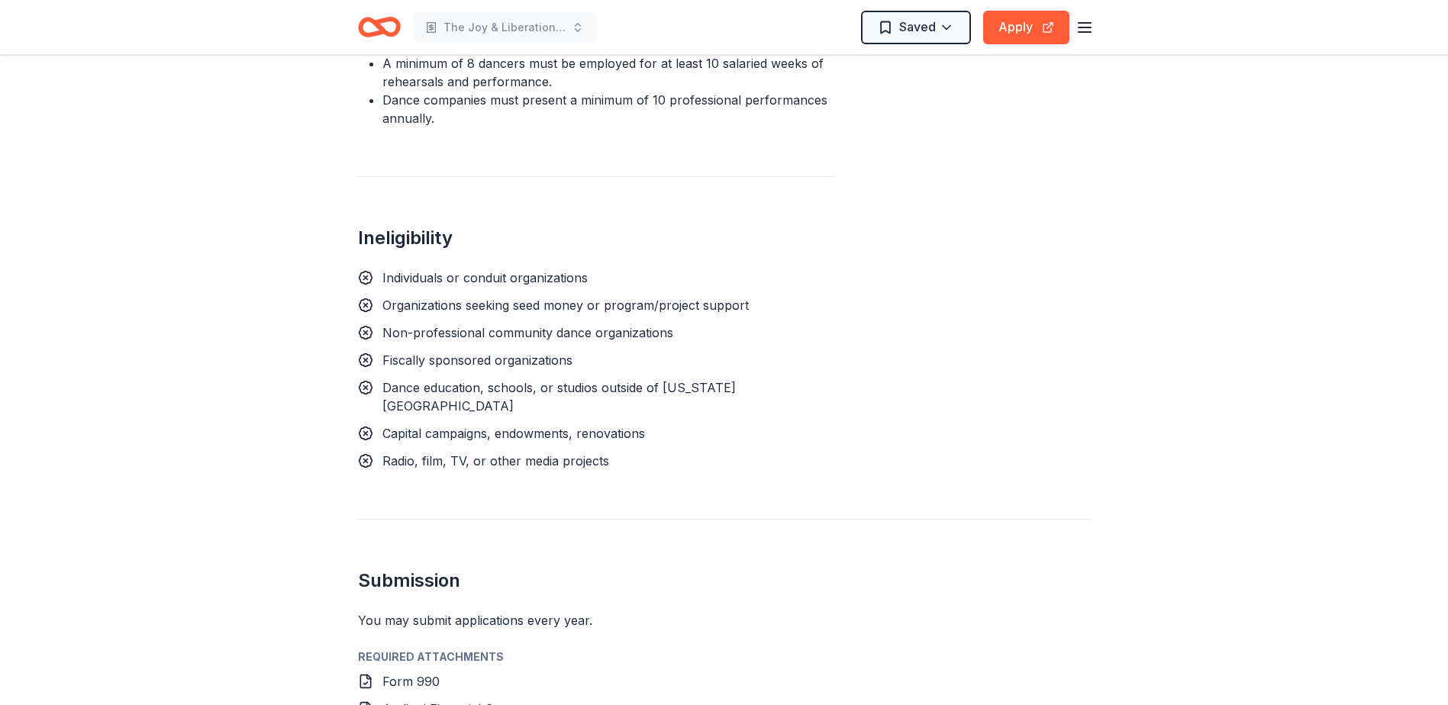
scroll to position [1068, 0]
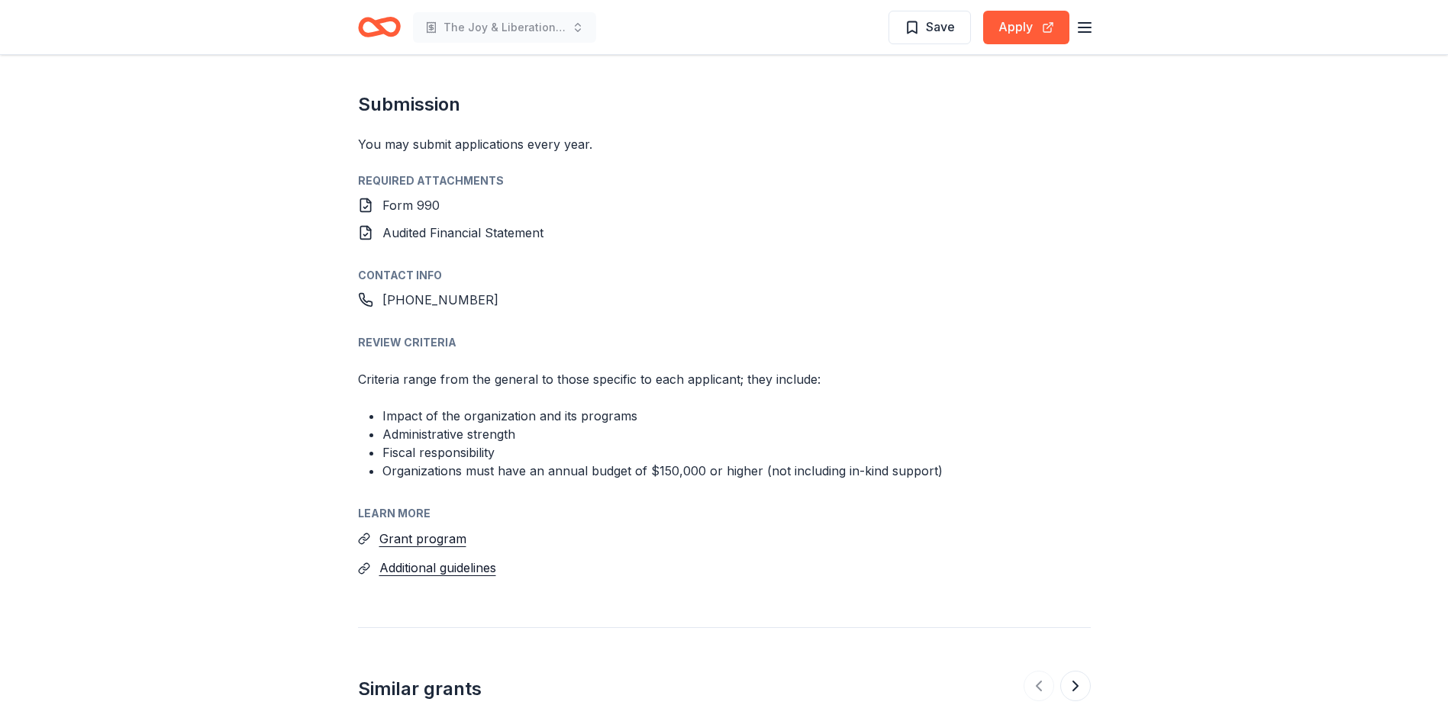
scroll to position [1373, 0]
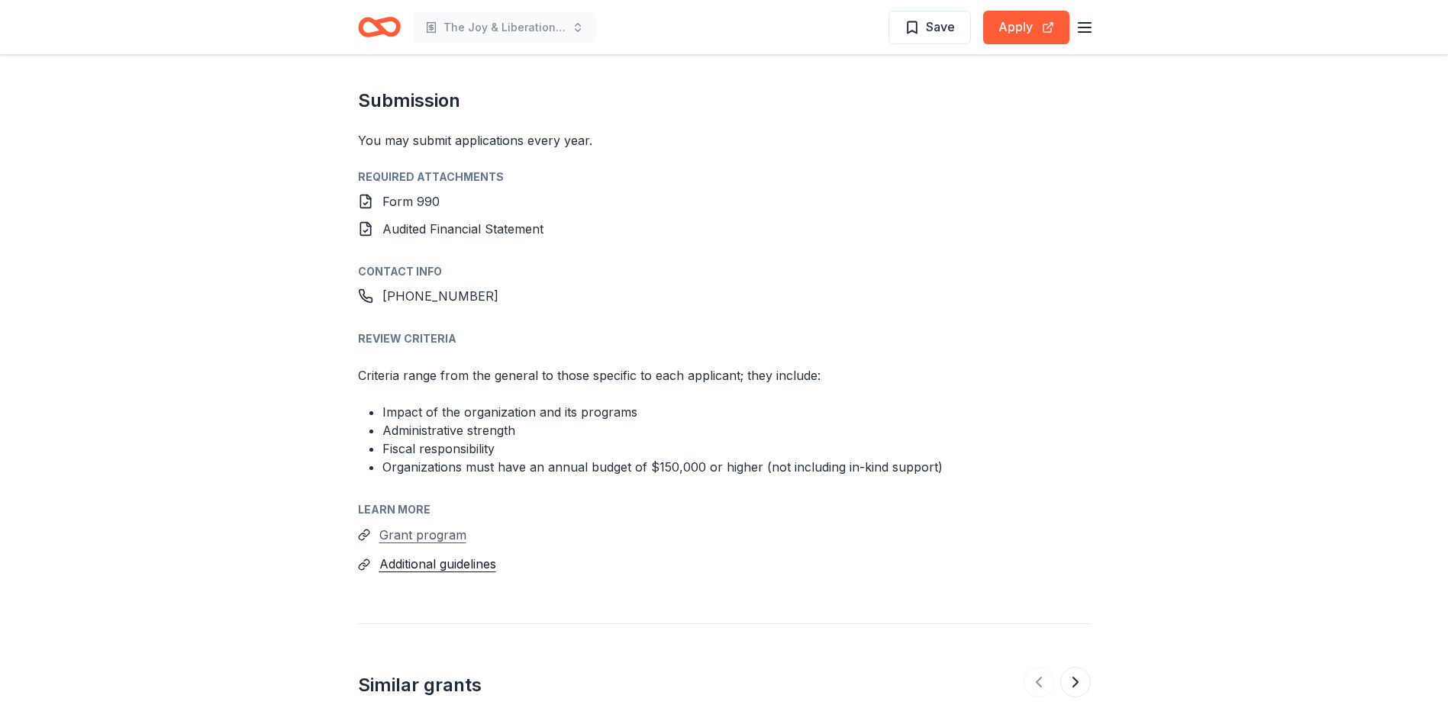
click at [444, 525] on button "Grant program" at bounding box center [422, 535] width 87 height 20
click at [910, 26] on span "Save" at bounding box center [929, 27] width 50 height 20
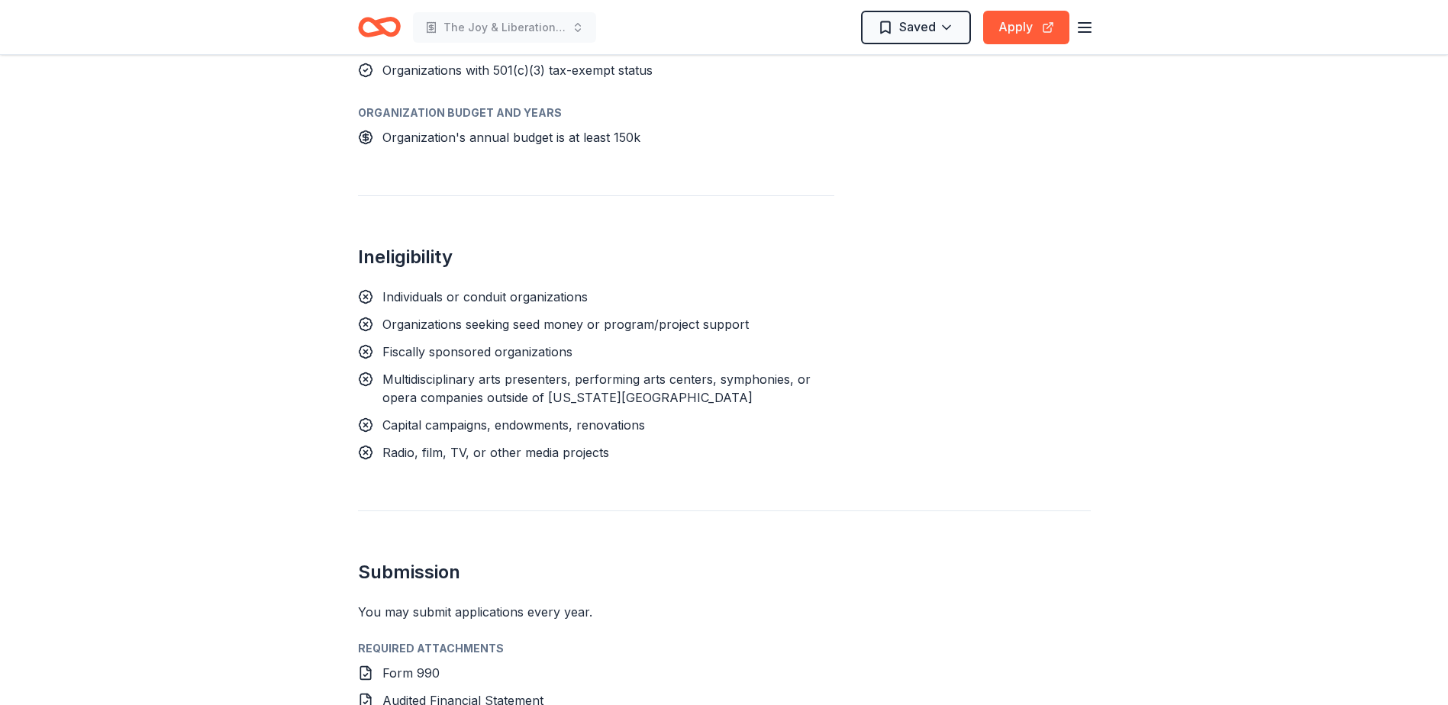
scroll to position [763, 0]
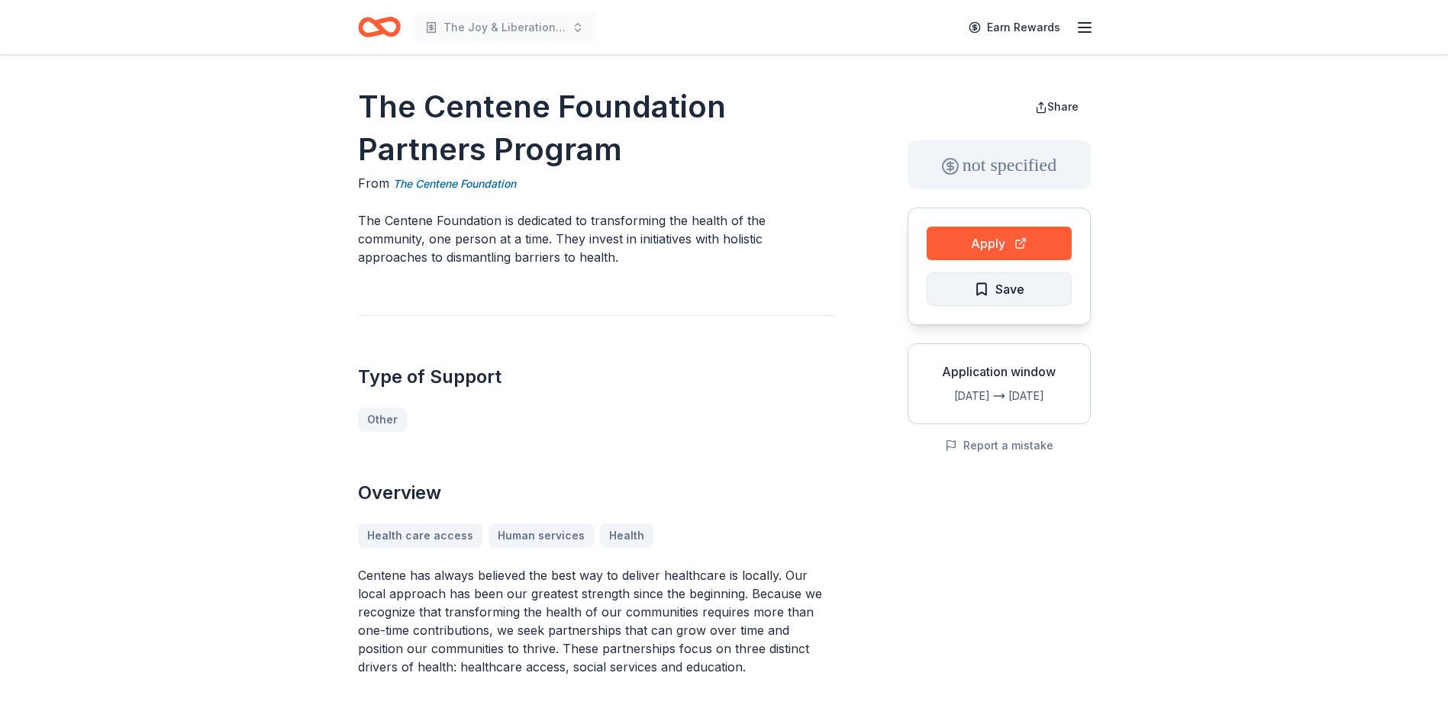
click at [986, 282] on span "Save" at bounding box center [999, 289] width 50 height 20
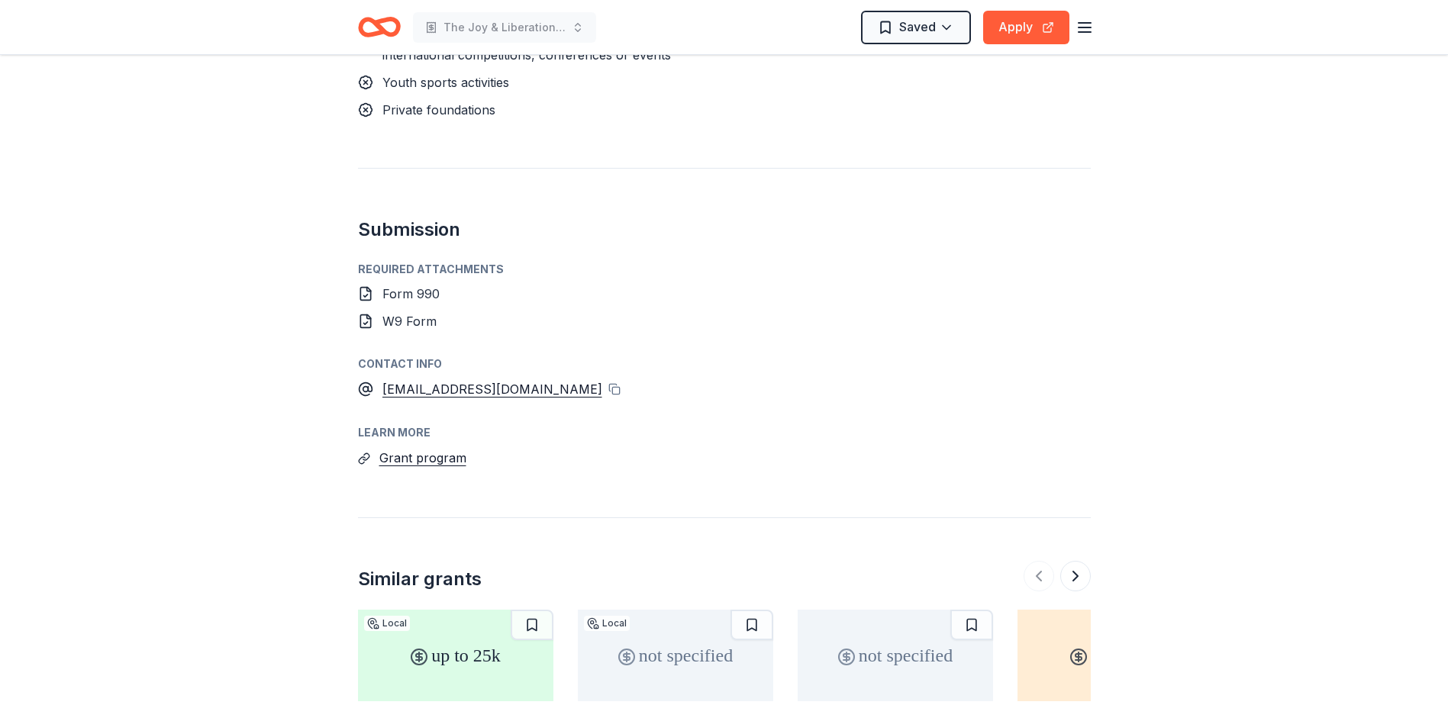
scroll to position [1297, 0]
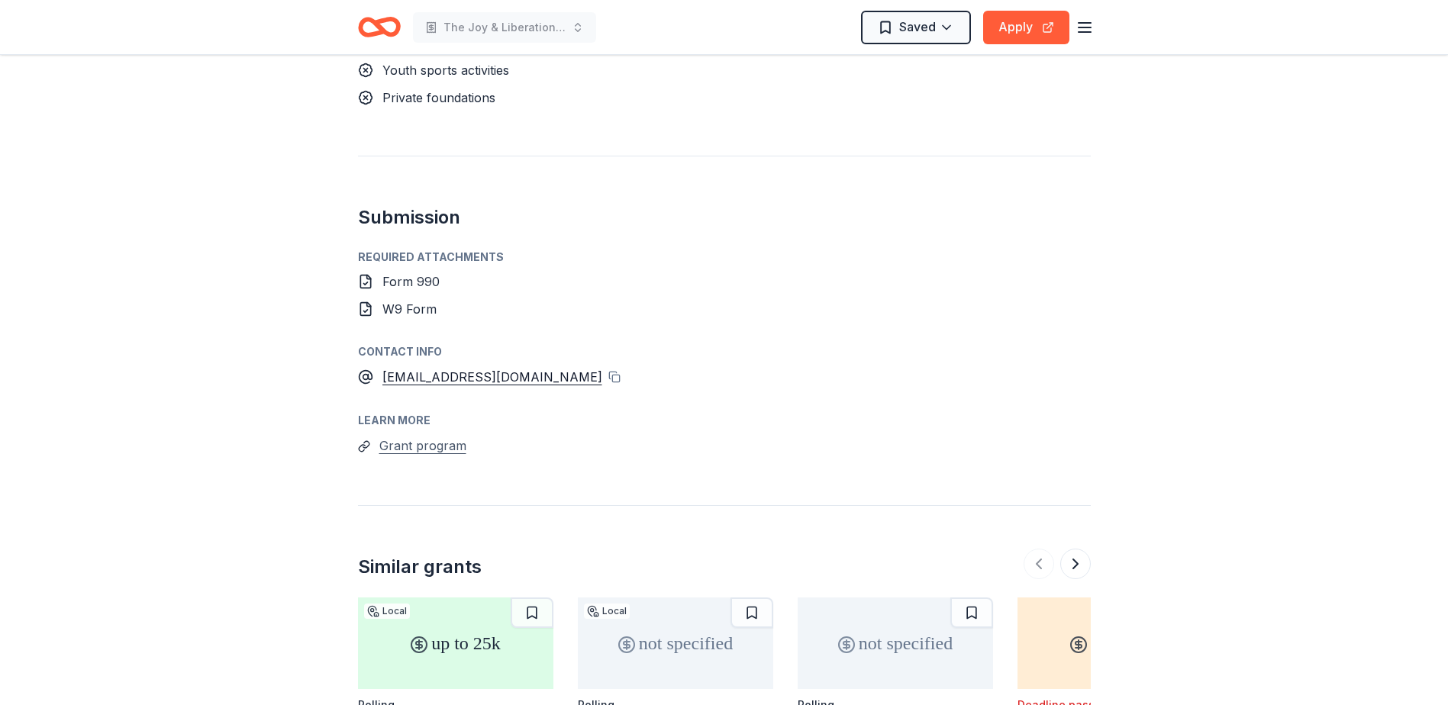
click at [455, 436] on button "Grant program" at bounding box center [422, 446] width 87 height 20
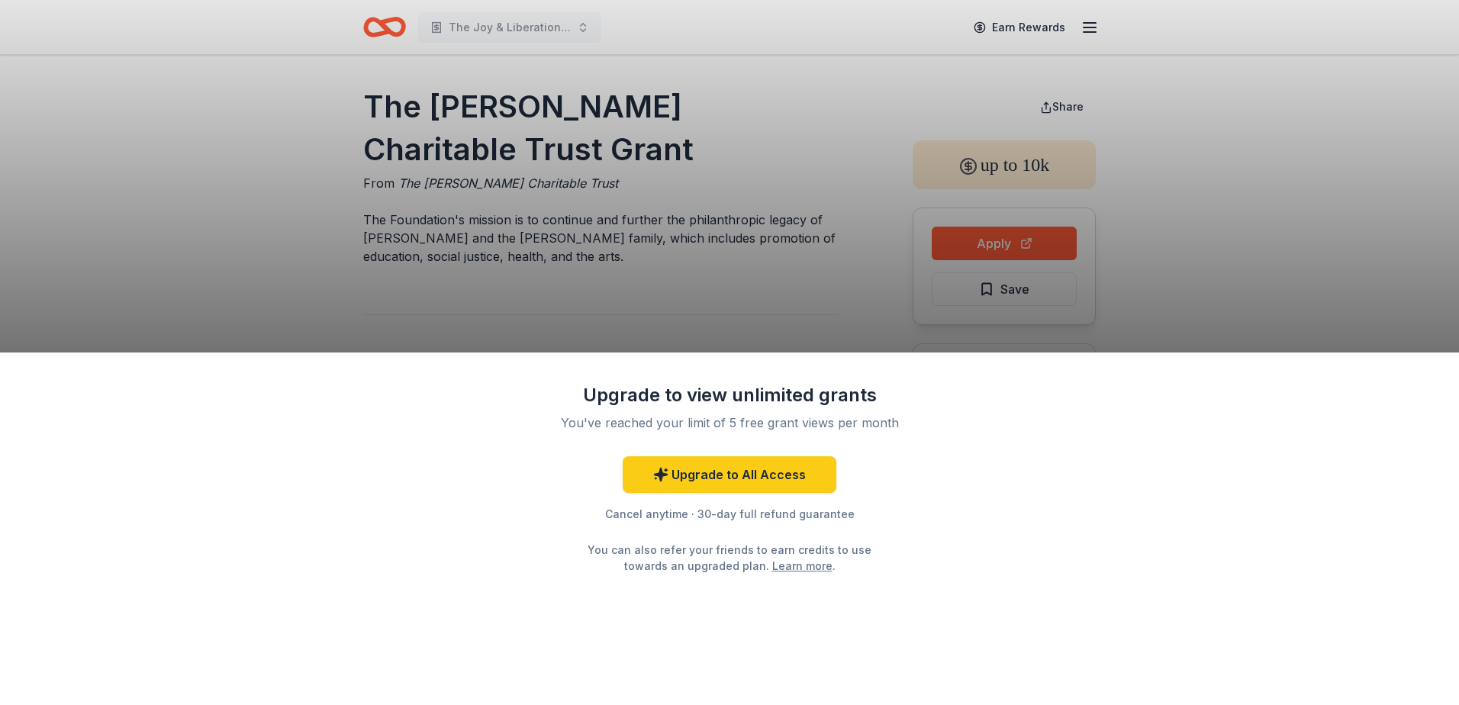
click at [791, 279] on div "Upgrade to view unlimited grants You've reached your limit of 5 free grant view…" at bounding box center [729, 352] width 1459 height 705
